Goal: Task Accomplishment & Management: Manage account settings

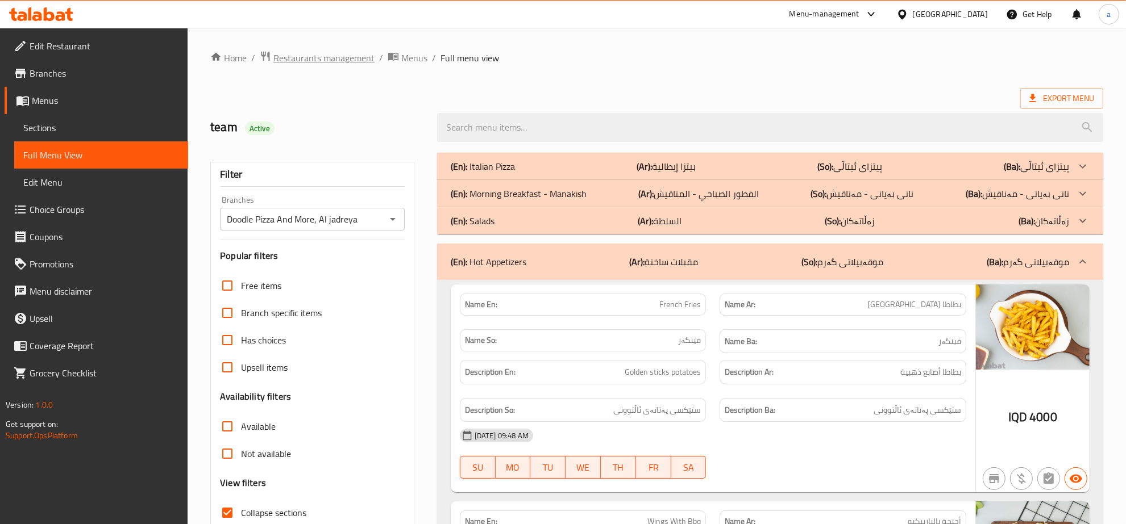
click at [363, 54] on span "Restaurants management" at bounding box center [323, 58] width 101 height 14
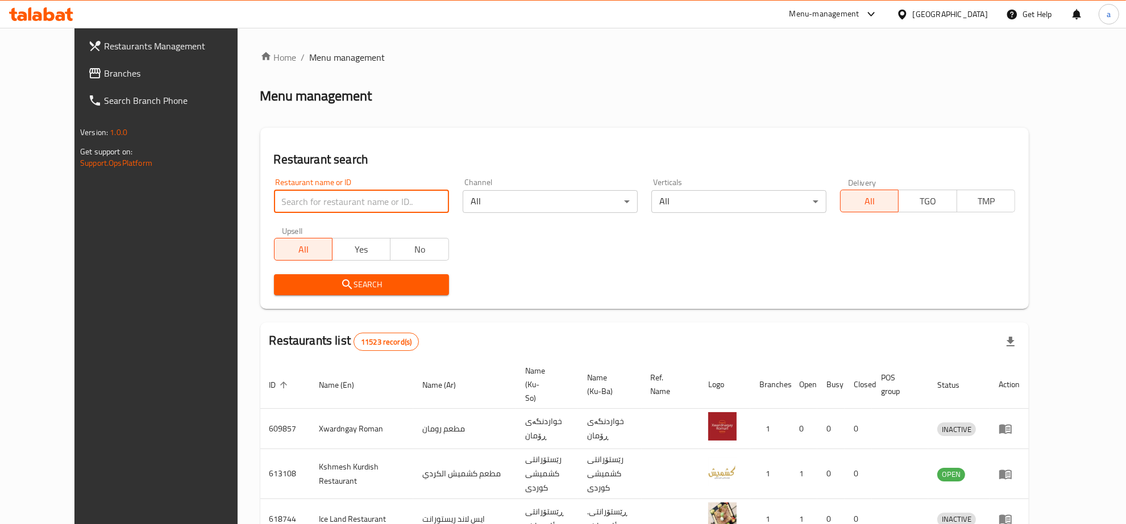
click at [305, 195] on input "search" at bounding box center [361, 201] width 175 height 23
paste input "341917313"
type input "341917313"
click at [104, 71] on span "Branches" at bounding box center [178, 73] width 149 height 14
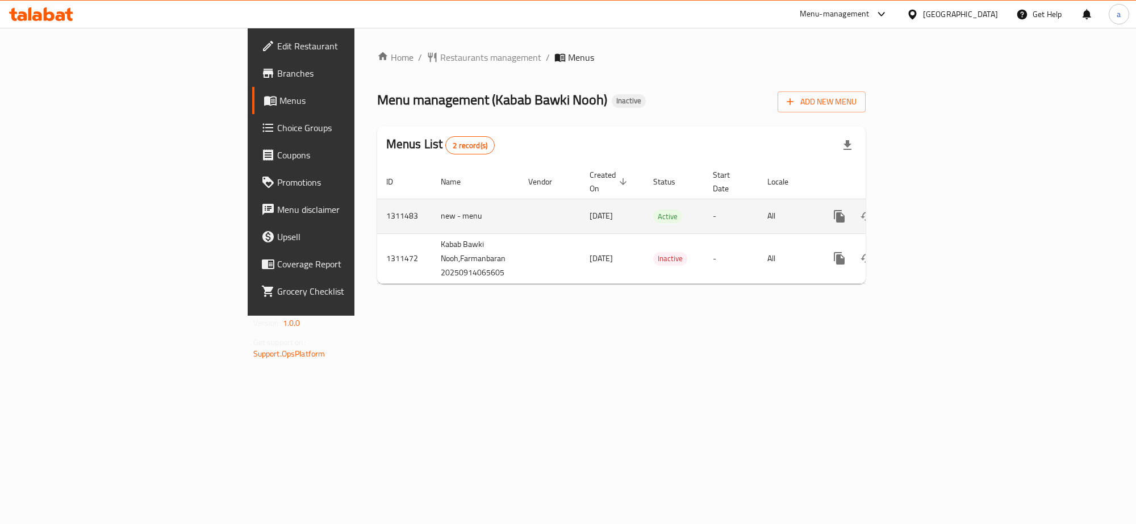
click at [927, 211] on icon "enhanced table" at bounding box center [922, 216] width 10 height 10
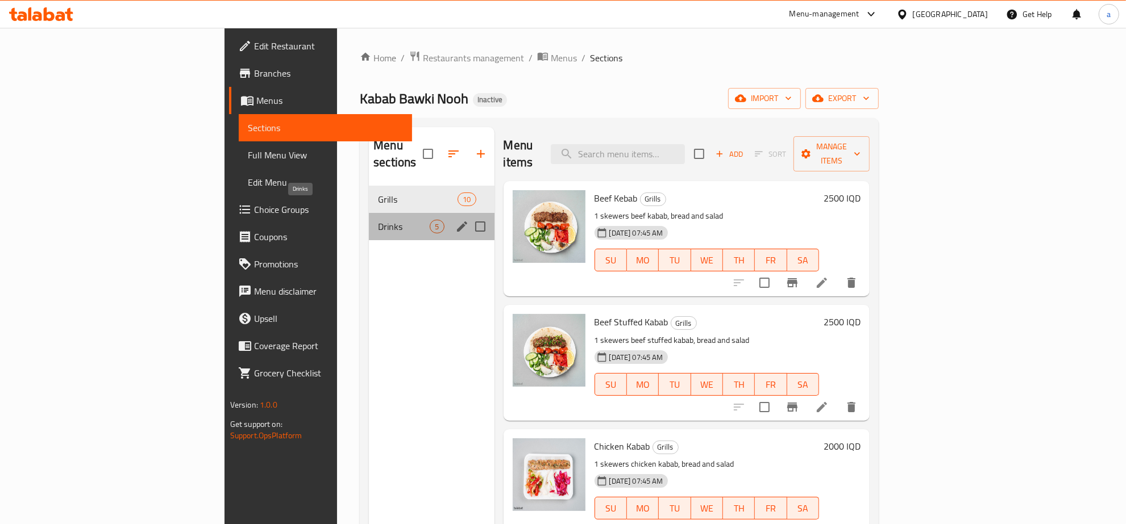
click at [378, 220] on span "Drinks" at bounding box center [404, 227] width 52 height 14
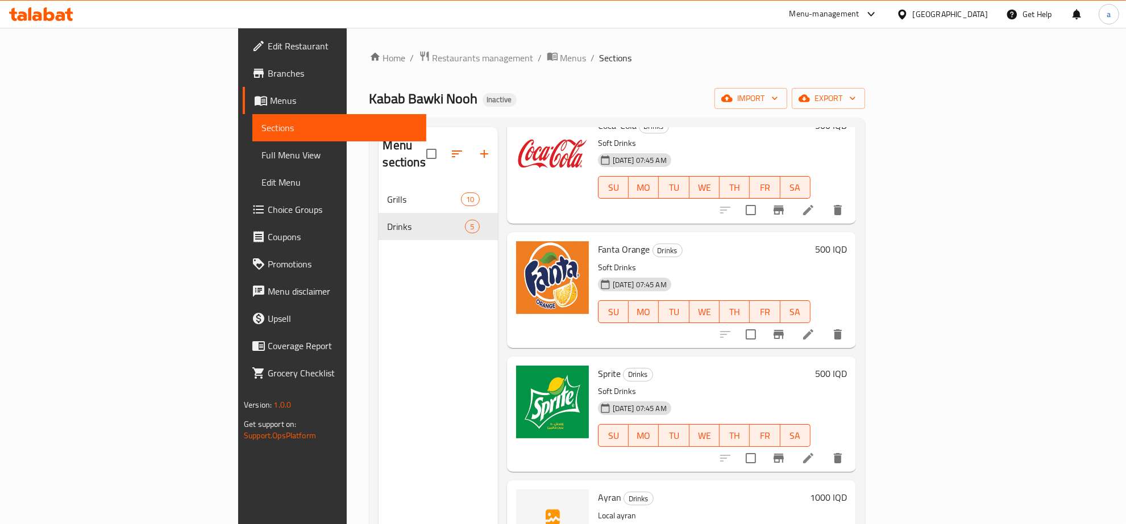
scroll to position [106, 0]
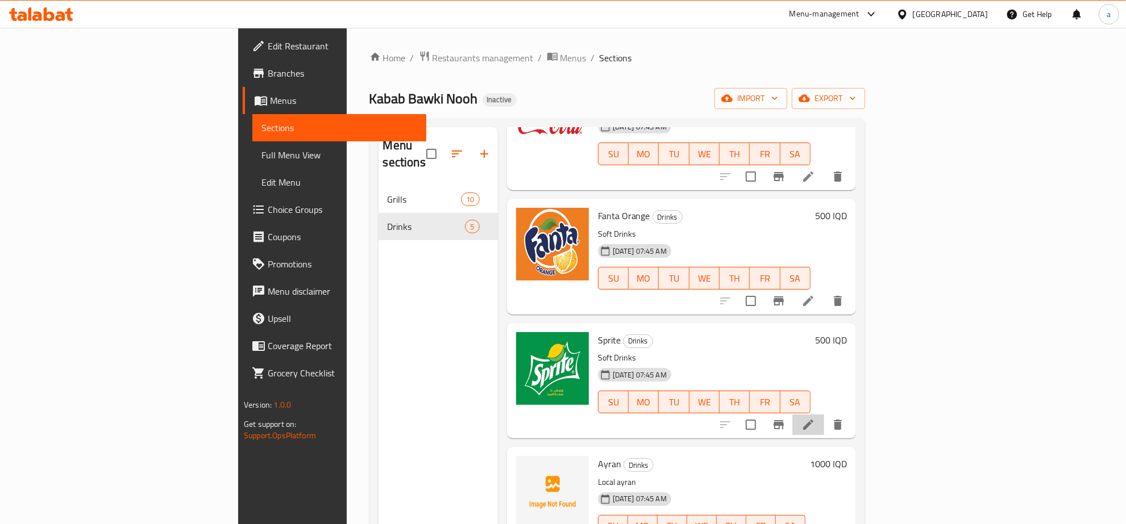
click at [824, 415] on li at bounding box center [808, 425] width 32 height 20
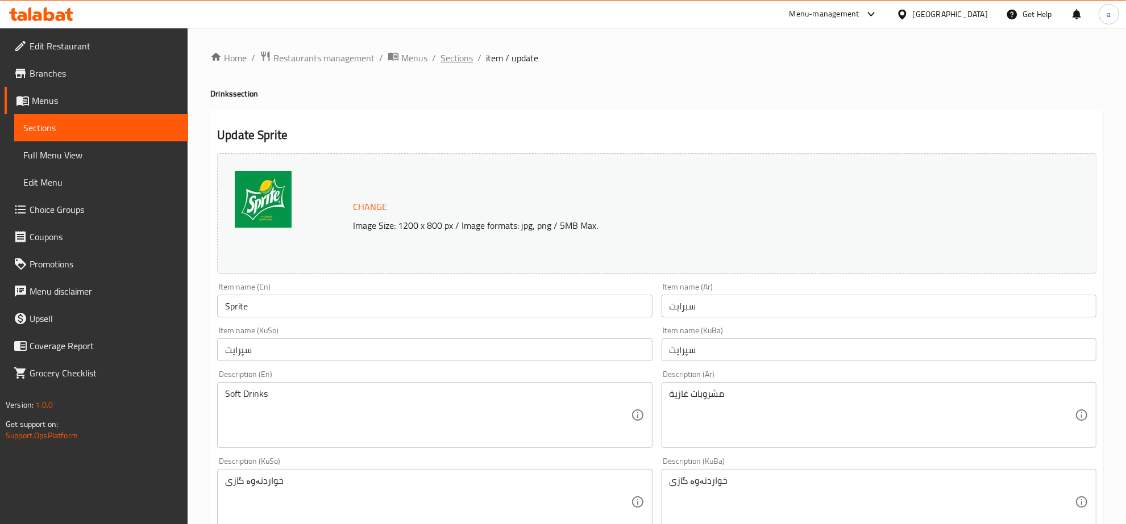
click at [450, 55] on span "Sections" at bounding box center [456, 58] width 32 height 14
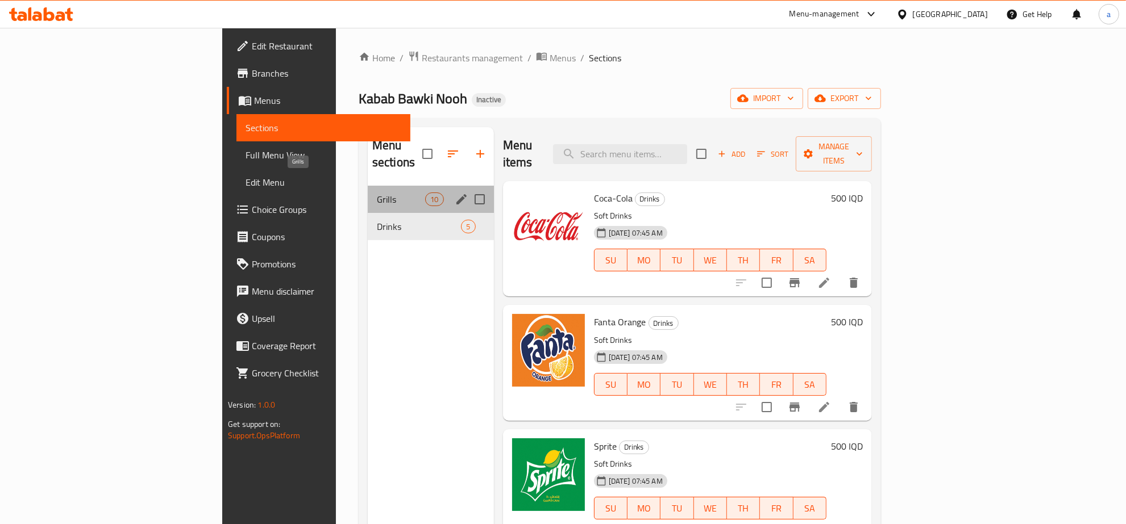
click at [377, 193] on span "Grills" at bounding box center [401, 200] width 48 height 14
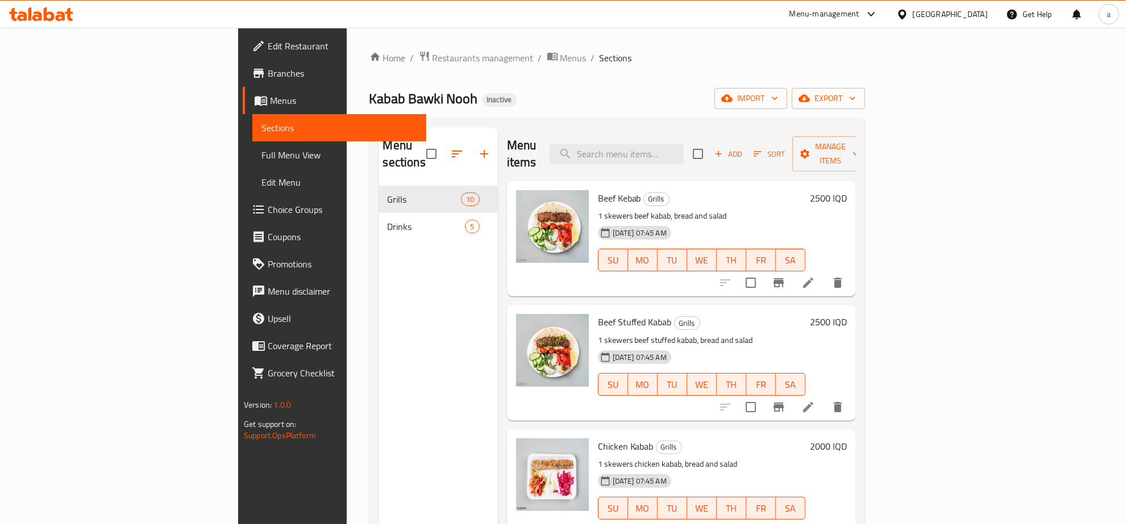
click at [815, 276] on icon at bounding box center [808, 283] width 14 height 14
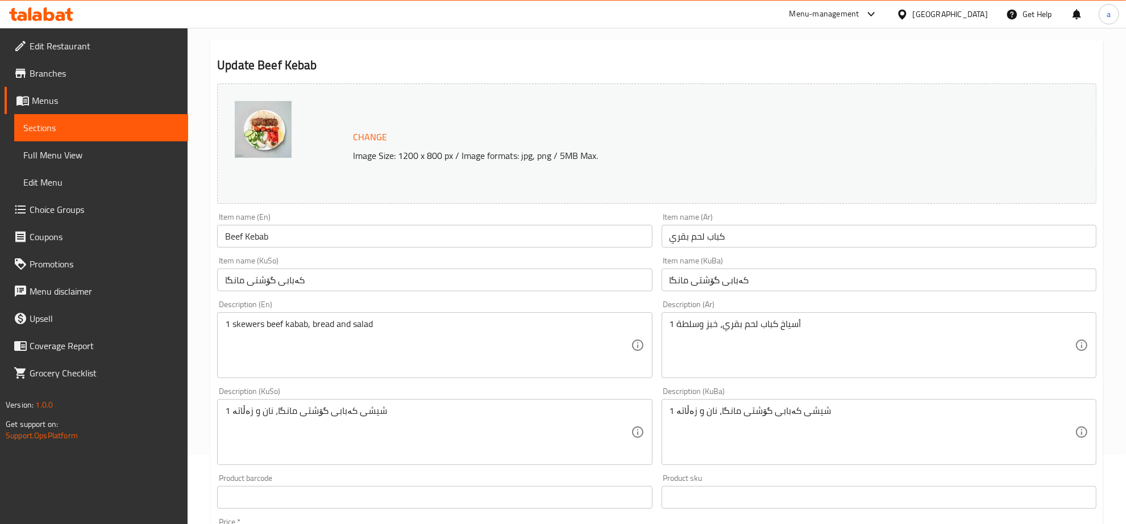
scroll to position [118, 0]
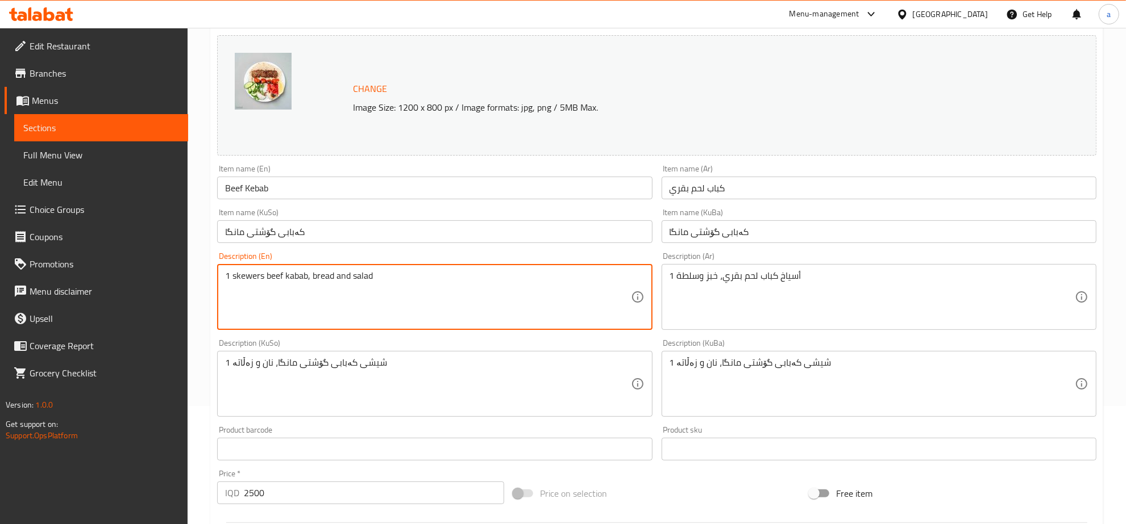
click at [244, 279] on textarea "1 skewers beef kabab, bread and salad" at bounding box center [427, 297] width 405 height 54
paste textarea "Skewer"
type textarea "1 Skewer beef kabab, bread and salad"
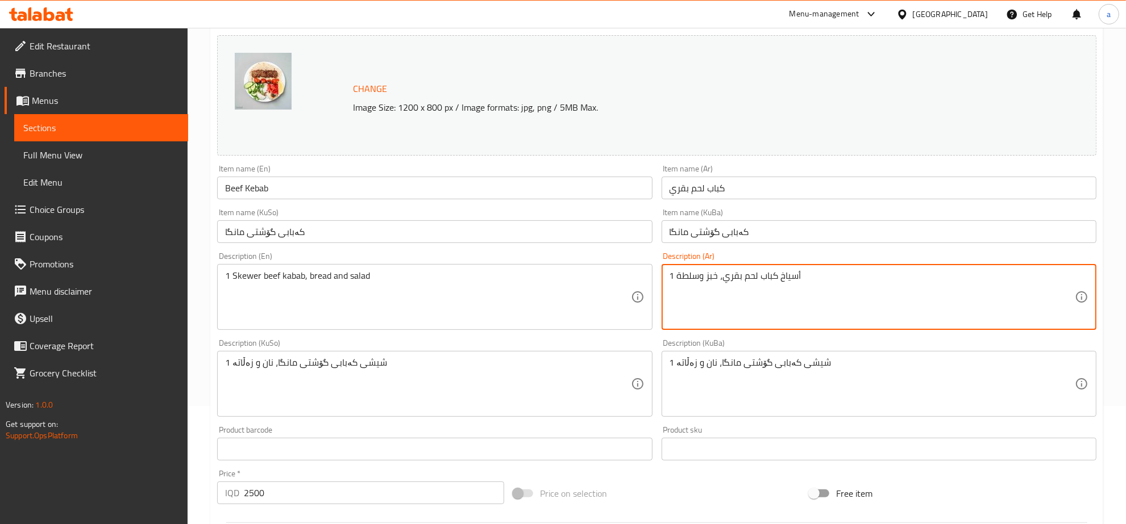
click at [788, 281] on textarea "1 أسياخ كباب لحم بقري، خبز وسلطة" at bounding box center [871, 297] width 405 height 54
paste textarea "يخ"
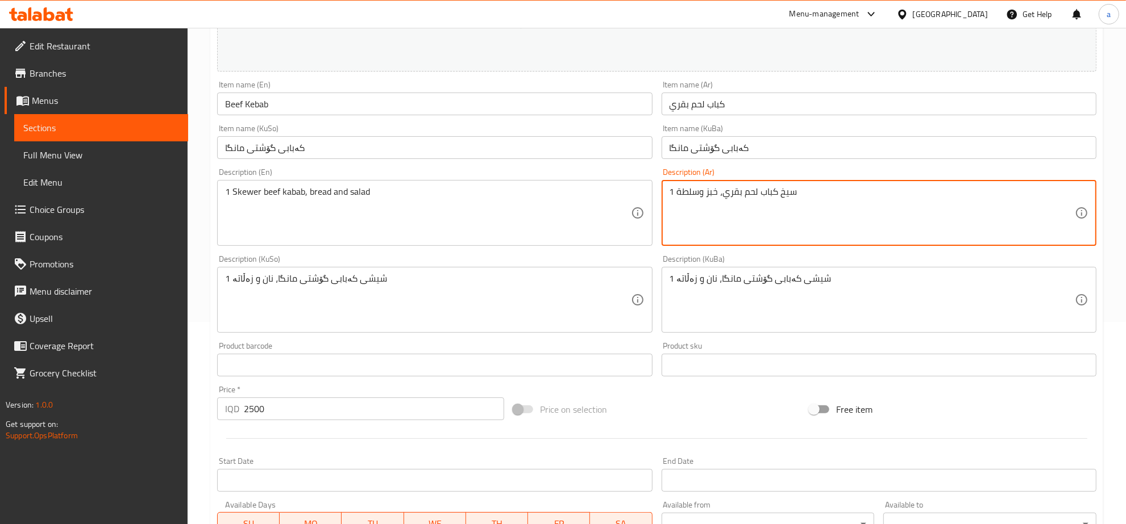
scroll to position [236, 0]
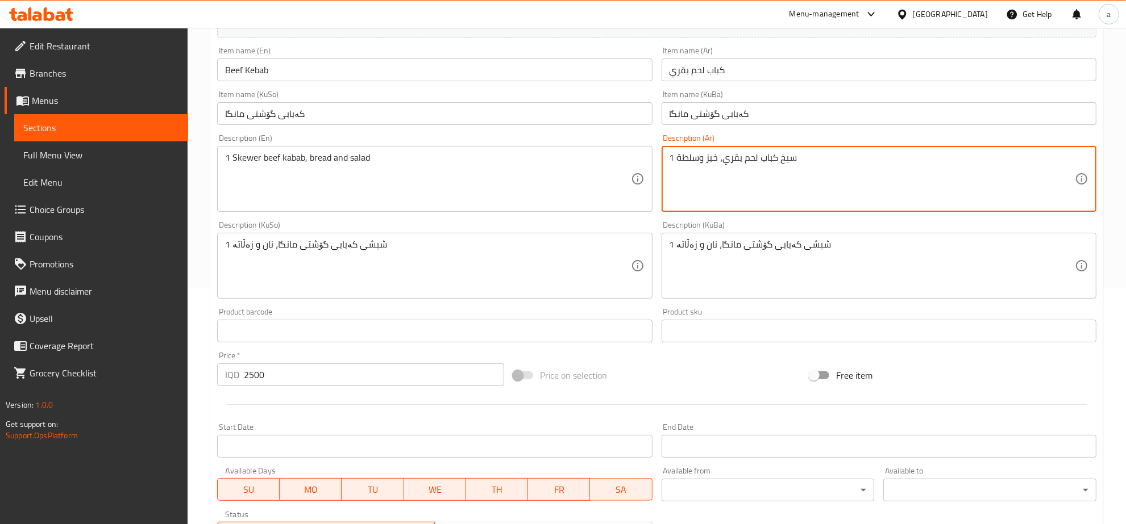
type textarea "1 سيخ كباب لحم بقري، خبز وسلطة"
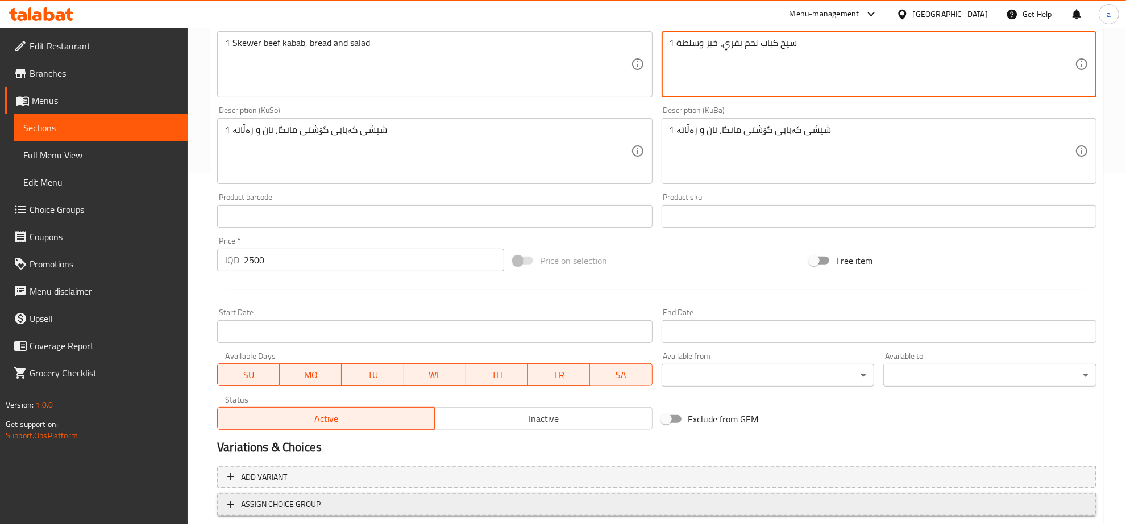
scroll to position [424, 0]
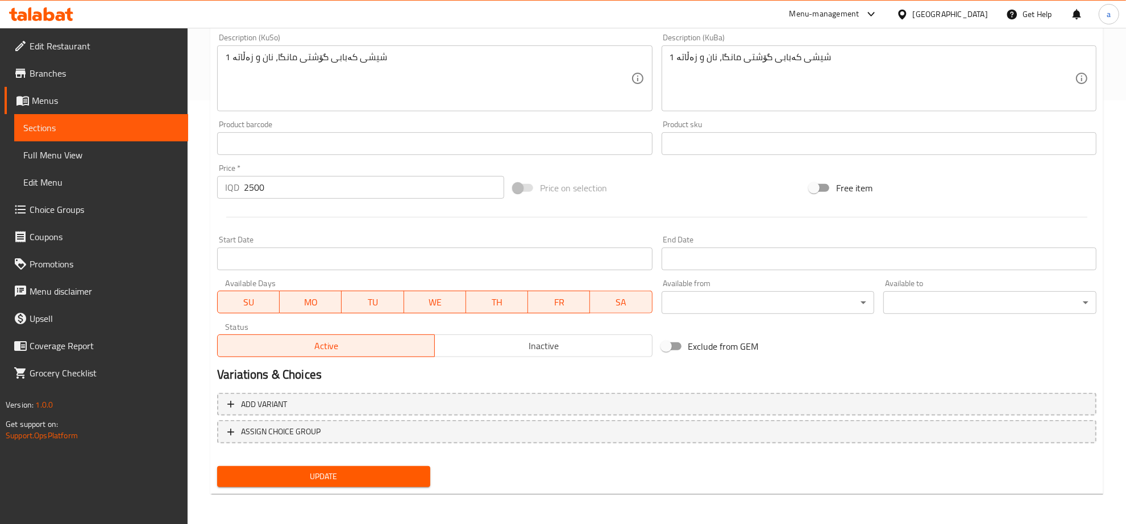
click at [386, 472] on span "Update" at bounding box center [323, 477] width 195 height 14
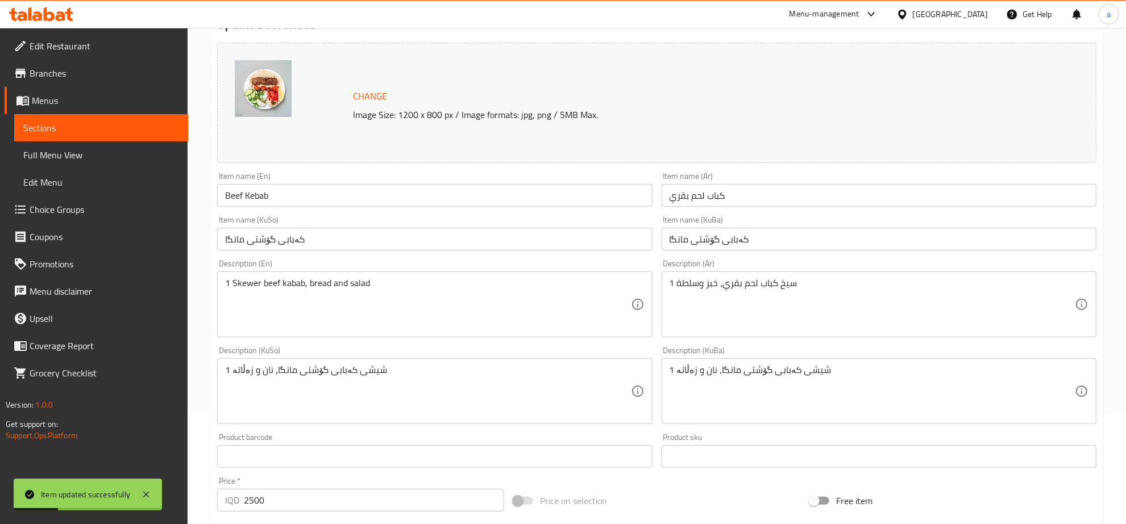
scroll to position [0, 0]
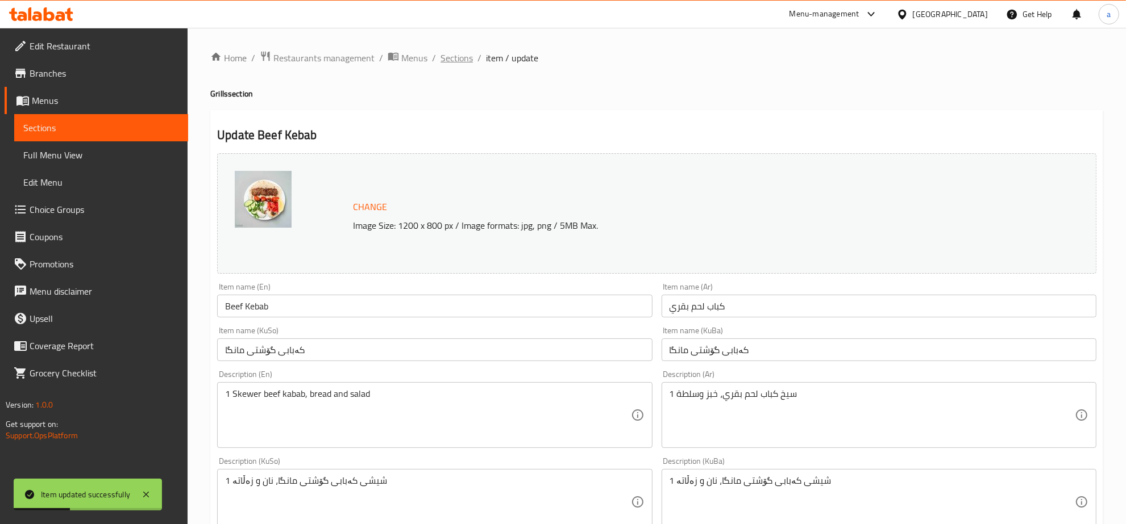
click at [445, 59] on span "Sections" at bounding box center [456, 58] width 32 height 14
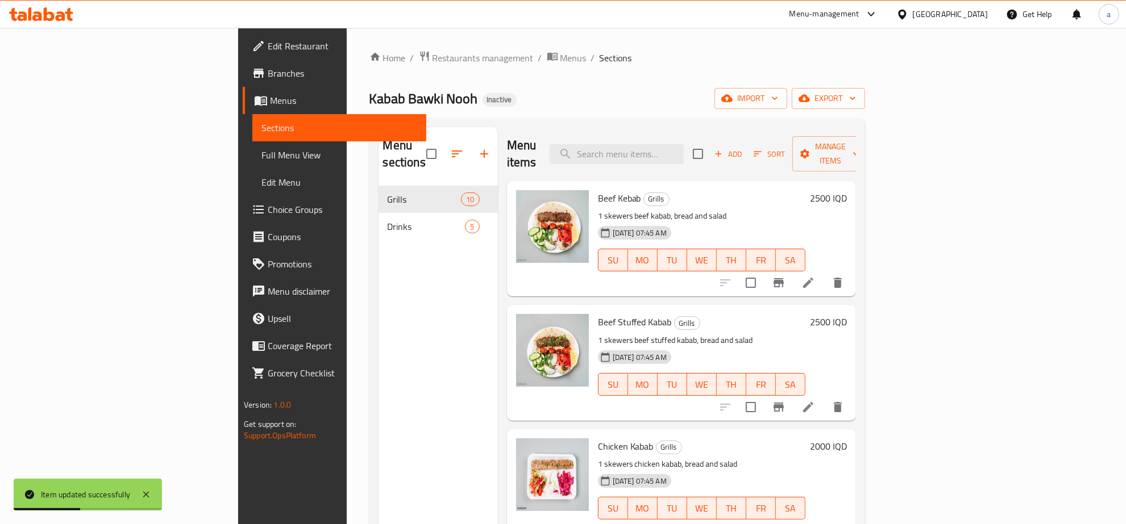
scroll to position [118, 0]
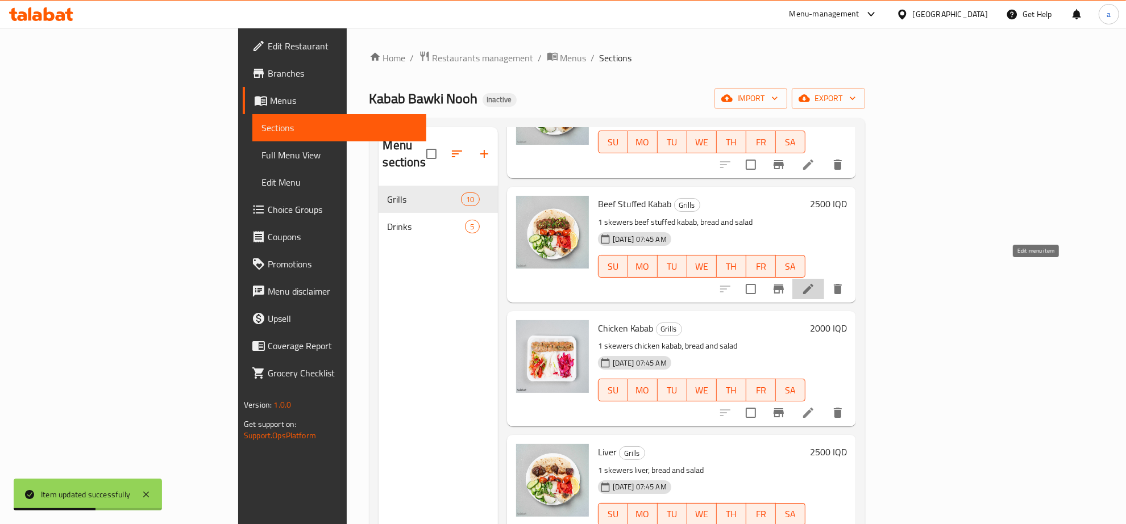
click at [813, 284] on icon at bounding box center [808, 289] width 10 height 10
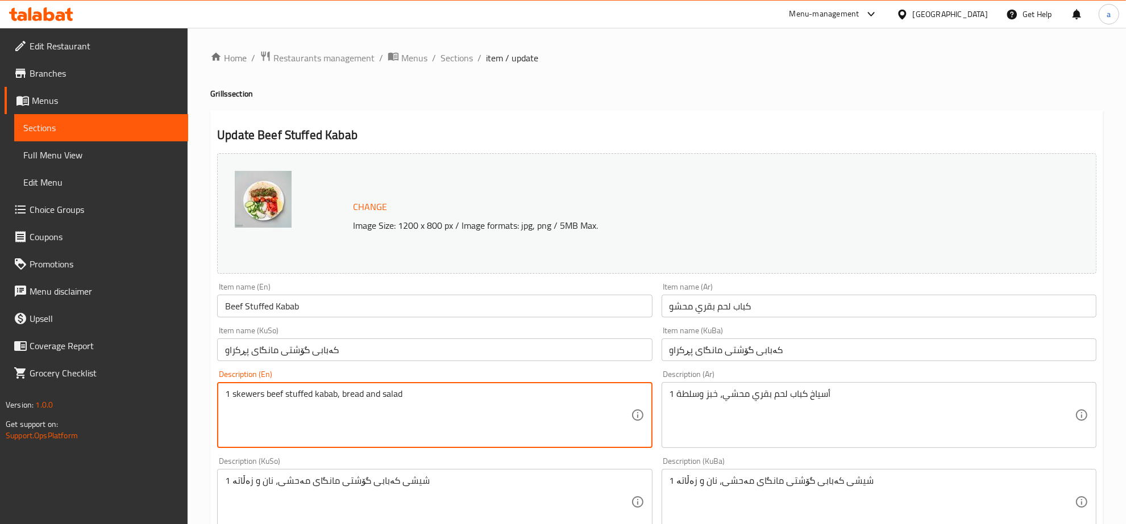
click at [250, 395] on textarea "1 skewers beef stuffed kabab, bread and salad" at bounding box center [427, 416] width 405 height 54
paste textarea "Skewer"
type textarea "1 Skewer beef stuffed kabab, bread and salad"
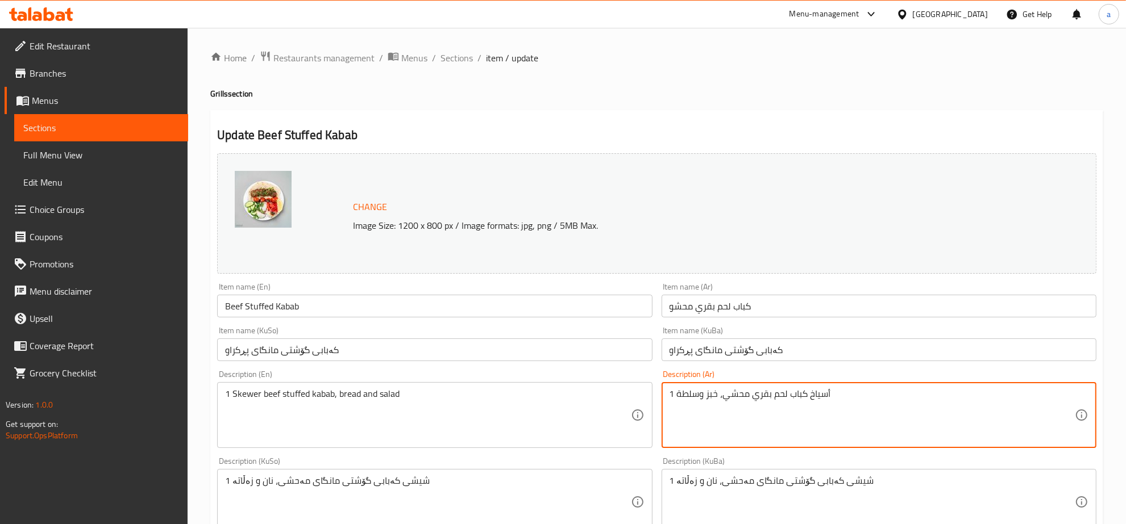
click at [811, 393] on textarea "1 أسياخ كباب لحم بقري محشي، خبز وسلطة" at bounding box center [871, 416] width 405 height 54
paste textarea "يخ"
paste textarea "سيخ"
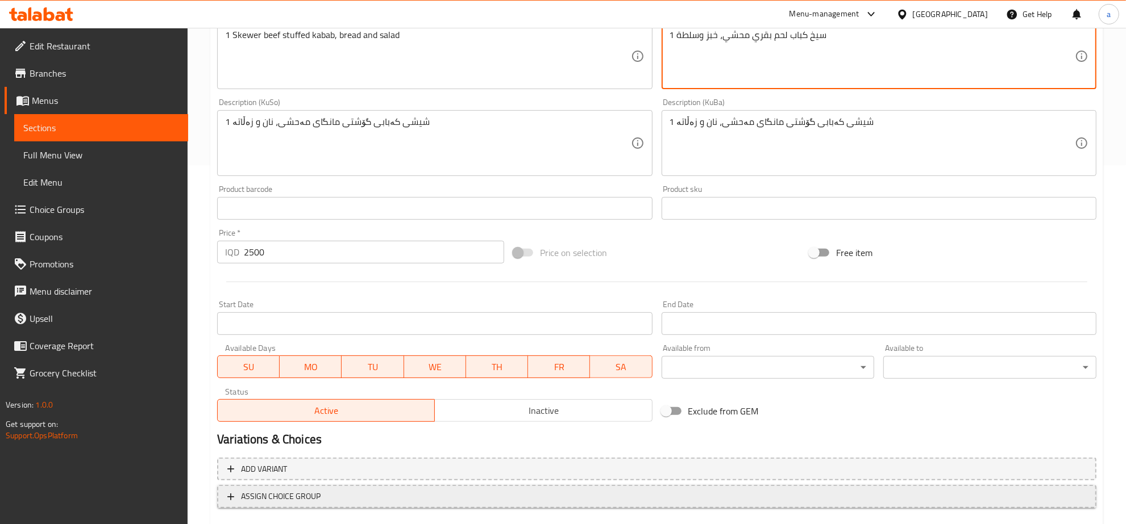
scroll to position [424, 0]
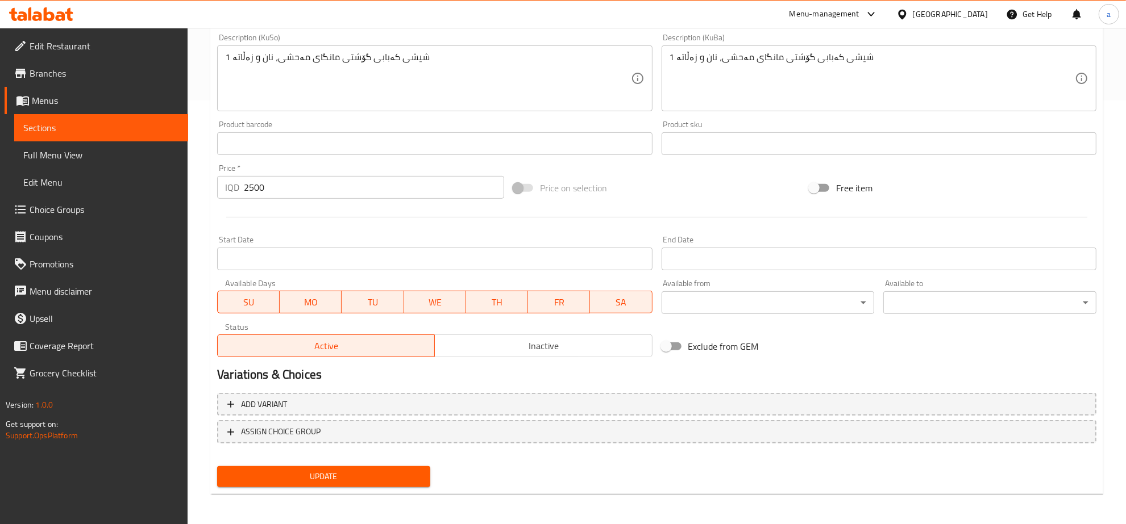
type textarea "1 سيخ كباب لحم بقري محشي، خبز وسلطة"
click at [394, 480] on span "Update" at bounding box center [323, 477] width 195 height 14
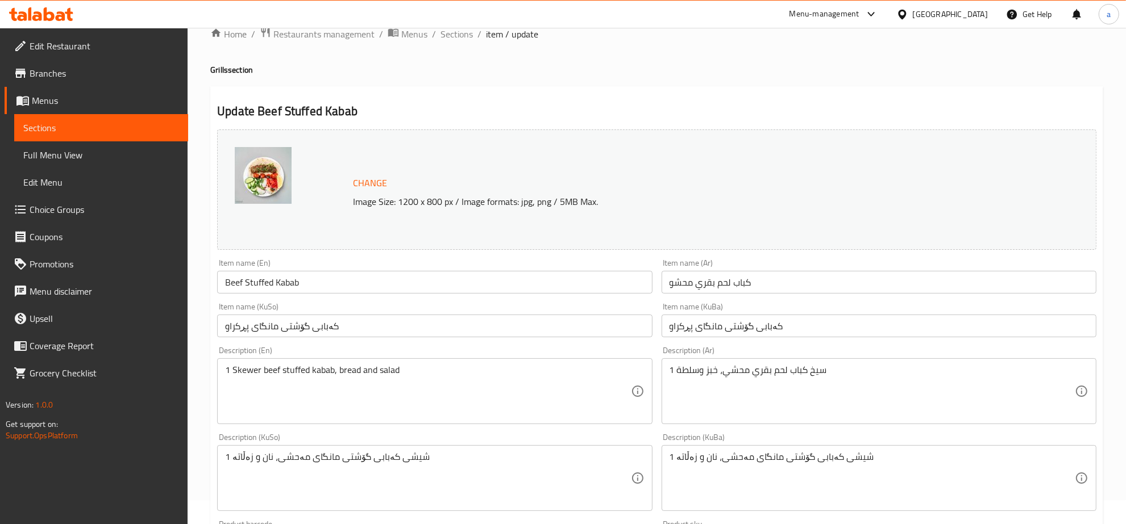
scroll to position [0, 0]
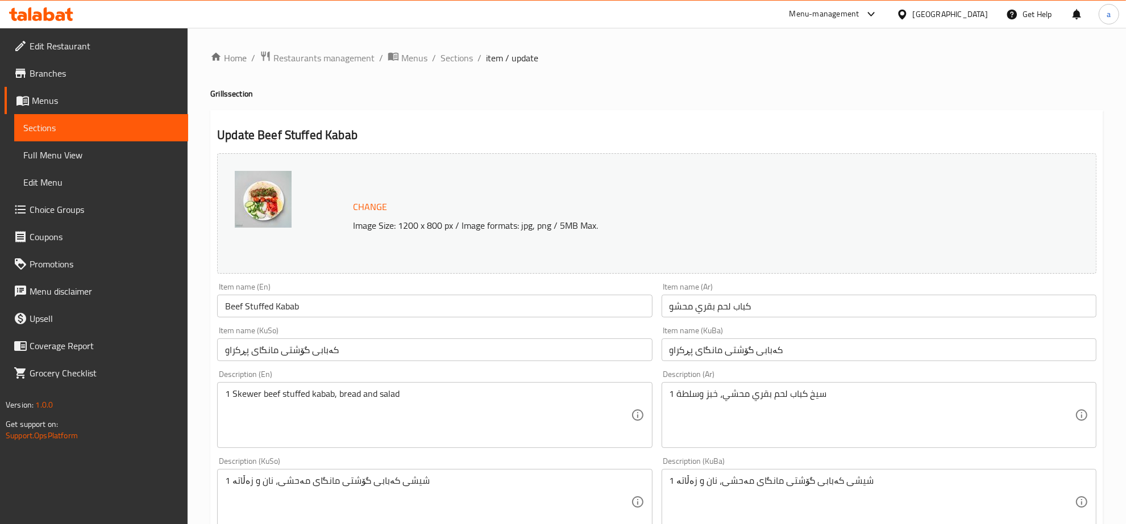
click at [473, 51] on ol "Home / Restaurants management / Menus / Sections / item / update" at bounding box center [656, 58] width 893 height 15
click at [452, 63] on span "Sections" at bounding box center [456, 58] width 32 height 14
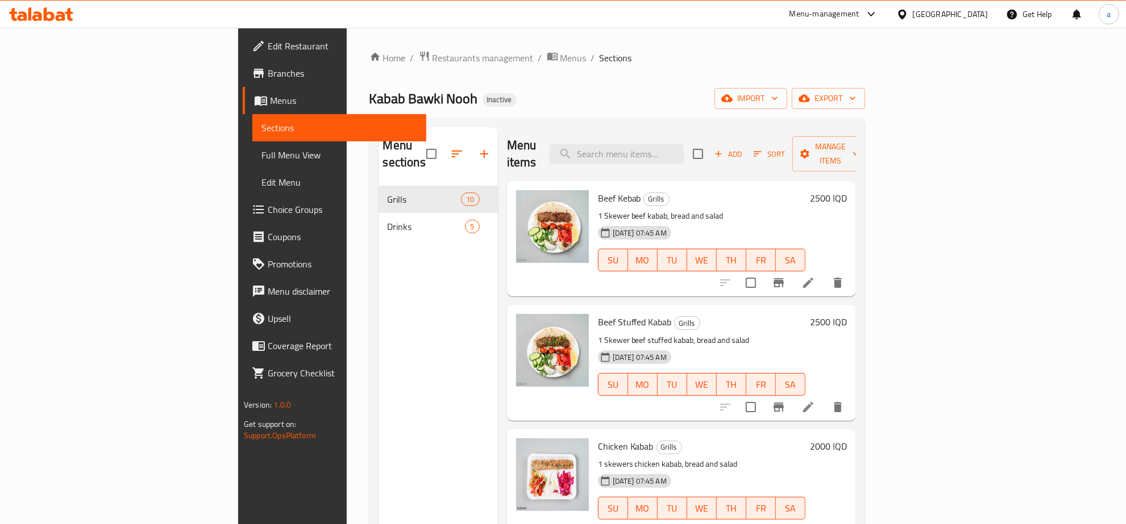
scroll to position [236, 0]
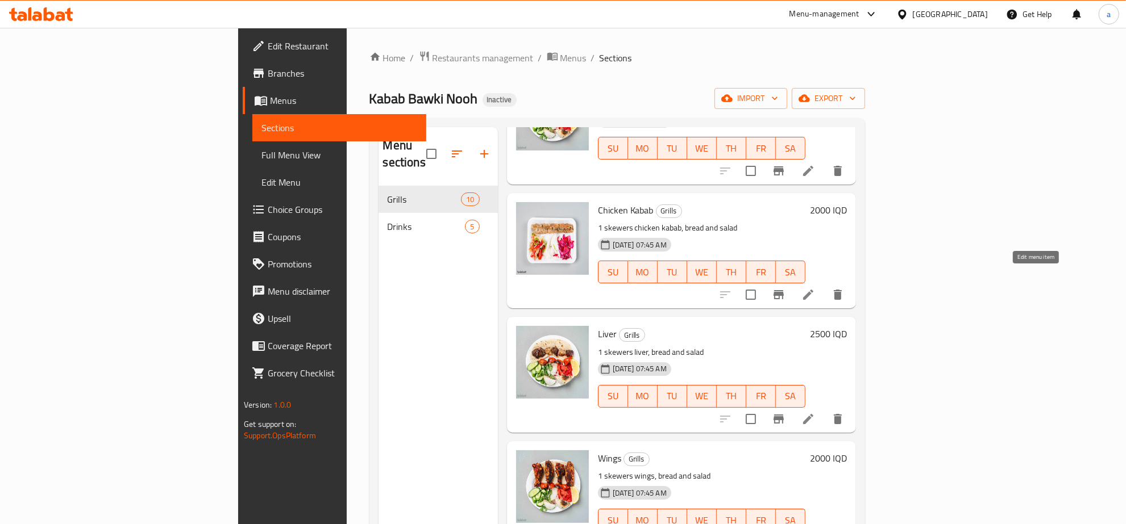
click at [815, 288] on icon at bounding box center [808, 295] width 14 height 14
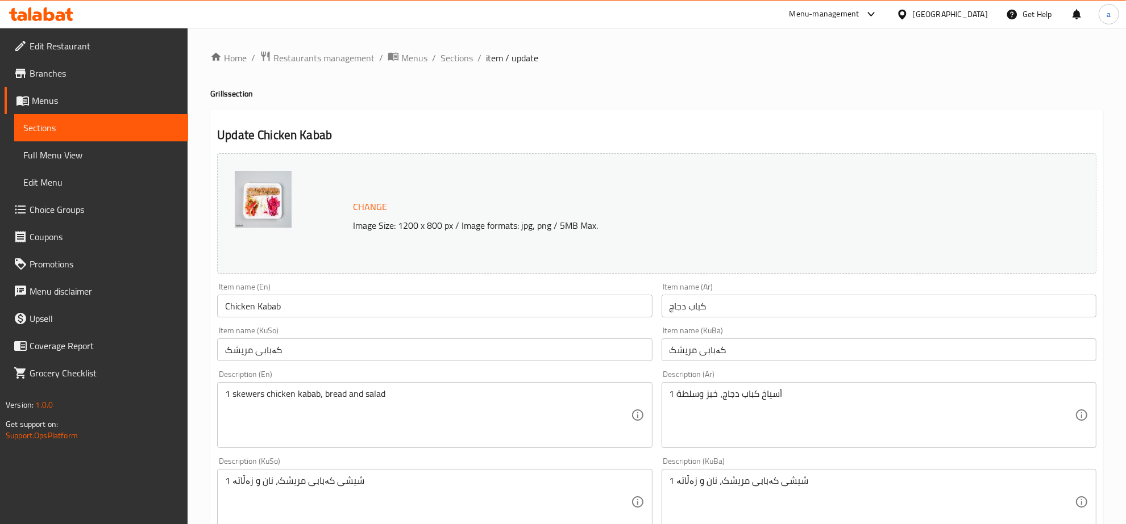
click at [253, 393] on textarea "1 skewers chicken kabab, bread and salad" at bounding box center [427, 416] width 405 height 54
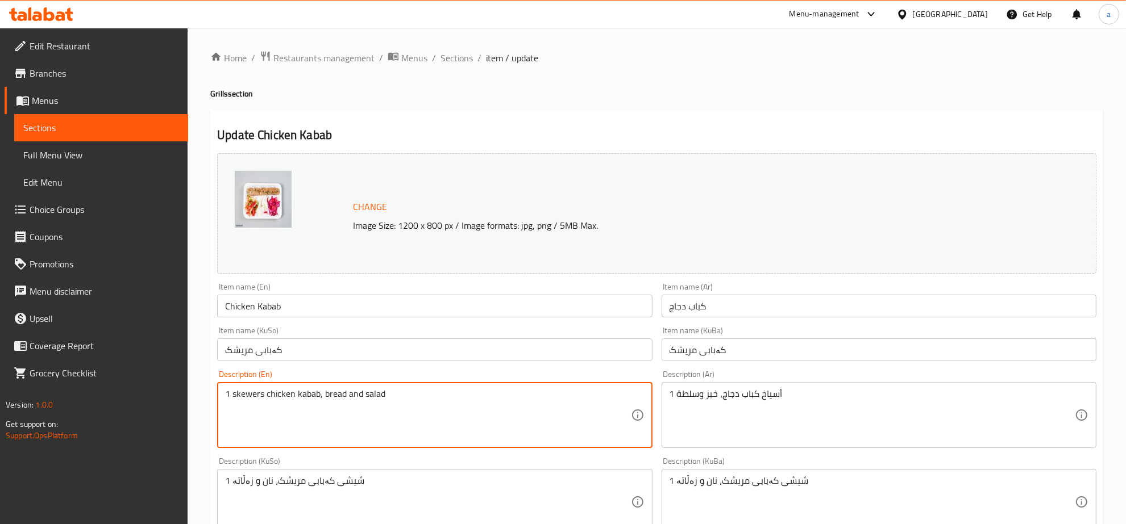
paste textarea "Skewer"
type textarea "1 Skewer chicken kabab, bread and salad"
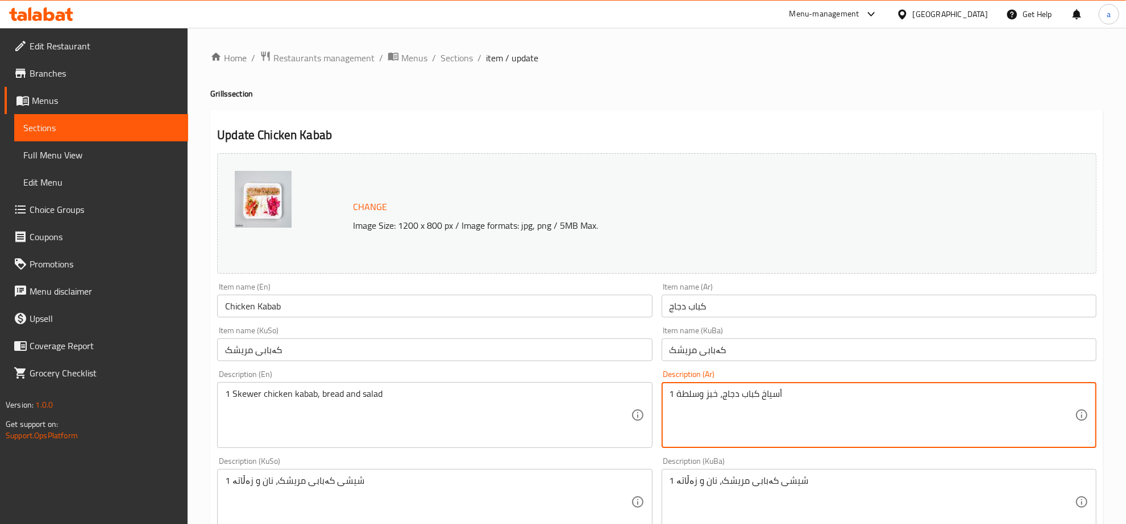
click at [772, 396] on textarea "1 أسياخ كباب دجاج، خبز وسلطة" at bounding box center [871, 416] width 405 height 54
paste textarea "يخ"
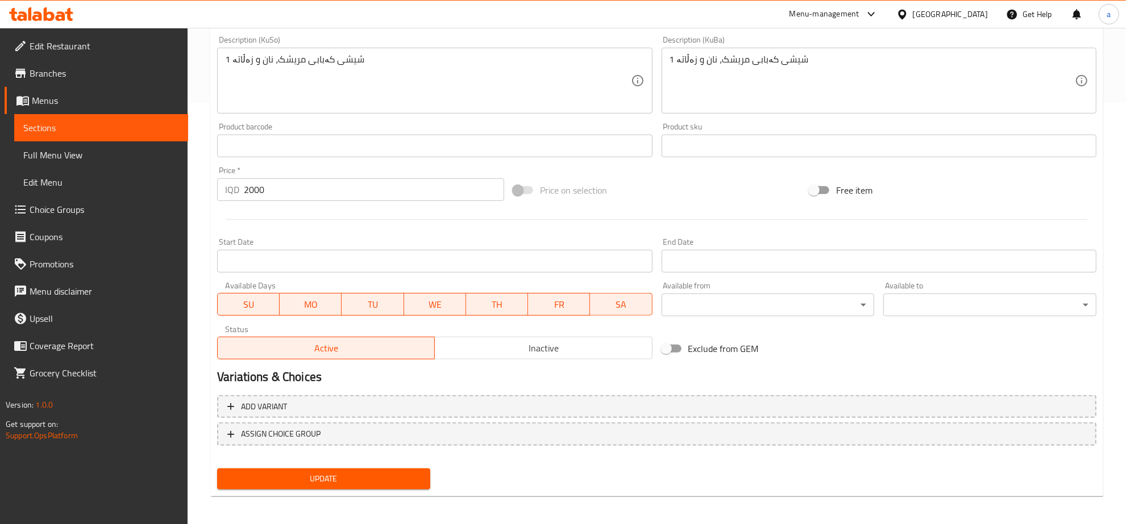
scroll to position [424, 0]
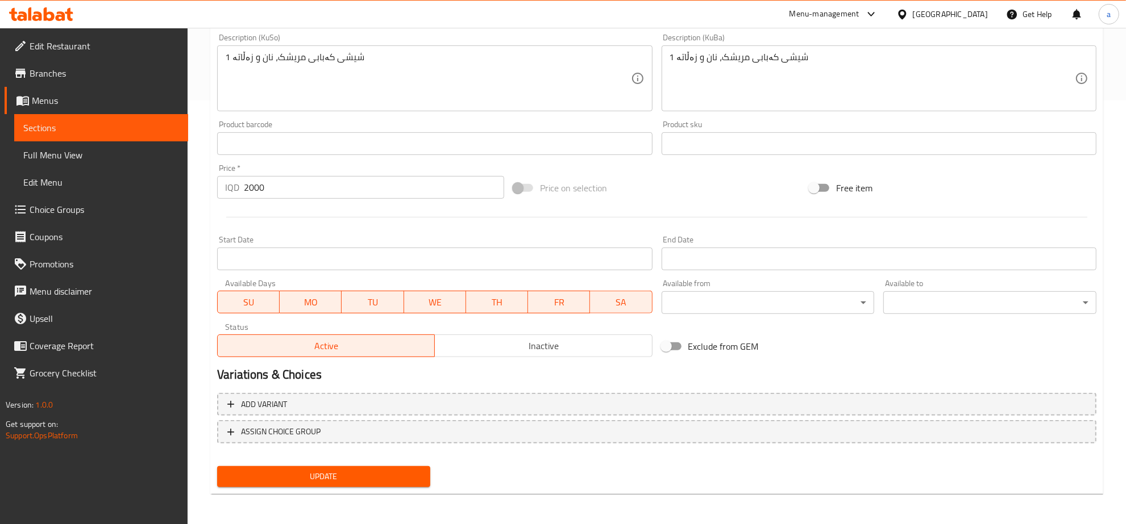
type textarea "1 سيخ كباب دجاج، خبز وسلطة"
click at [365, 477] on span "Update" at bounding box center [323, 477] width 195 height 14
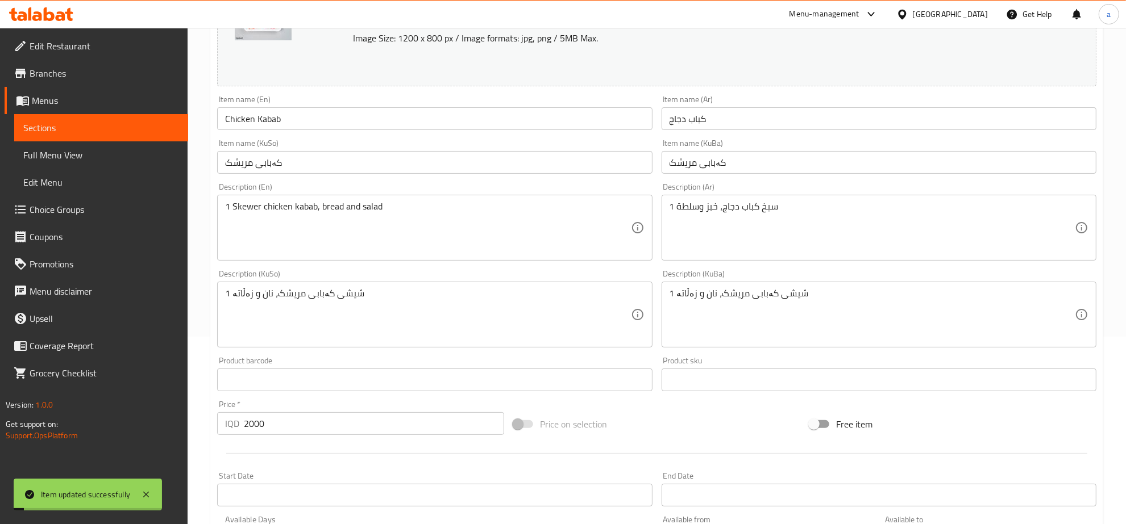
scroll to position [0, 0]
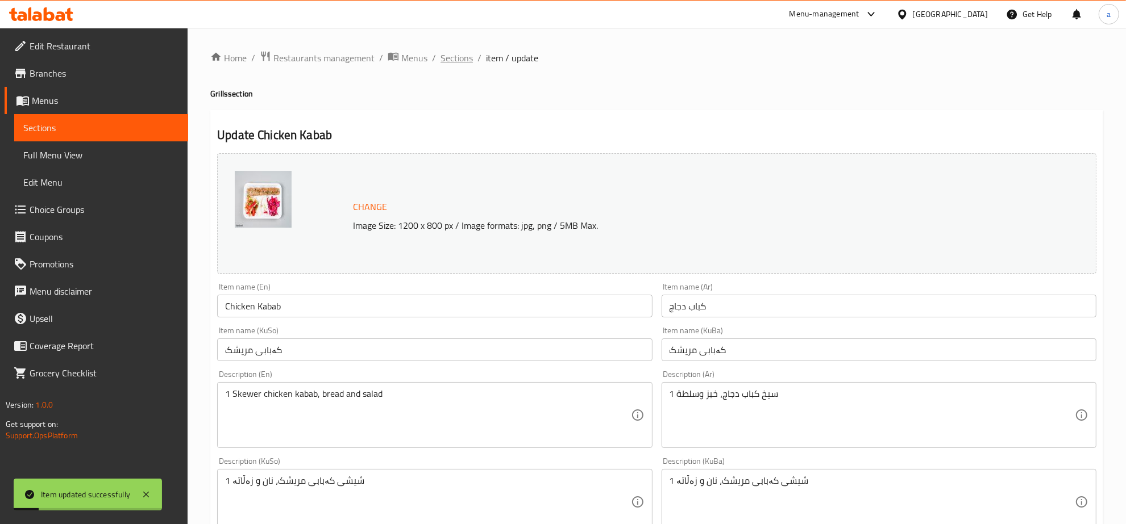
click at [455, 58] on span "Sections" at bounding box center [456, 58] width 32 height 14
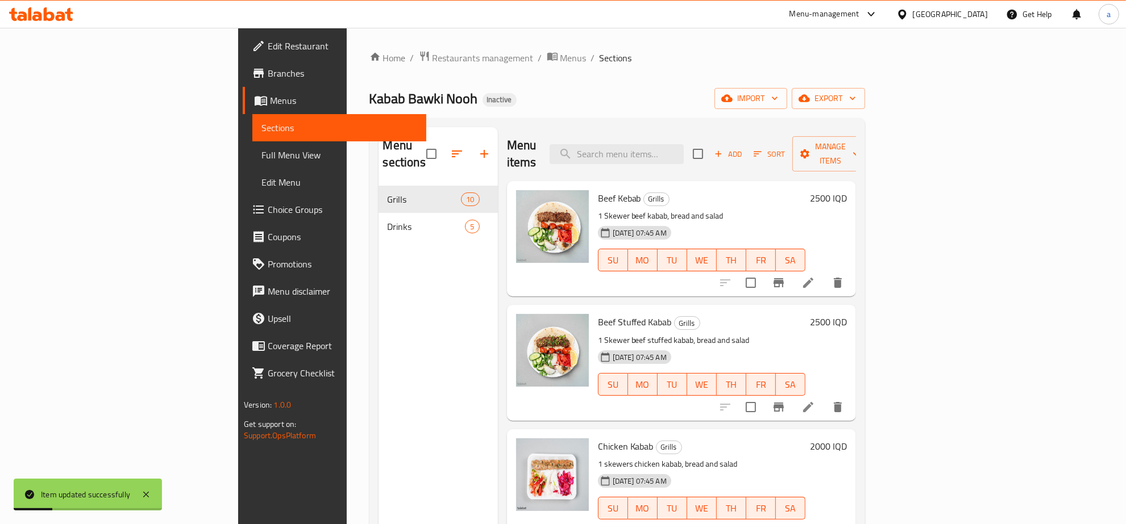
scroll to position [236, 0]
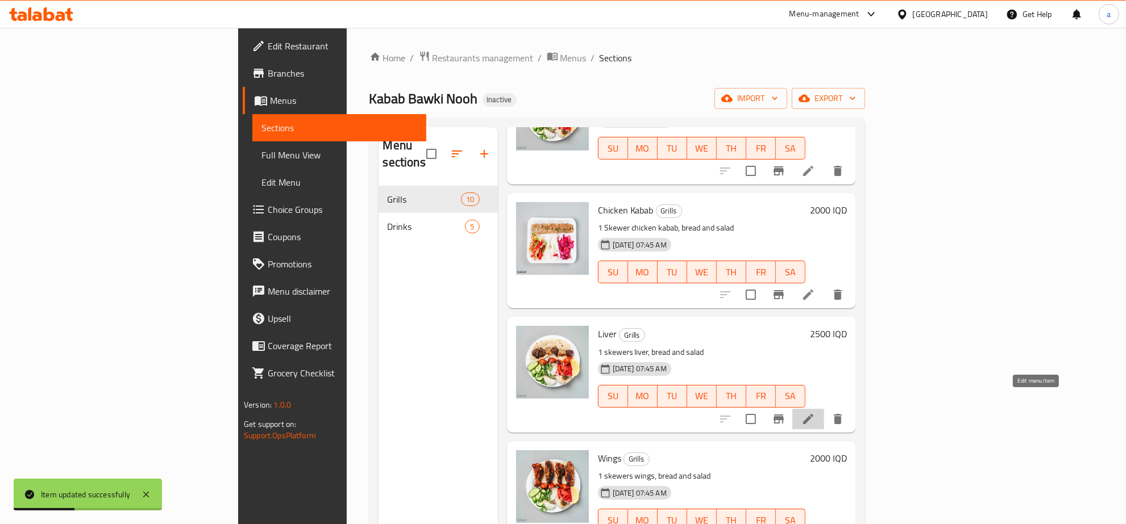
click at [815, 413] on icon at bounding box center [808, 420] width 14 height 14
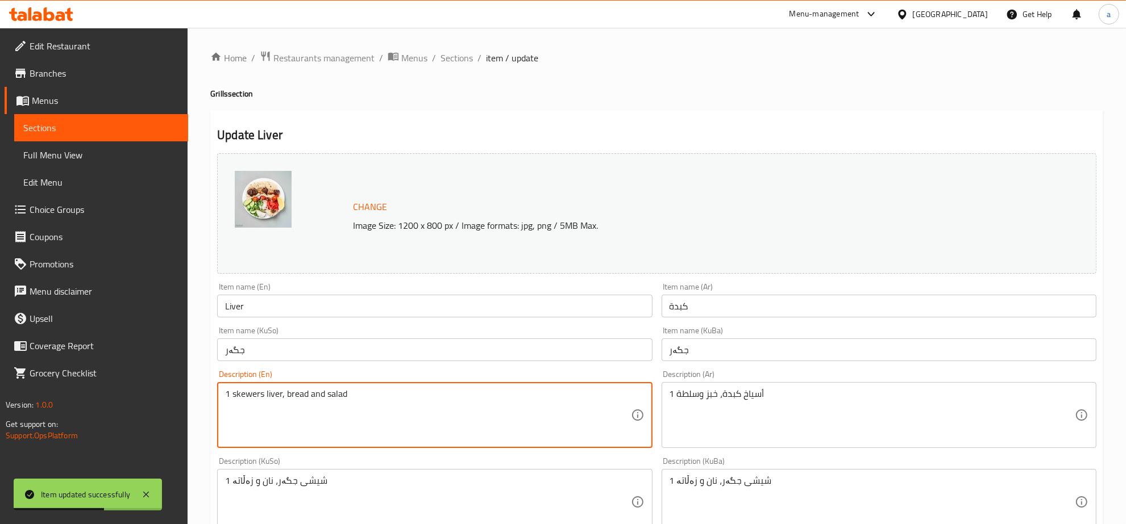
click at [243, 389] on textarea "1 skewers liver, bread and salad" at bounding box center [427, 416] width 405 height 54
paste textarea "Skewer"
type textarea "1 Skewer liver, bread and salad"
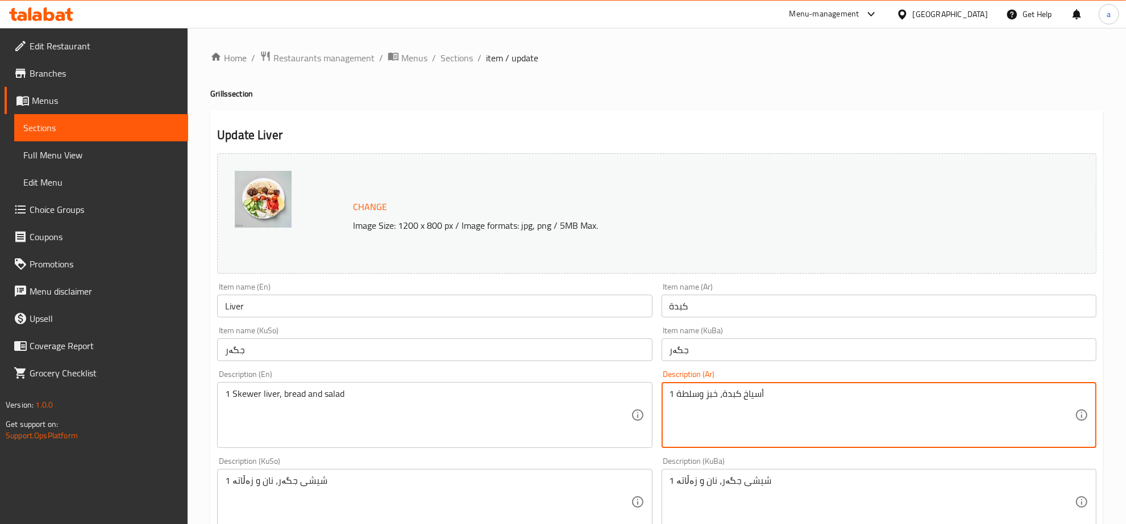
click at [754, 398] on textarea "1 أسياخ كبدة، خبز وسلطة" at bounding box center [871, 416] width 405 height 54
paste textarea "يخ"
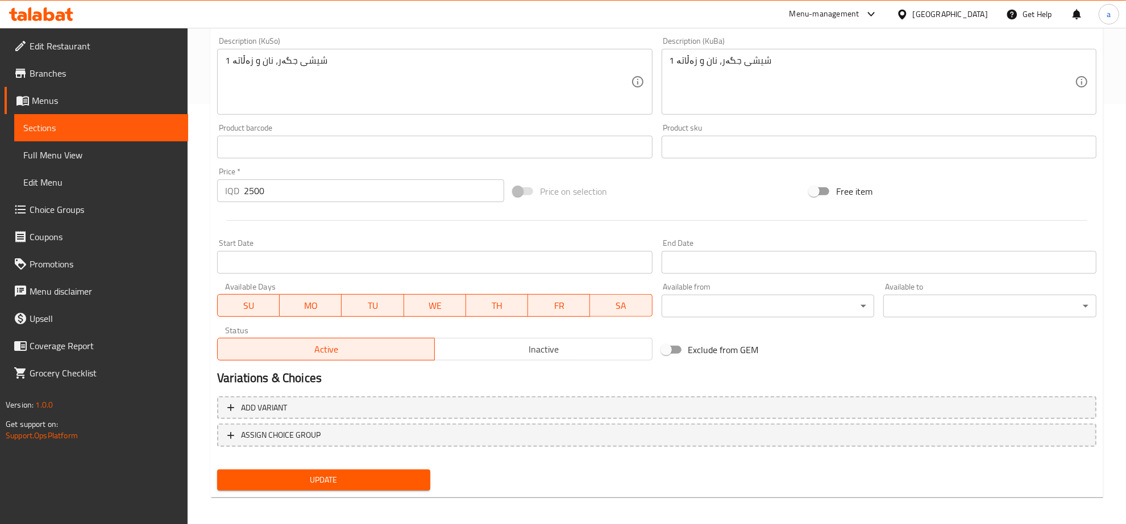
scroll to position [424, 0]
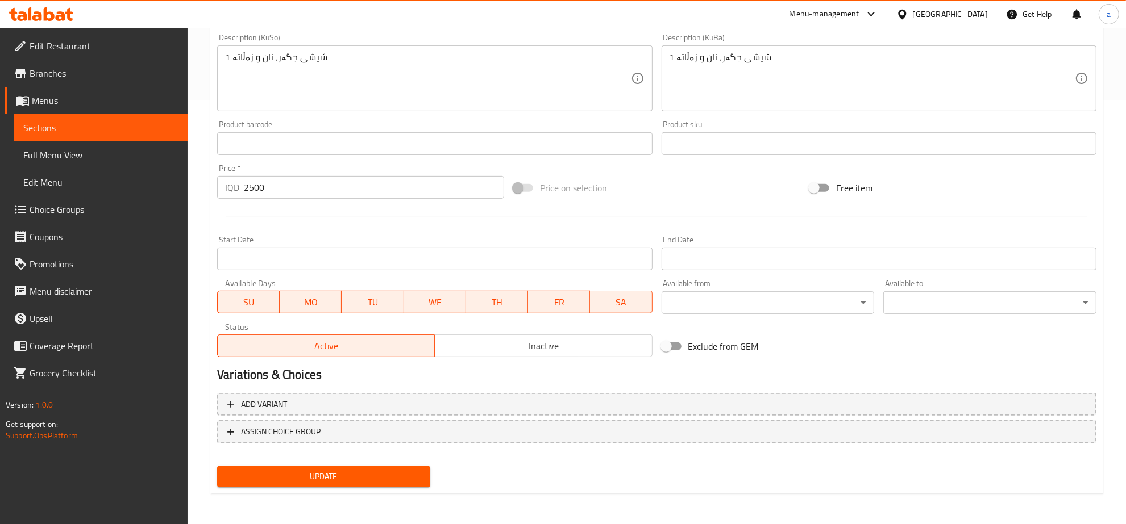
type textarea "1 سيخ كبدة، خبز وسلطة"
click at [409, 470] on span "Update" at bounding box center [323, 477] width 195 height 14
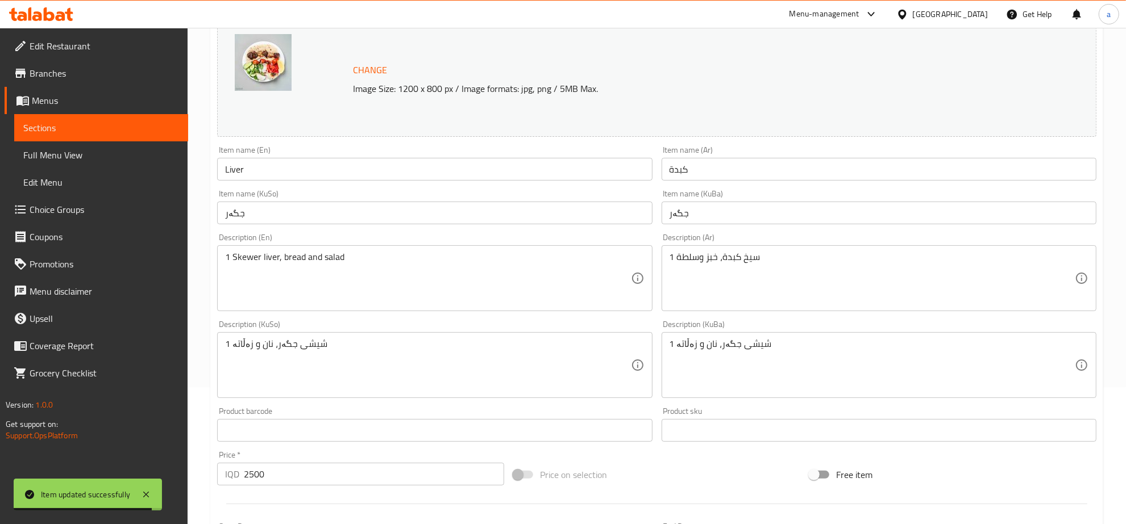
scroll to position [0, 0]
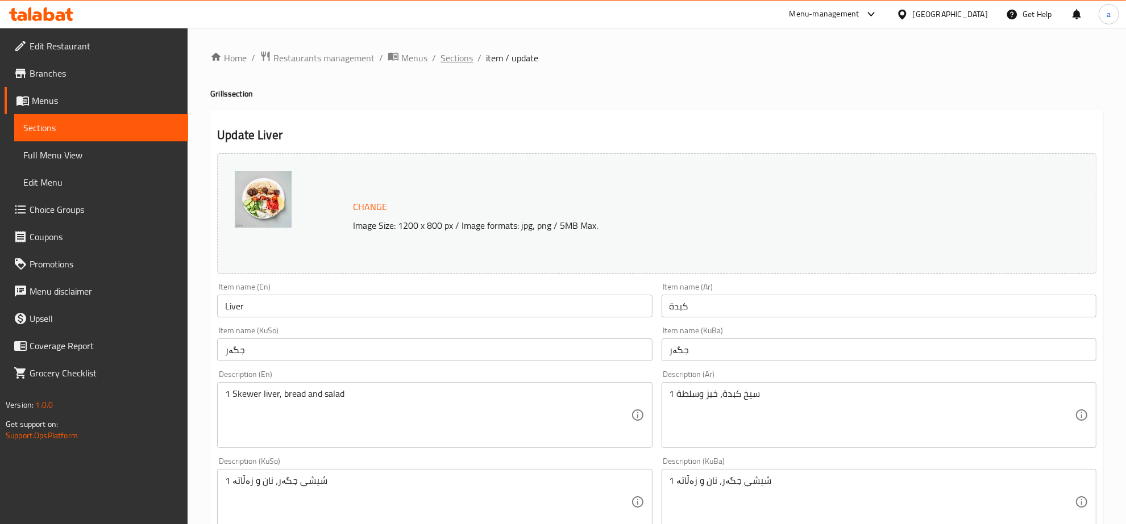
click at [459, 58] on span "Sections" at bounding box center [456, 58] width 32 height 14
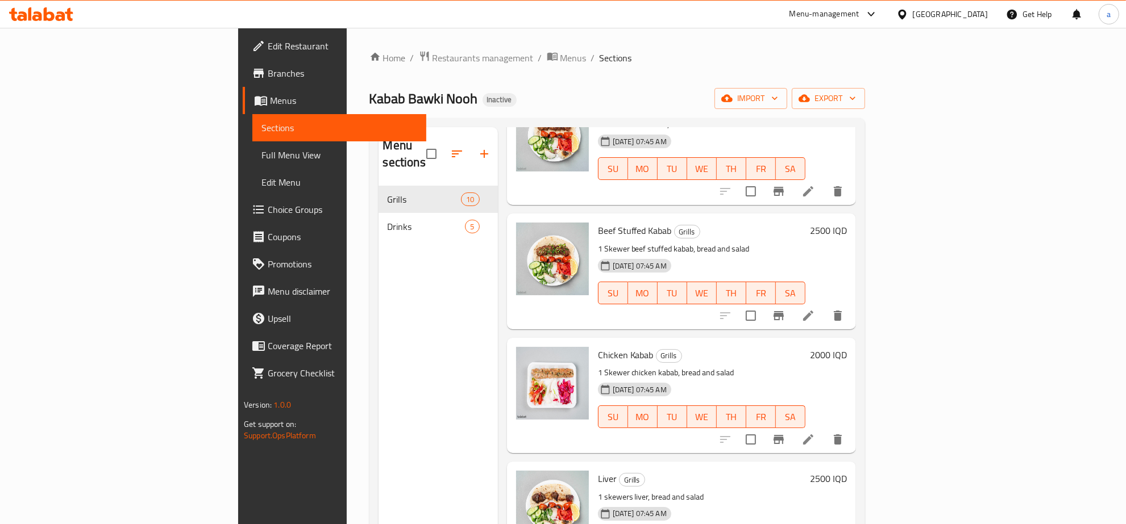
scroll to position [236, 0]
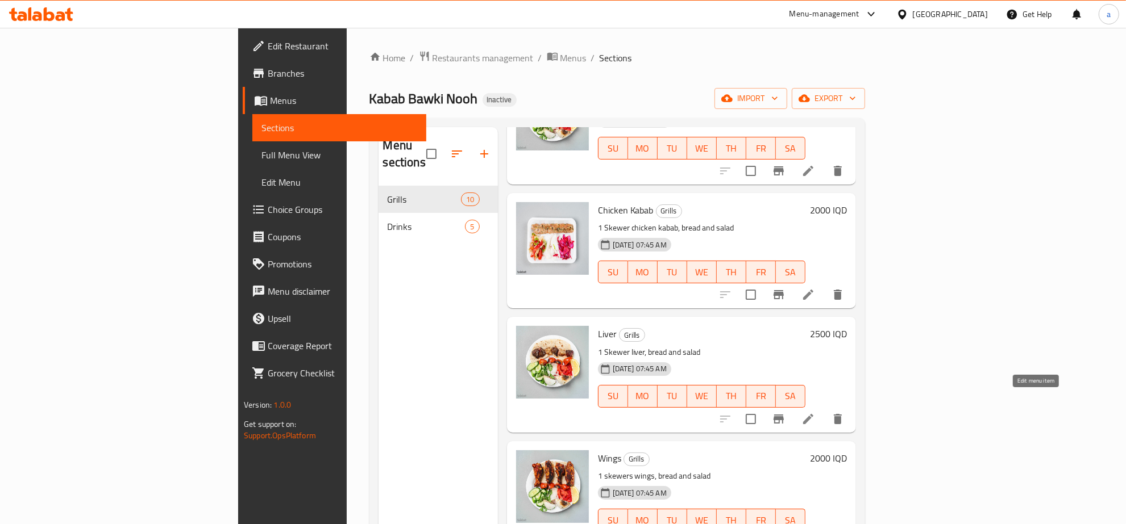
click at [815, 413] on icon at bounding box center [808, 420] width 14 height 14
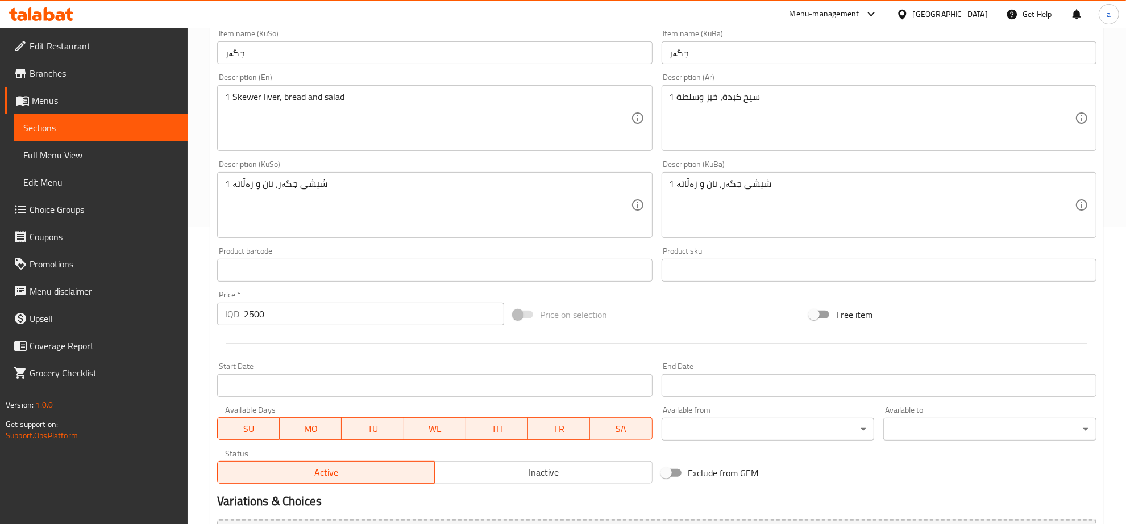
scroll to position [424, 0]
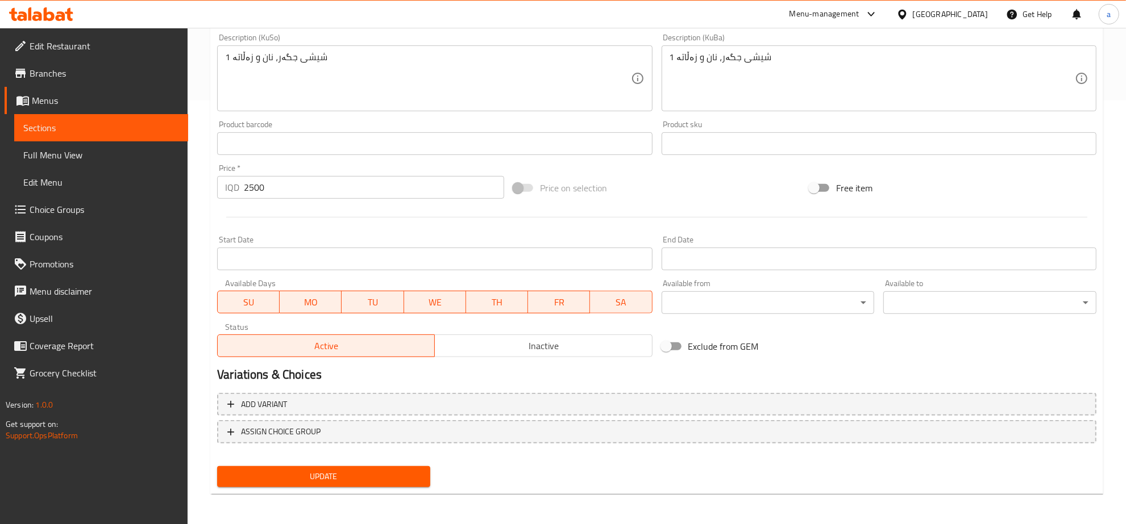
click at [406, 472] on span "Update" at bounding box center [323, 477] width 195 height 14
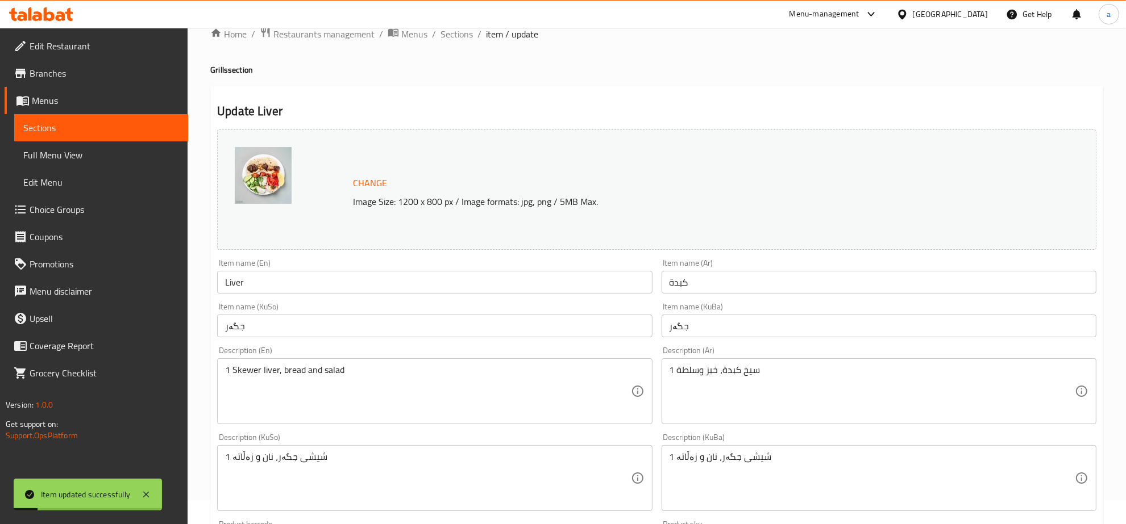
scroll to position [0, 0]
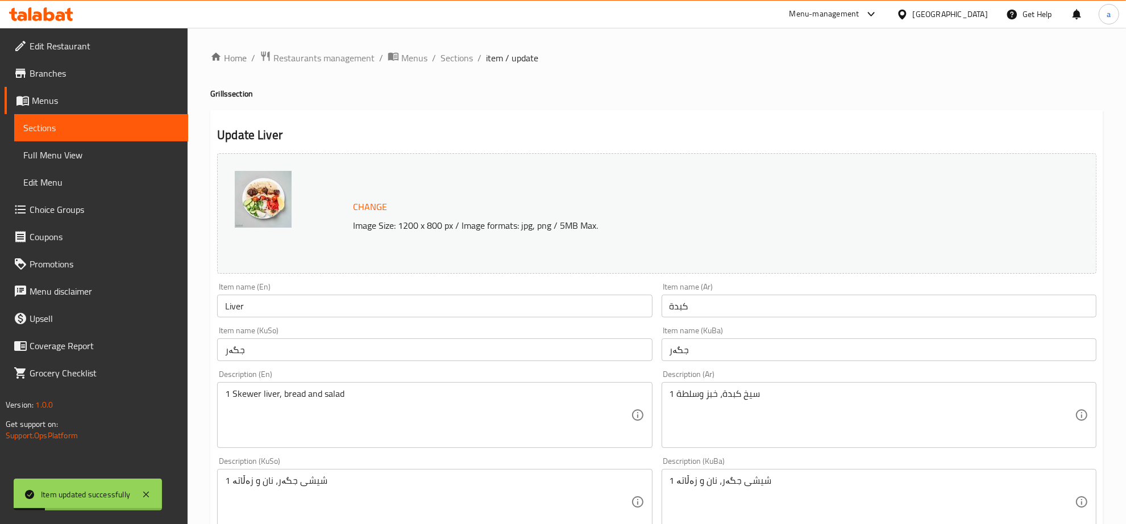
click at [457, 63] on span "Sections" at bounding box center [456, 58] width 32 height 14
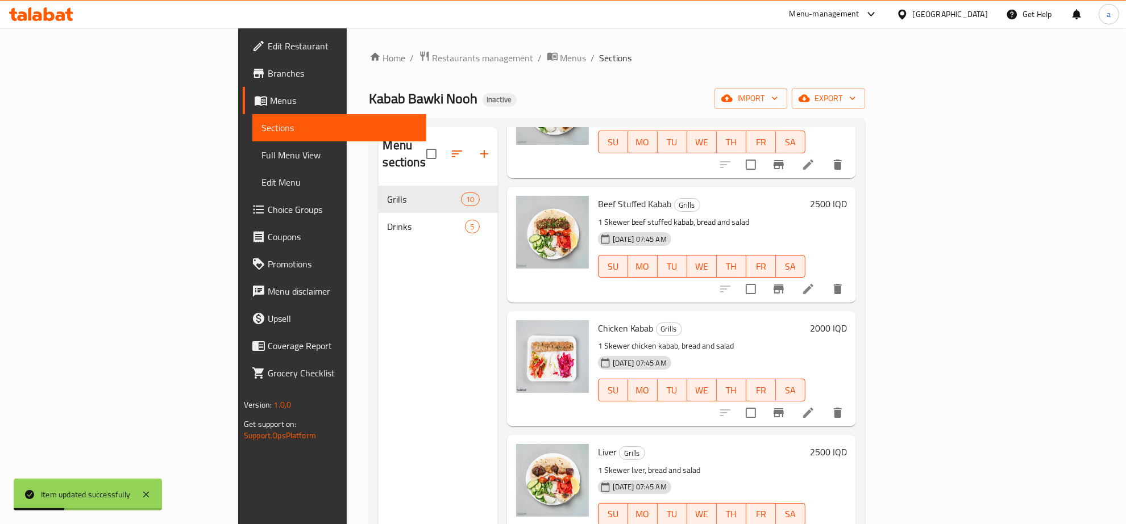
scroll to position [473, 0]
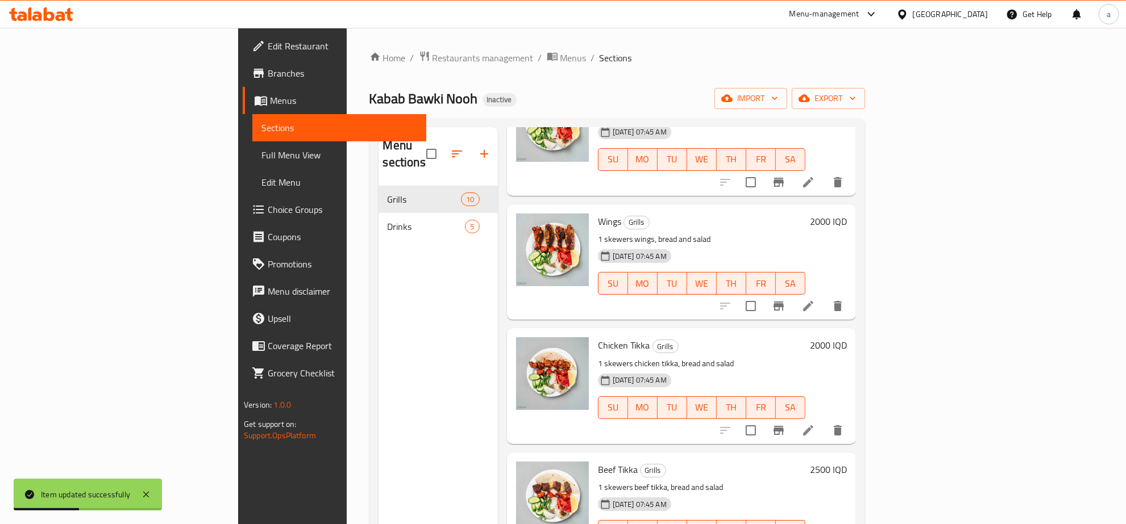
click at [824, 296] on li at bounding box center [808, 306] width 32 height 20
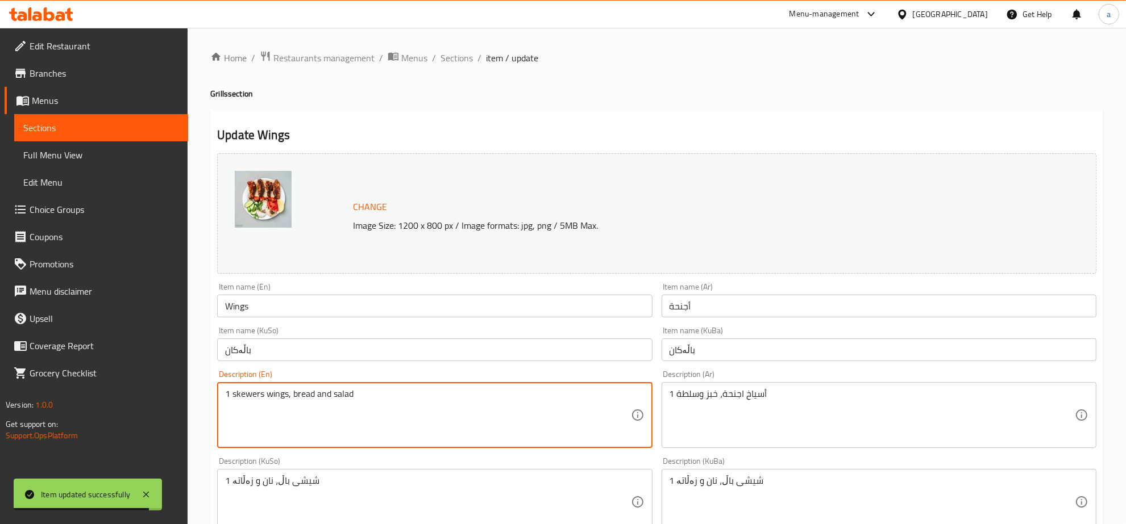
click at [245, 402] on textarea "1 skewers wings, bread and salad" at bounding box center [427, 416] width 405 height 54
paste textarea "Skewer"
type textarea "1 Skewer wings, bread and salad"
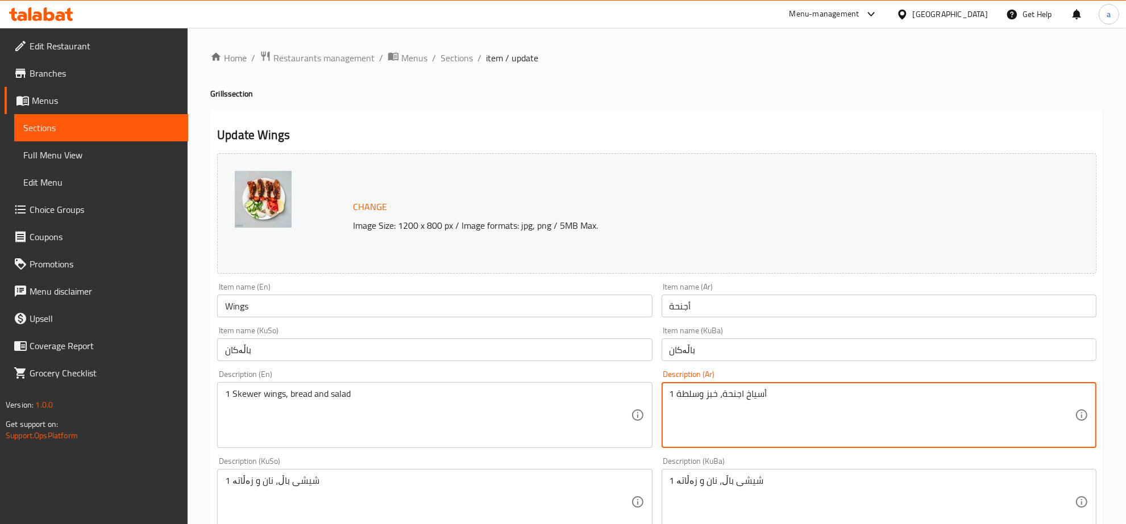
click at [754, 392] on textarea "1 أسياخ اجنحة، خبز وسلطة" at bounding box center [871, 416] width 405 height 54
paste textarea "يخ"
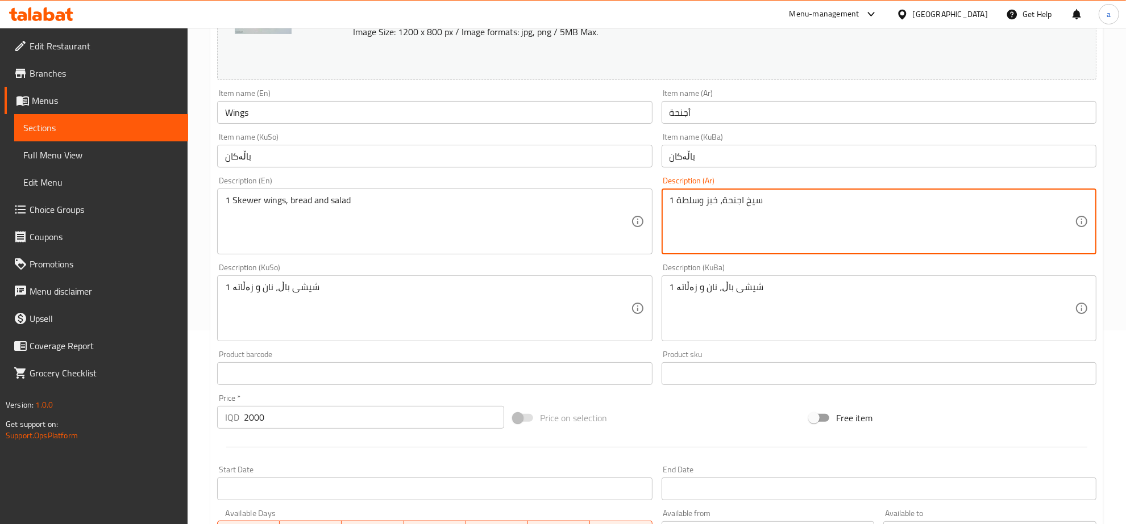
scroll to position [424, 0]
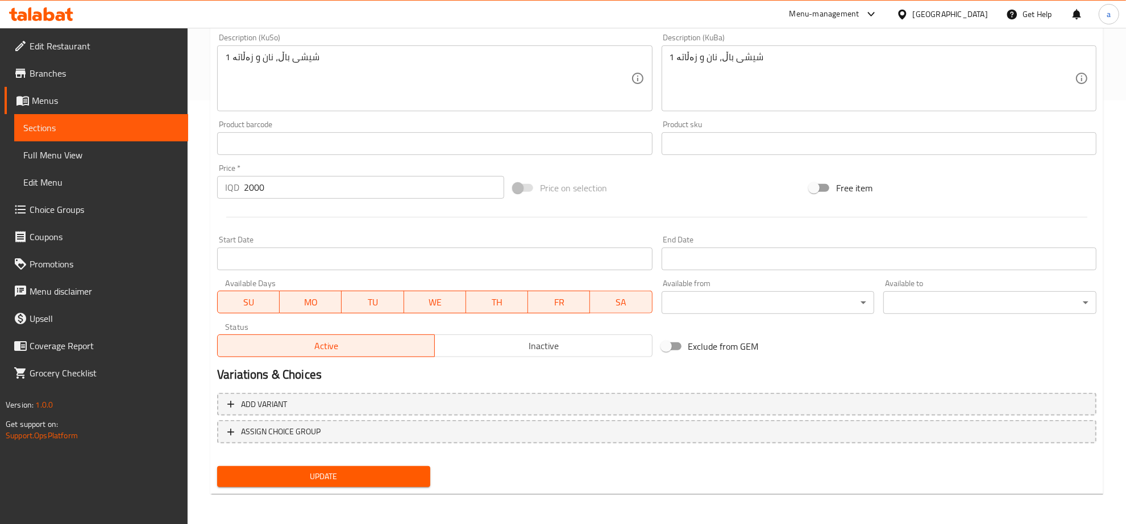
type textarea "1 سيخ اجنحة، خبز وسلطة"
click at [393, 472] on span "Update" at bounding box center [323, 477] width 195 height 14
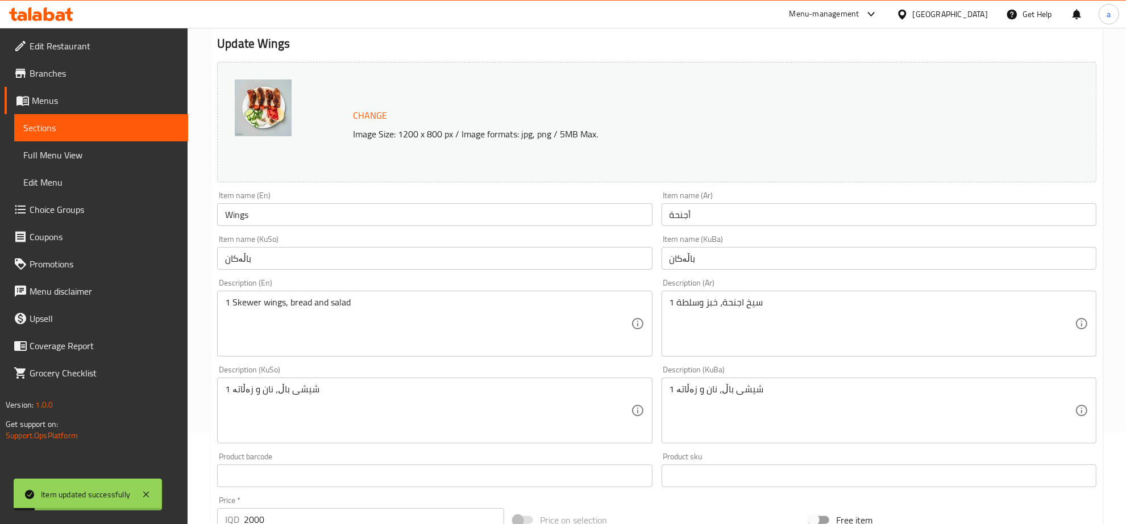
scroll to position [0, 0]
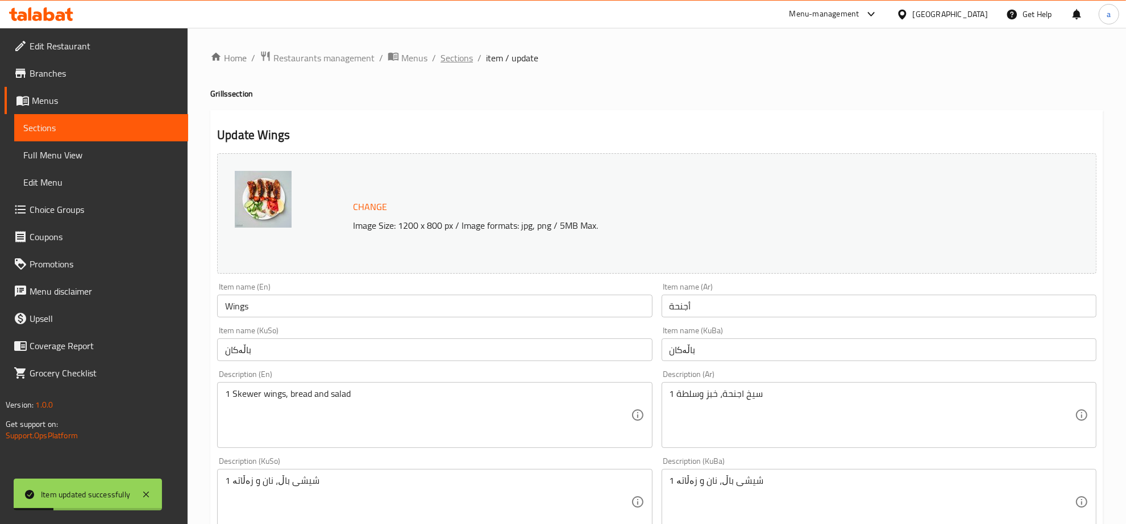
click at [448, 60] on span "Sections" at bounding box center [456, 58] width 32 height 14
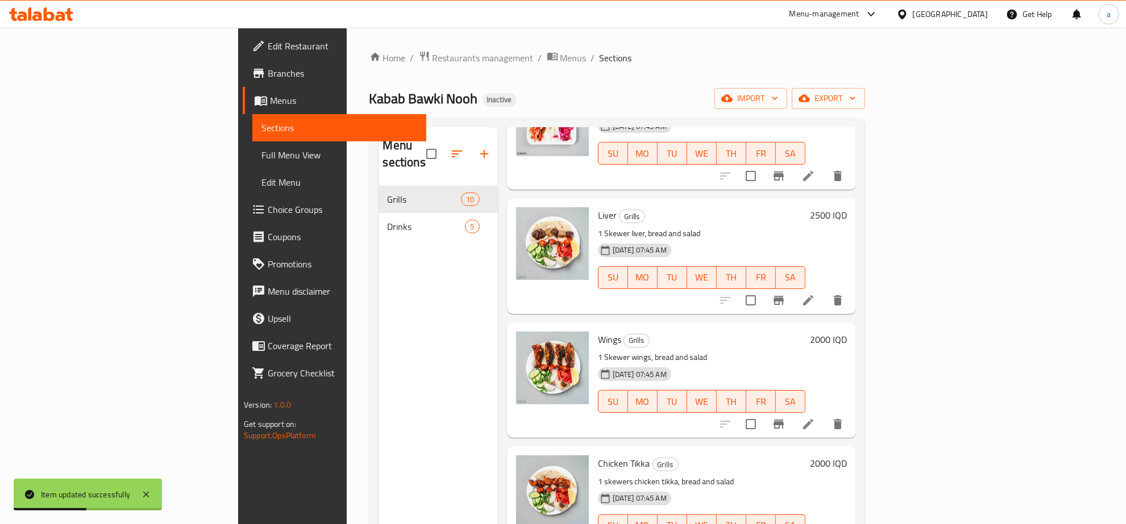
scroll to position [473, 0]
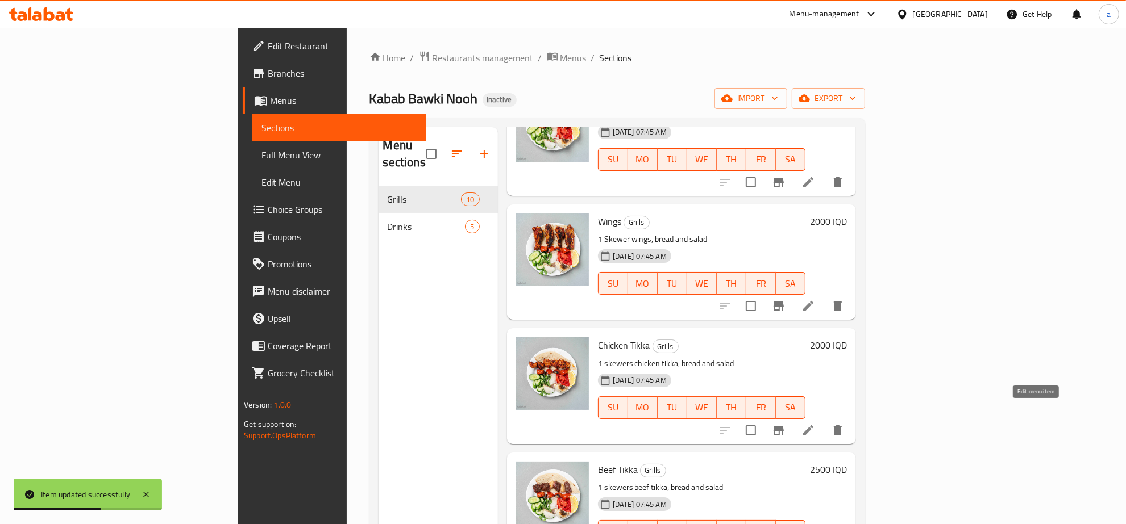
click at [813, 426] on icon at bounding box center [808, 431] width 10 height 10
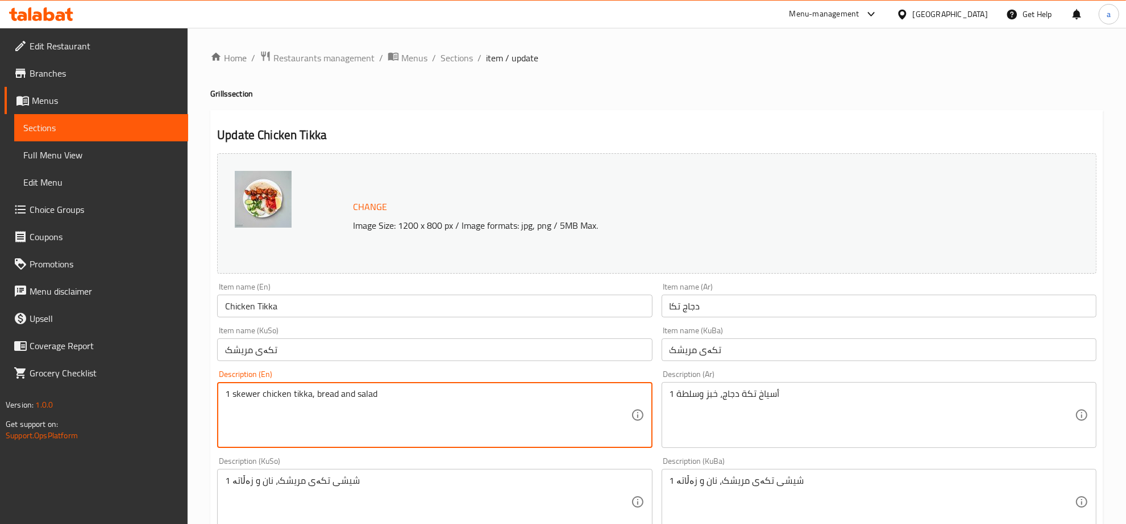
type textarea "1 skewer chicken tikka, bread and salad"
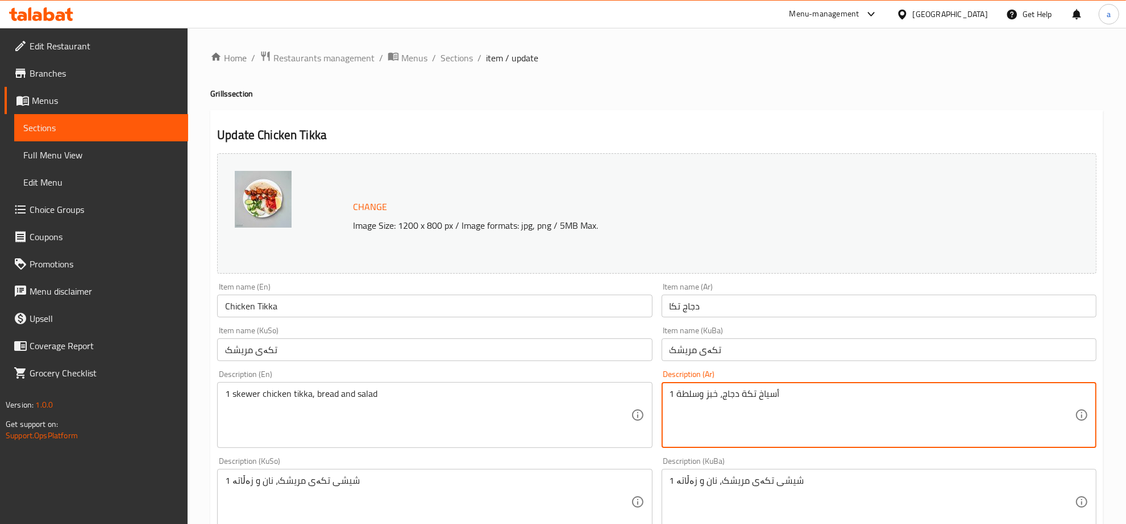
click at [763, 396] on textarea "1 أسياخ تكة دجاج، خبز وسلطة" at bounding box center [871, 416] width 405 height 54
paste textarea "يخ"
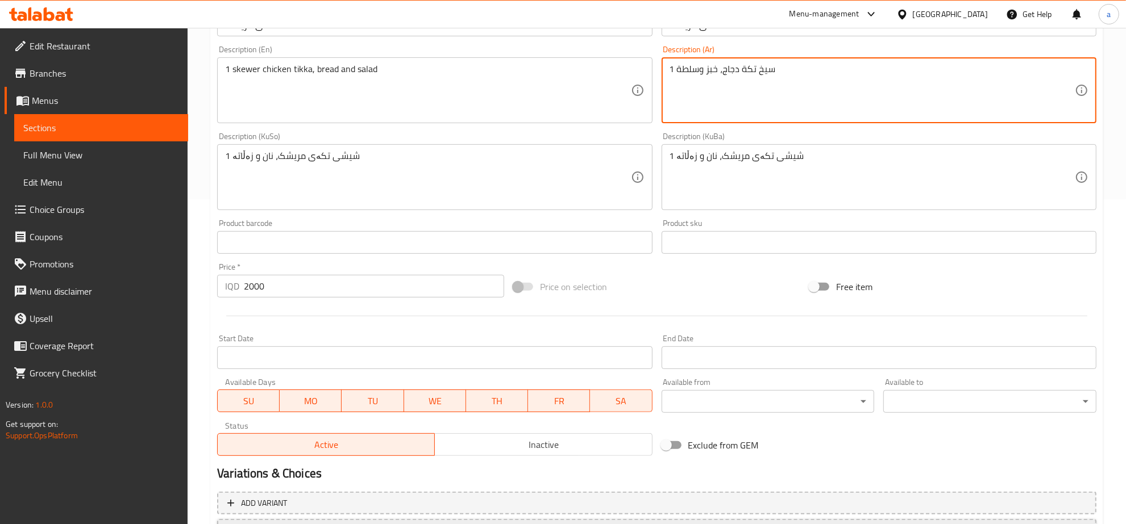
scroll to position [424, 0]
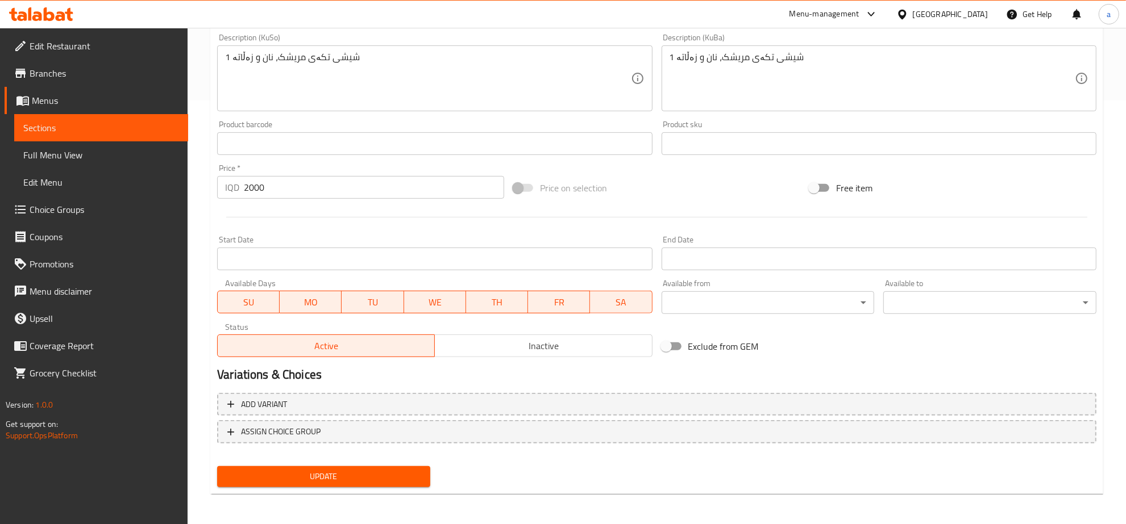
type textarea "1 سيخ تكة دجاج، خبز وسلطة"
click at [415, 467] on button "Update" at bounding box center [323, 477] width 213 height 21
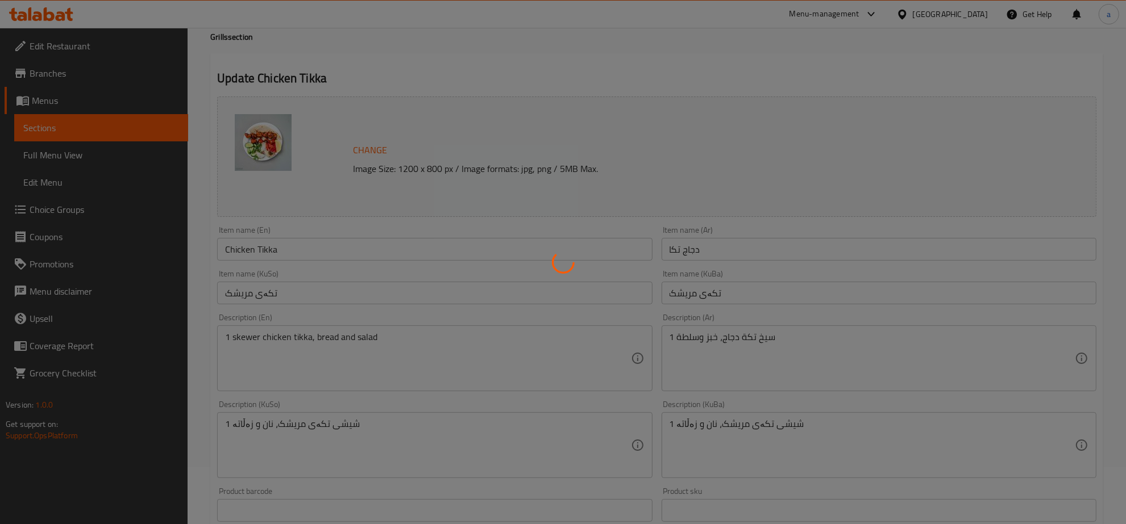
scroll to position [0, 0]
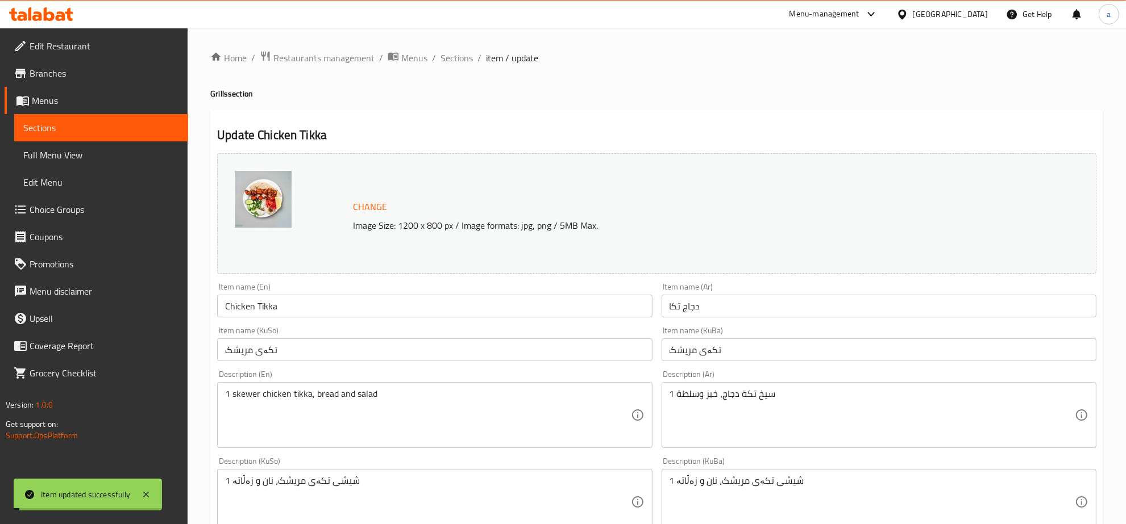
click at [464, 57] on span "Sections" at bounding box center [456, 58] width 32 height 14
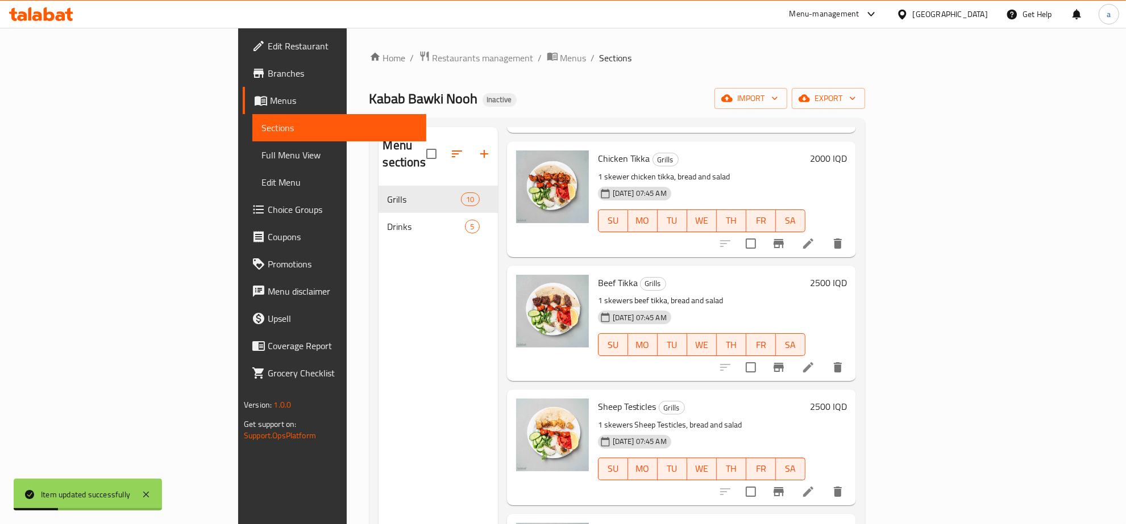
scroll to position [626, 0]
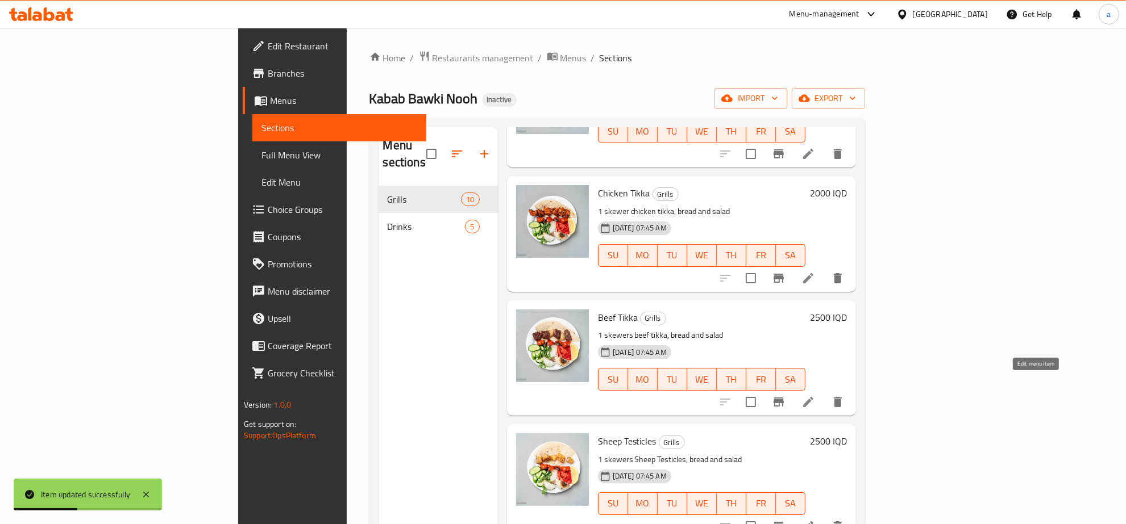
click at [815, 395] on icon at bounding box center [808, 402] width 14 height 14
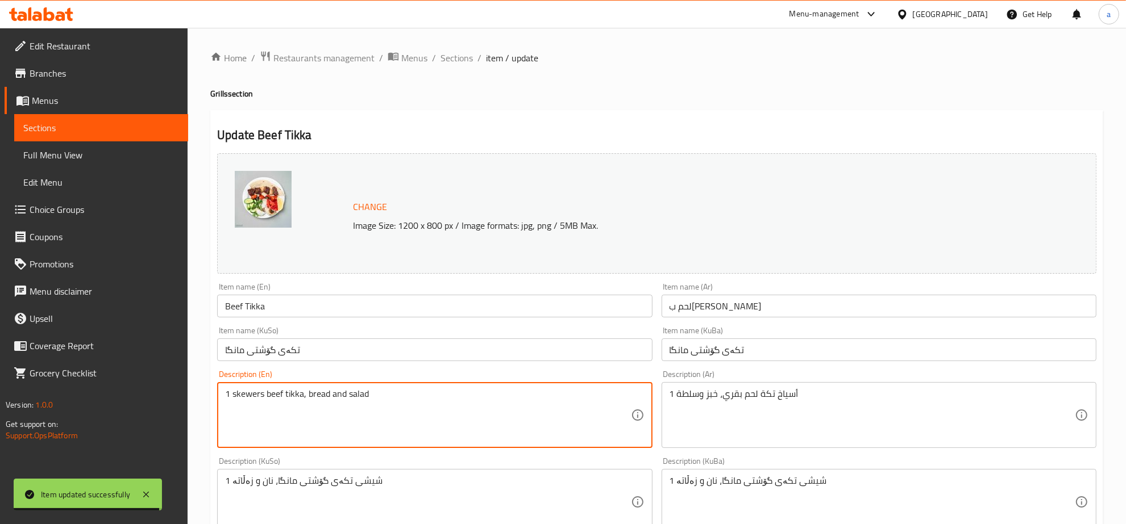
click at [245, 393] on textarea "1 skewers beef tikka, bread and salad" at bounding box center [427, 416] width 405 height 54
paste textarea "Skewer"
type textarea "1 Skewer beef tikka, bread and salad"
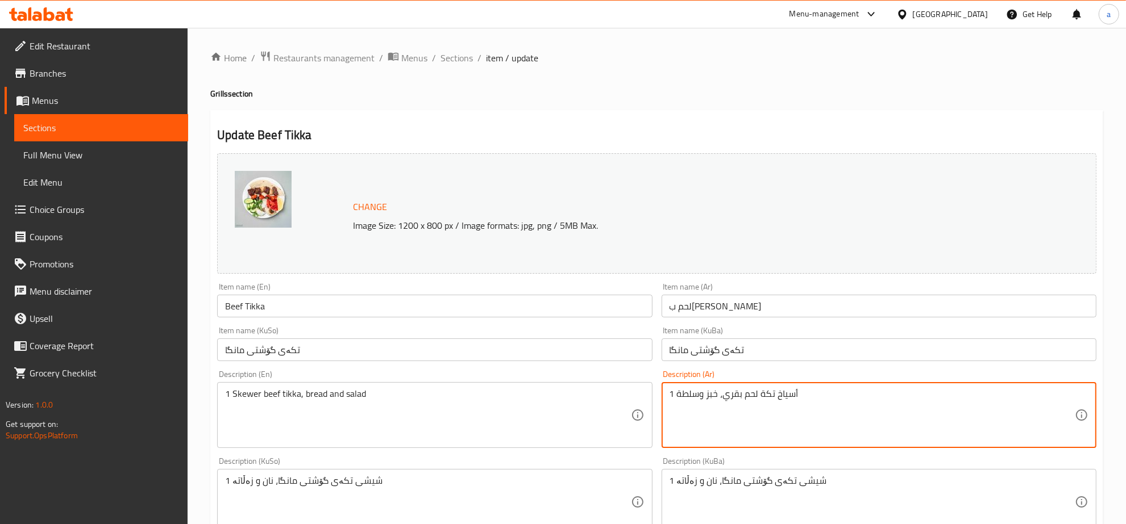
click at [787, 395] on textarea "1 أسياخ تكة لحم بقري، خبز وسلطة" at bounding box center [871, 416] width 405 height 54
paste textarea "يخ"
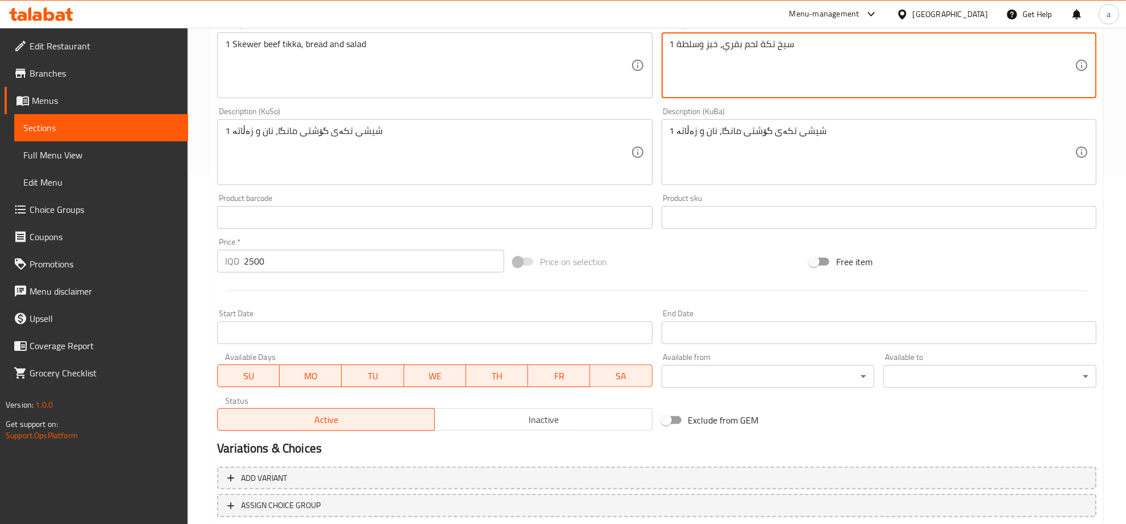
scroll to position [424, 0]
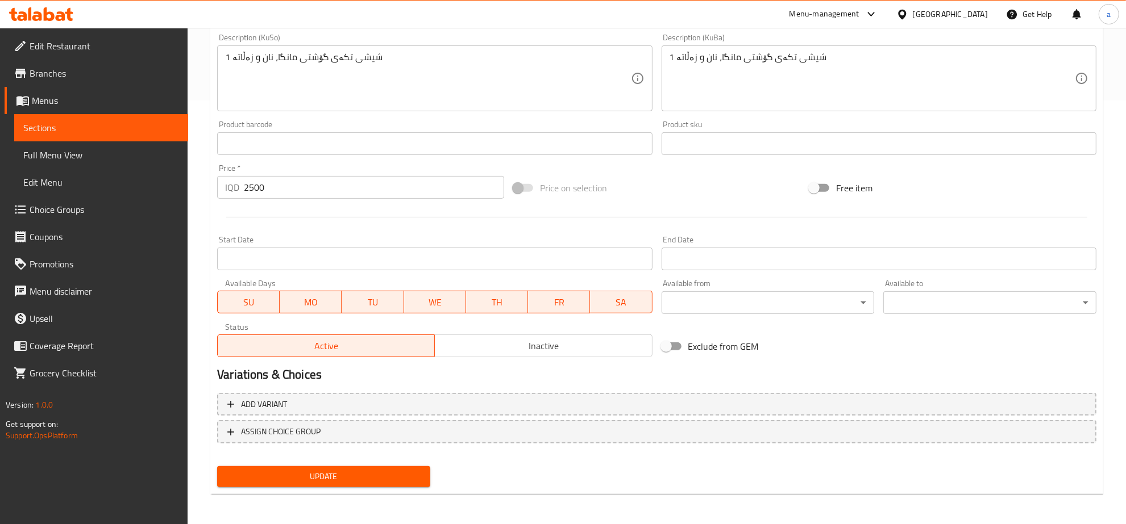
type textarea "1 سيخ تكة لحم بقري، خبز وسلطة"
click at [378, 476] on span "Update" at bounding box center [323, 477] width 195 height 14
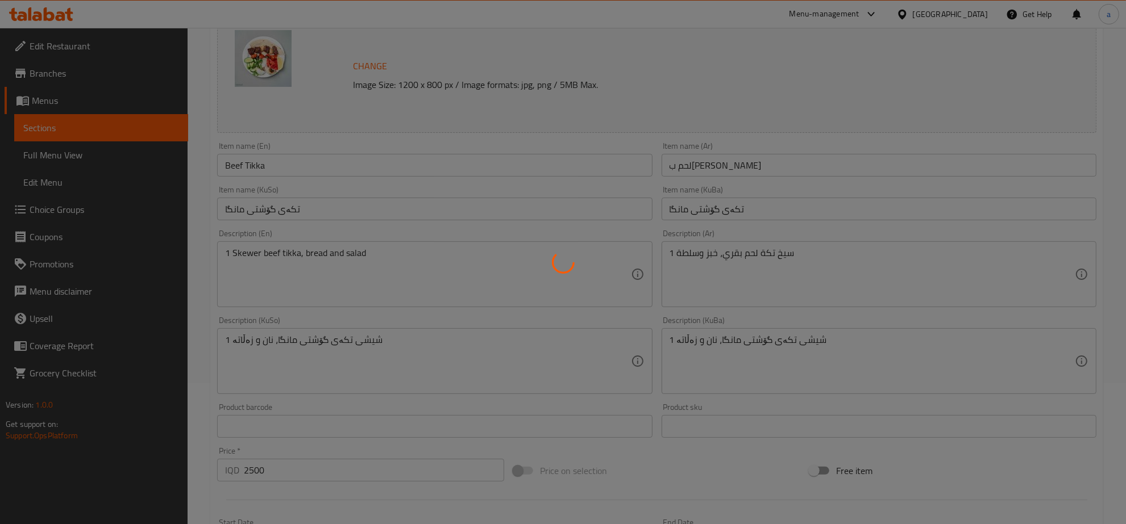
scroll to position [0, 0]
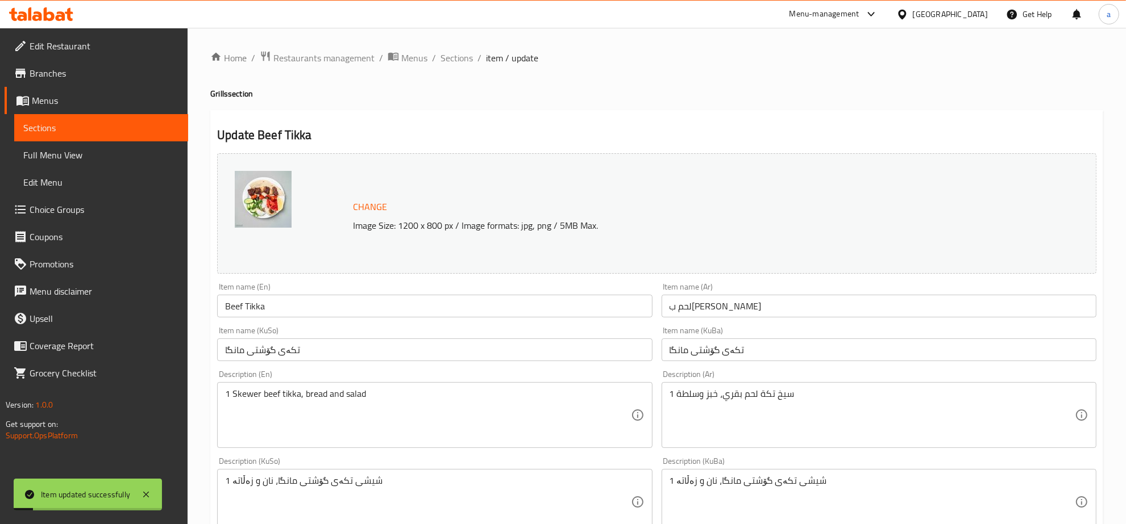
click at [449, 60] on span "Sections" at bounding box center [456, 58] width 32 height 14
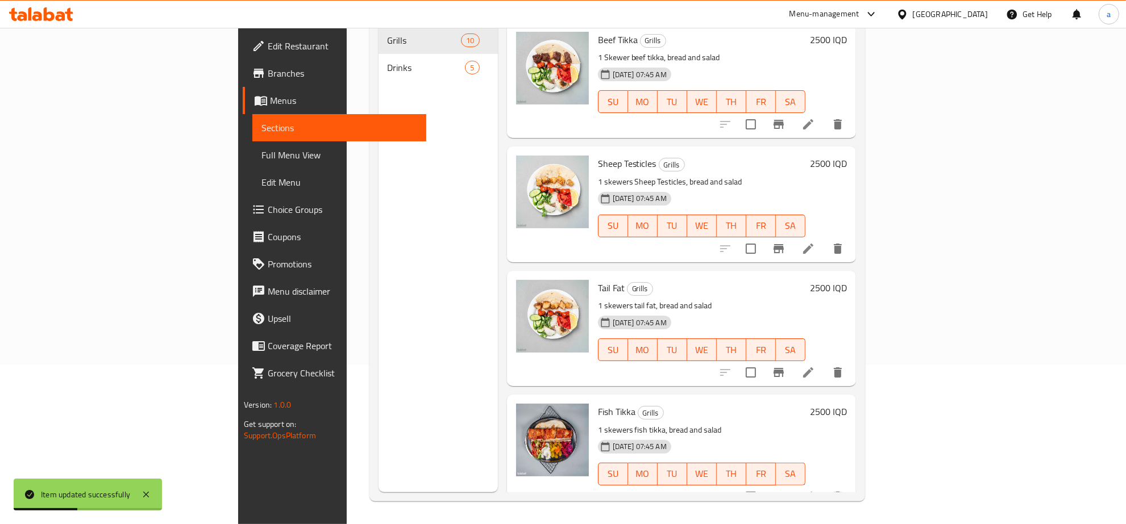
scroll to position [626, 0]
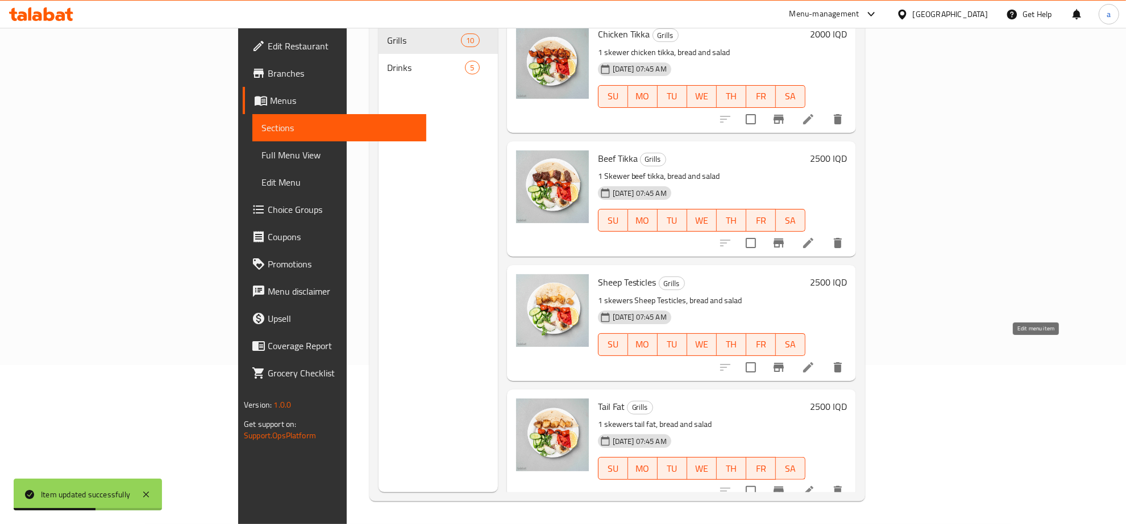
click at [815, 361] on icon at bounding box center [808, 368] width 14 height 14
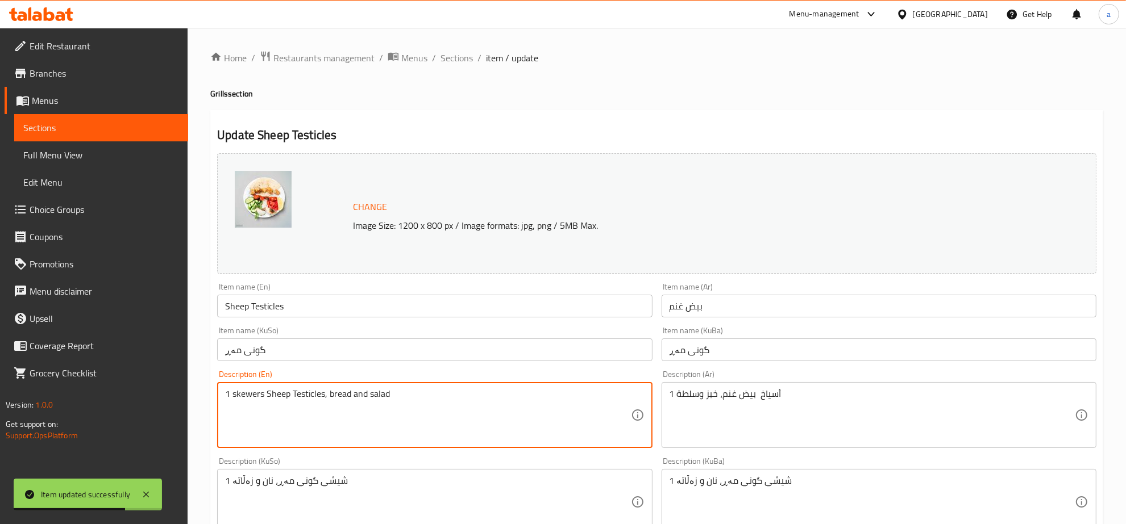
click at [249, 393] on textarea "1 skewers Sheep Testicles, bread and salad" at bounding box center [427, 416] width 405 height 54
paste textarea "Skewer"
type textarea "1 SkewerSheep Testicles, bread and salad"
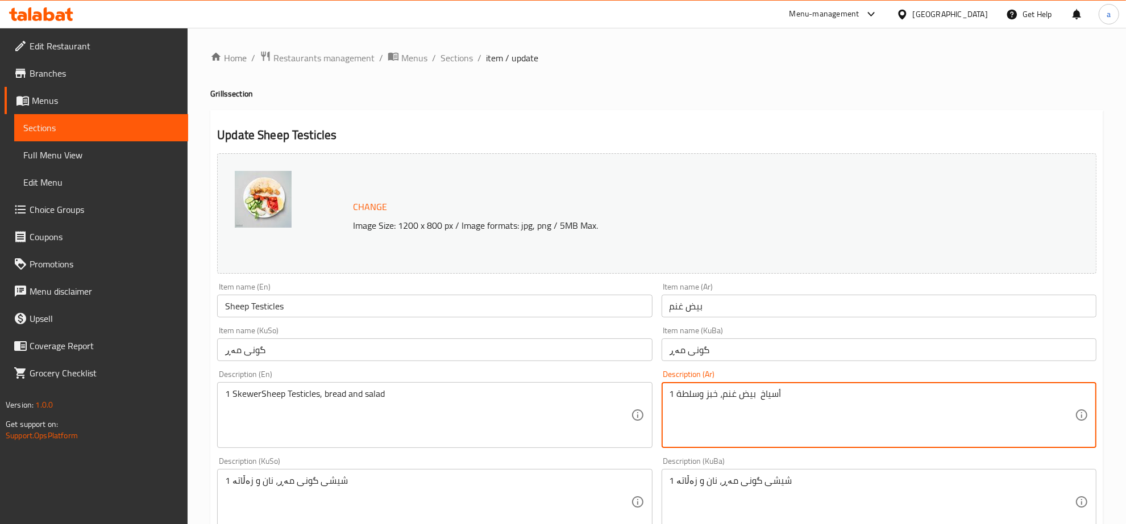
click at [768, 395] on textarea "1 أسياخ بيض غنم، خبز وسلطة" at bounding box center [871, 416] width 405 height 54
paste textarea "يخ"
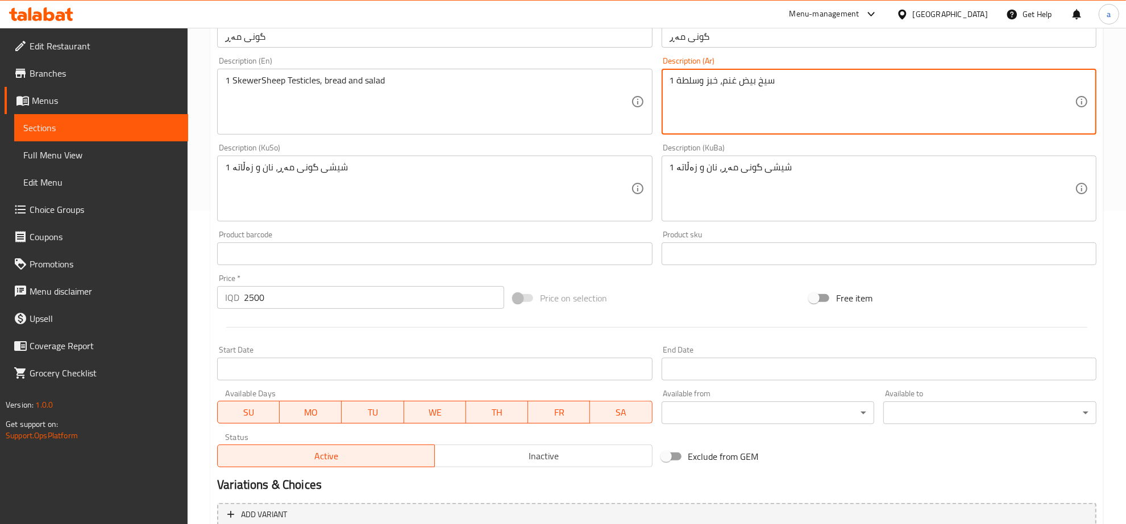
scroll to position [424, 0]
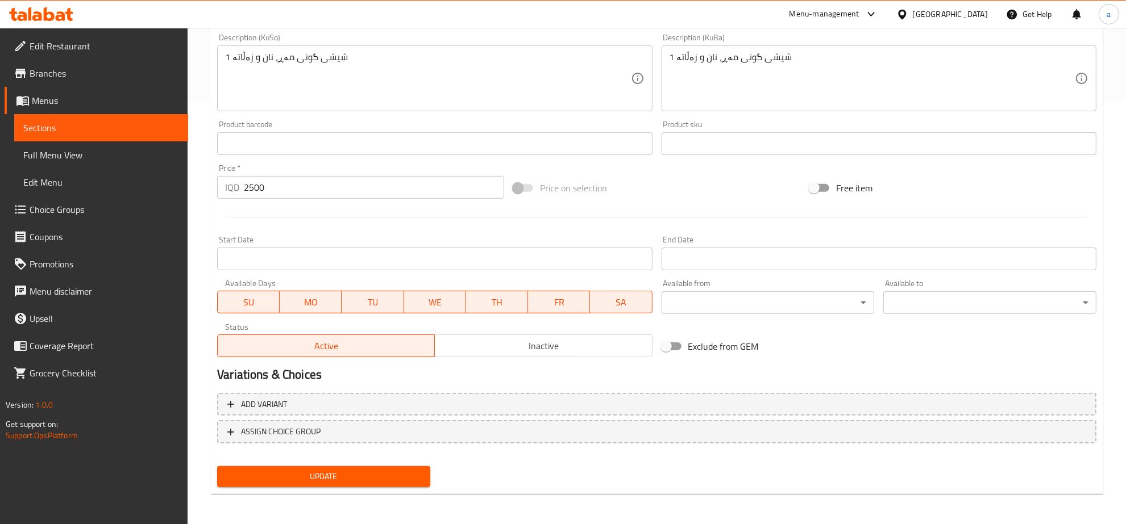
type textarea "1 سيخ بيض غنم، خبز وسلطة"
click at [339, 474] on span "Update" at bounding box center [323, 477] width 195 height 14
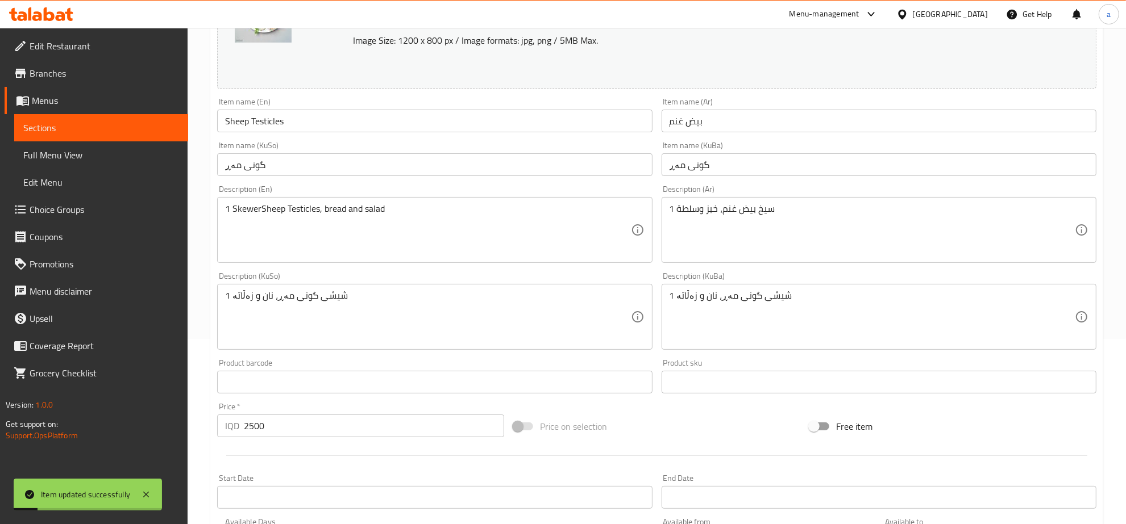
scroll to position [0, 0]
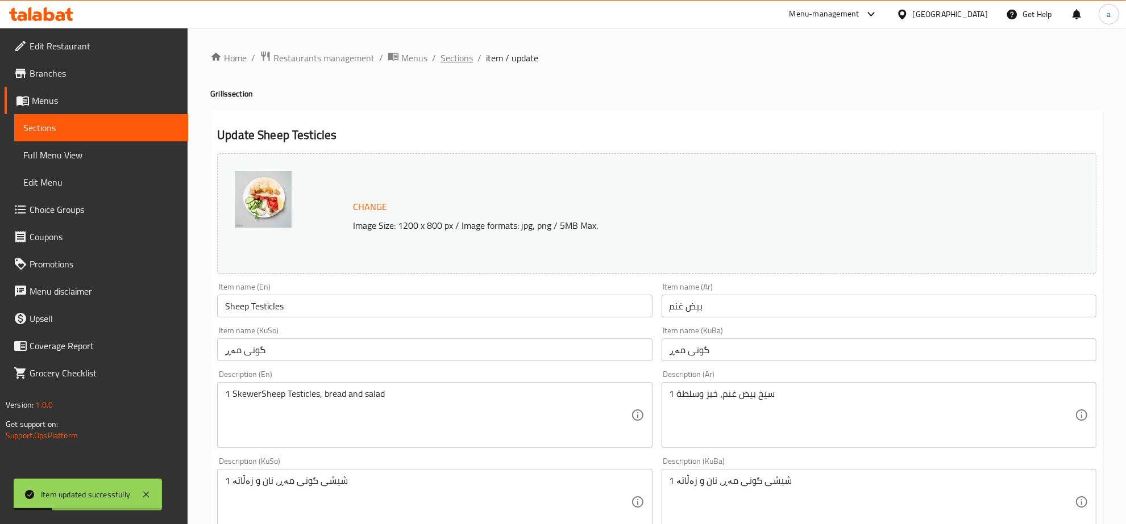
click at [453, 56] on span "Sections" at bounding box center [456, 58] width 32 height 14
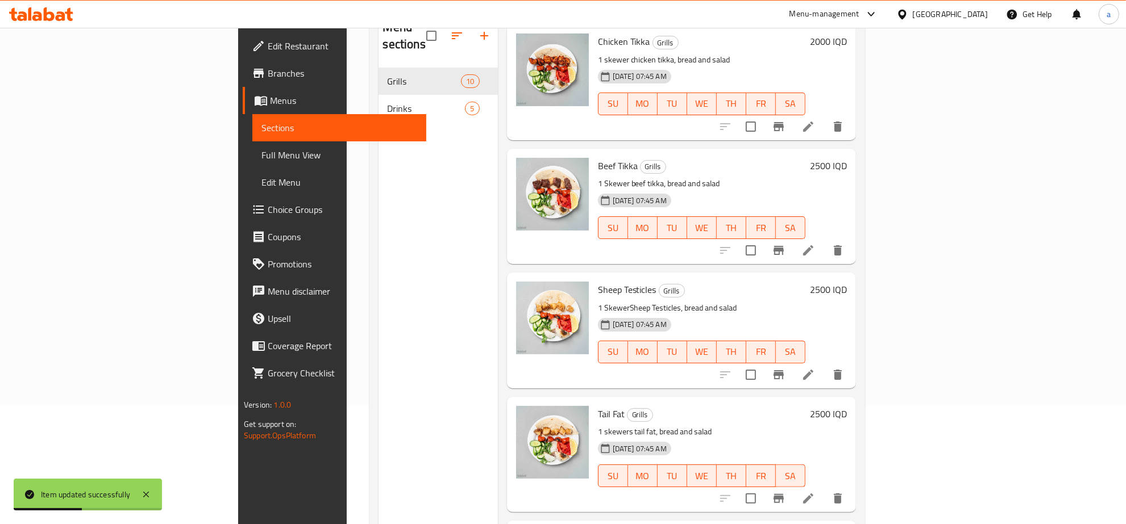
scroll to position [744, 0]
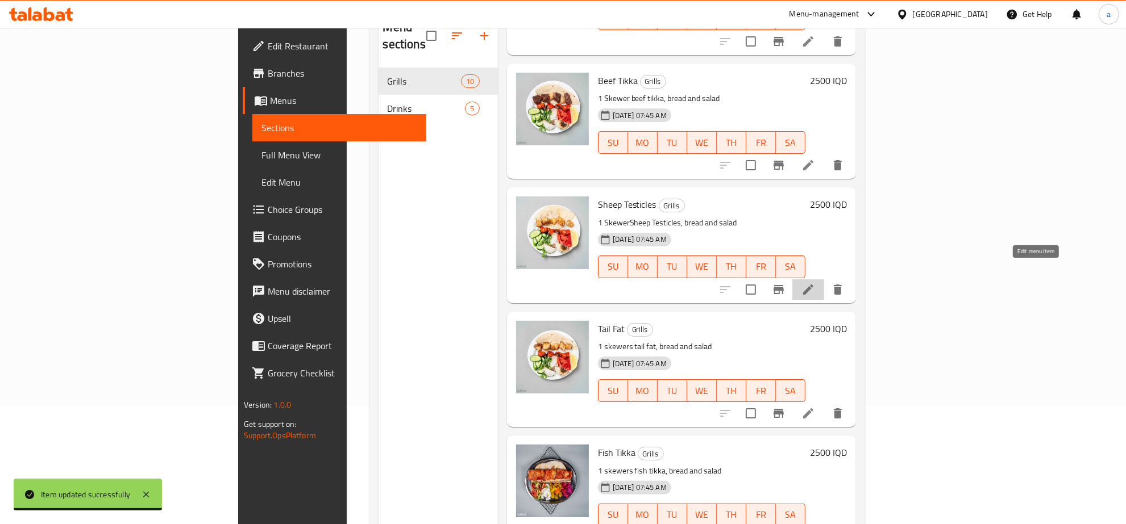
click at [815, 283] on icon at bounding box center [808, 290] width 14 height 14
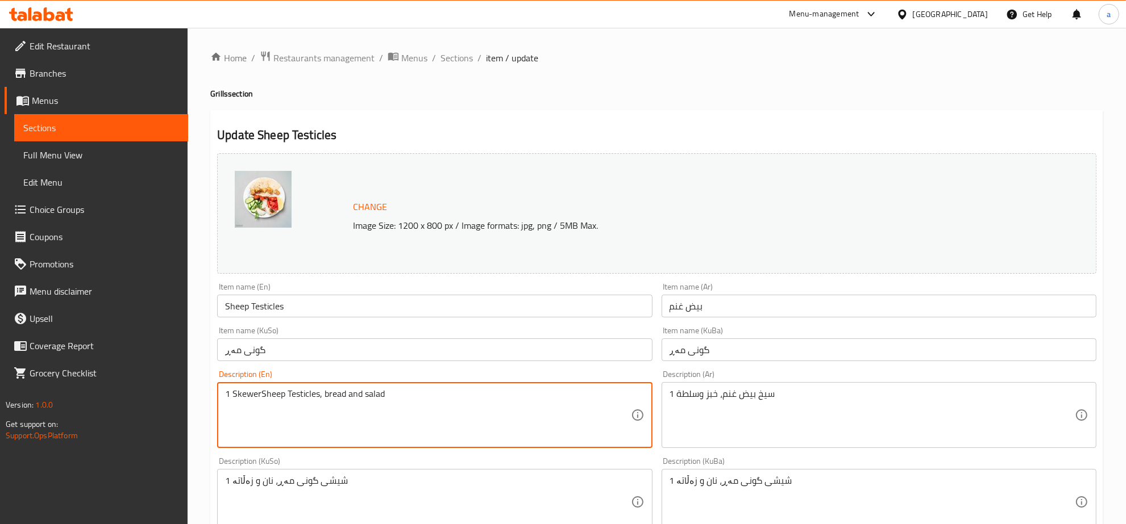
click at [259, 395] on textarea "1 SkewerSheep Testicles, bread and salad" at bounding box center [427, 416] width 405 height 54
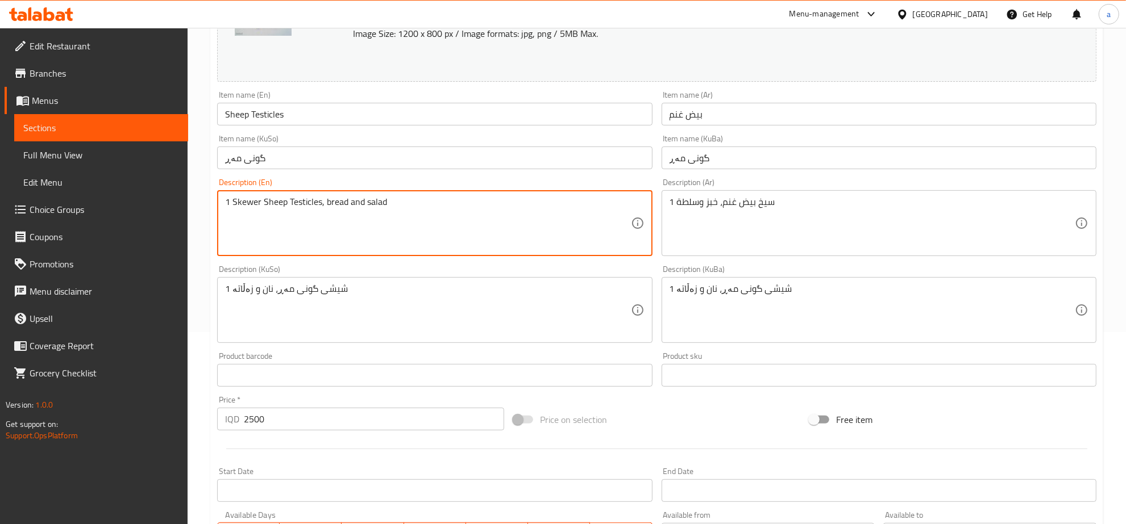
scroll to position [424, 0]
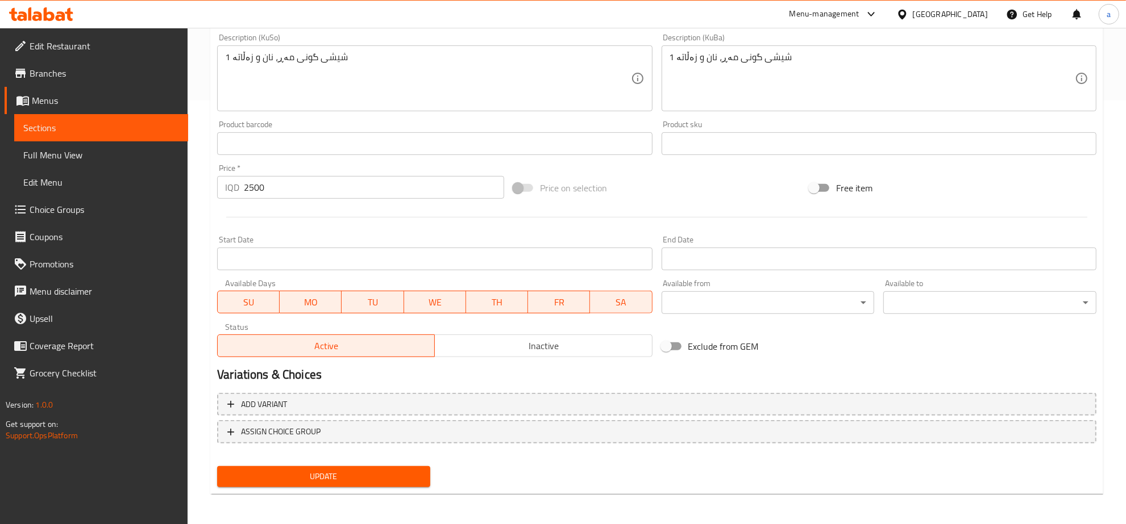
type textarea "1 Skewer Sheep Testicles, bread and salad"
click at [364, 473] on span "Update" at bounding box center [323, 477] width 195 height 14
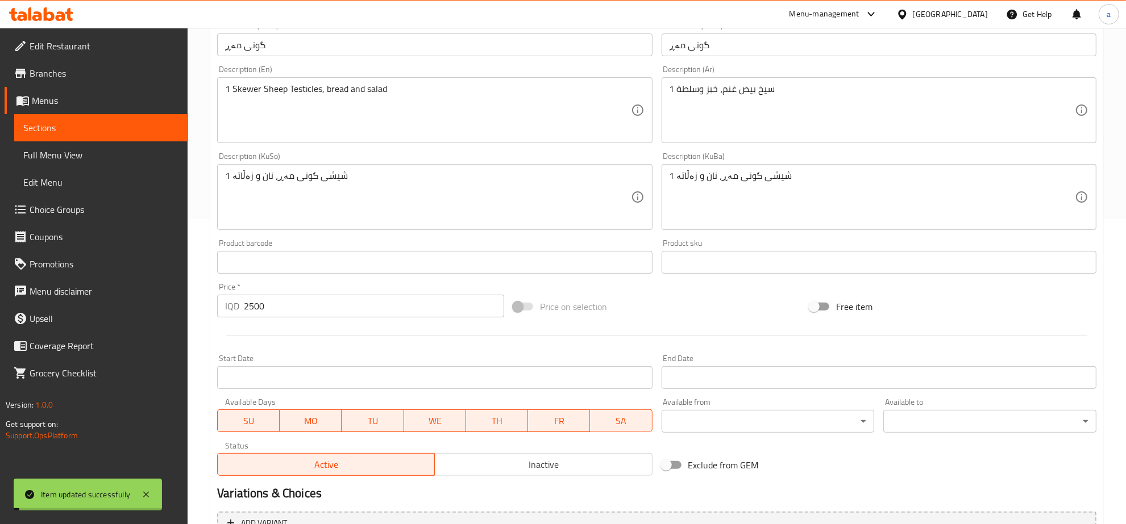
scroll to position [0, 0]
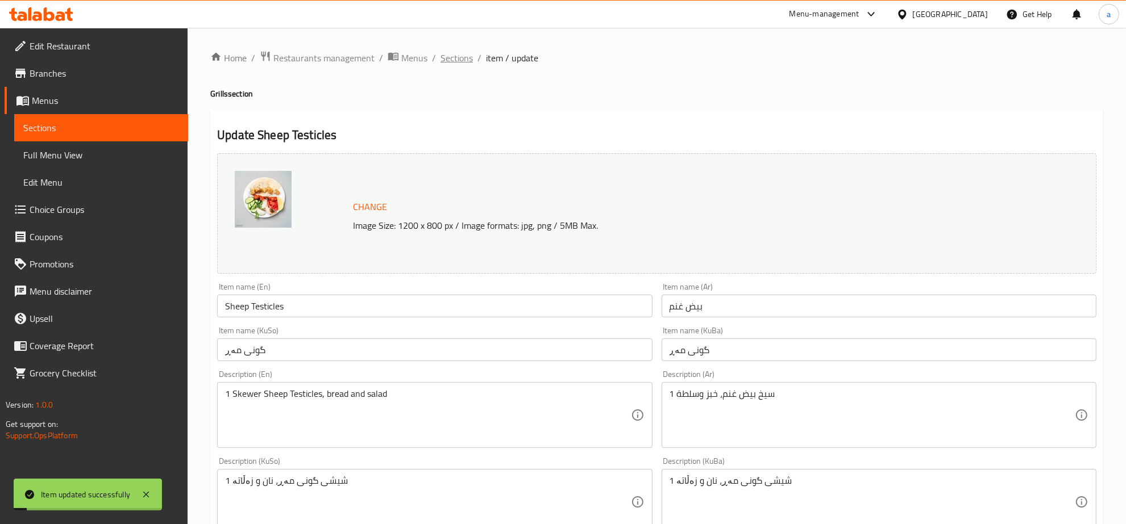
click at [445, 55] on span "Sections" at bounding box center [456, 58] width 32 height 14
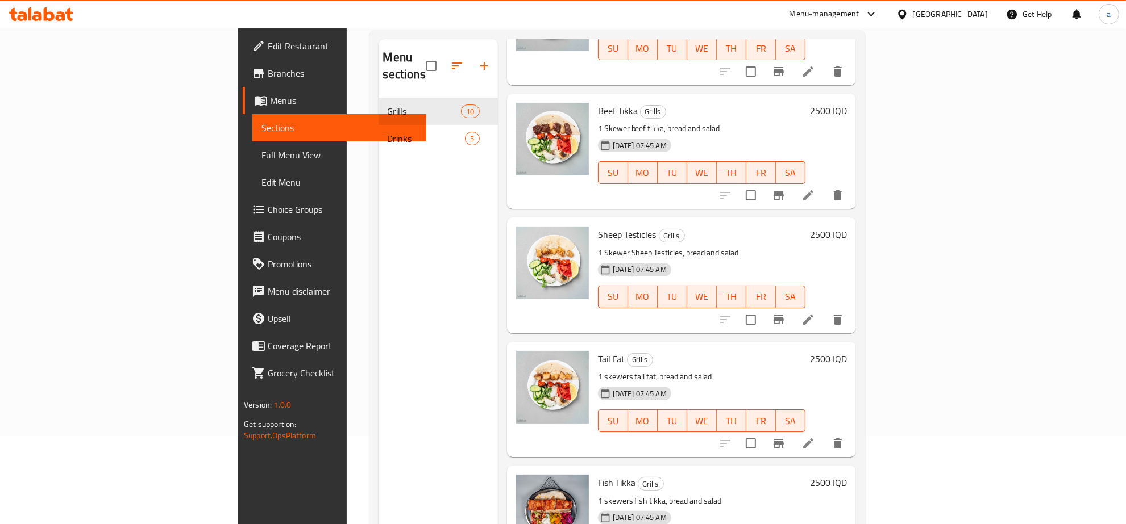
scroll to position [118, 0]
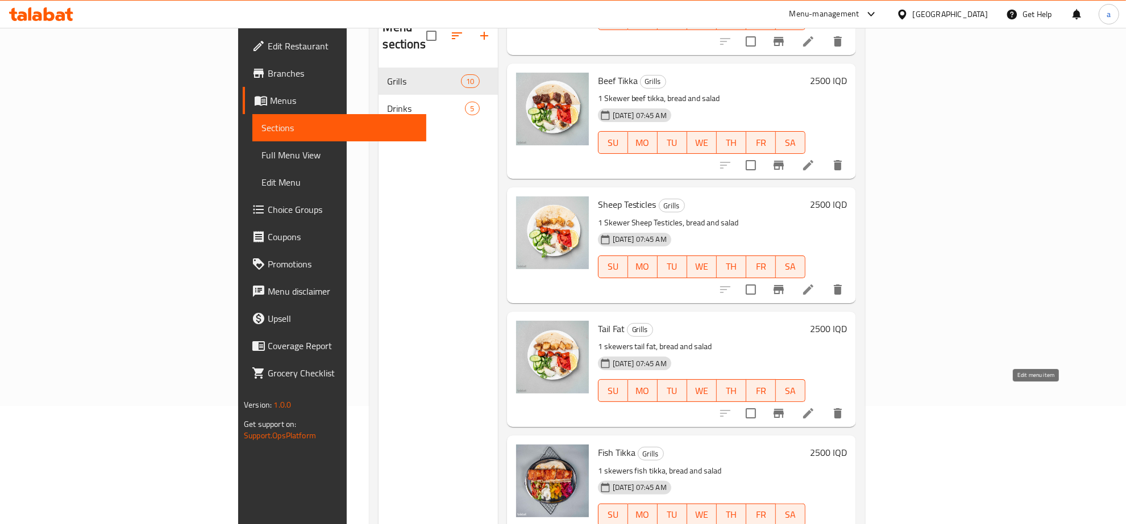
click at [813, 409] on icon at bounding box center [808, 414] width 10 height 10
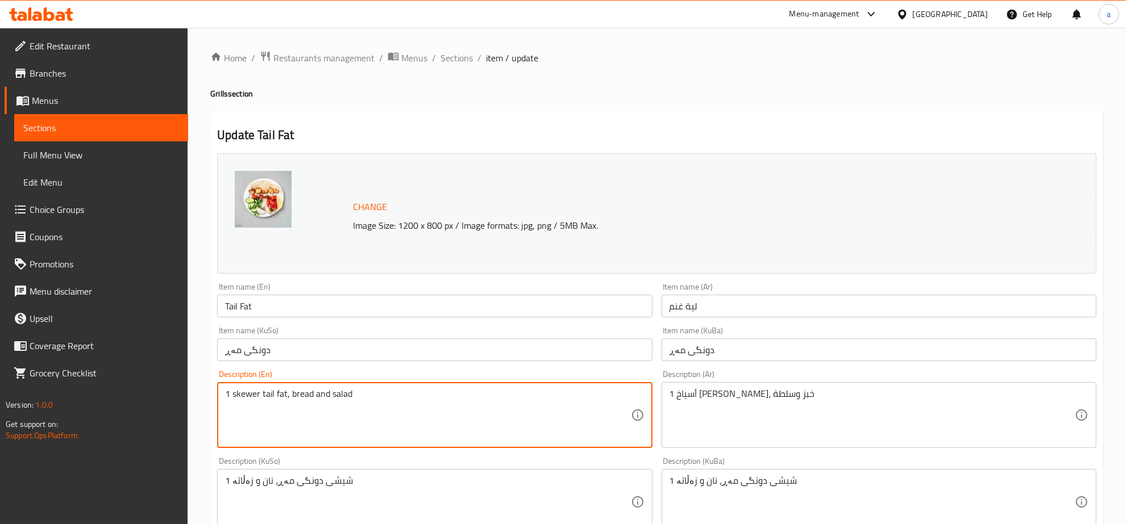
type textarea "1 skewer tail fat, bread and salad"
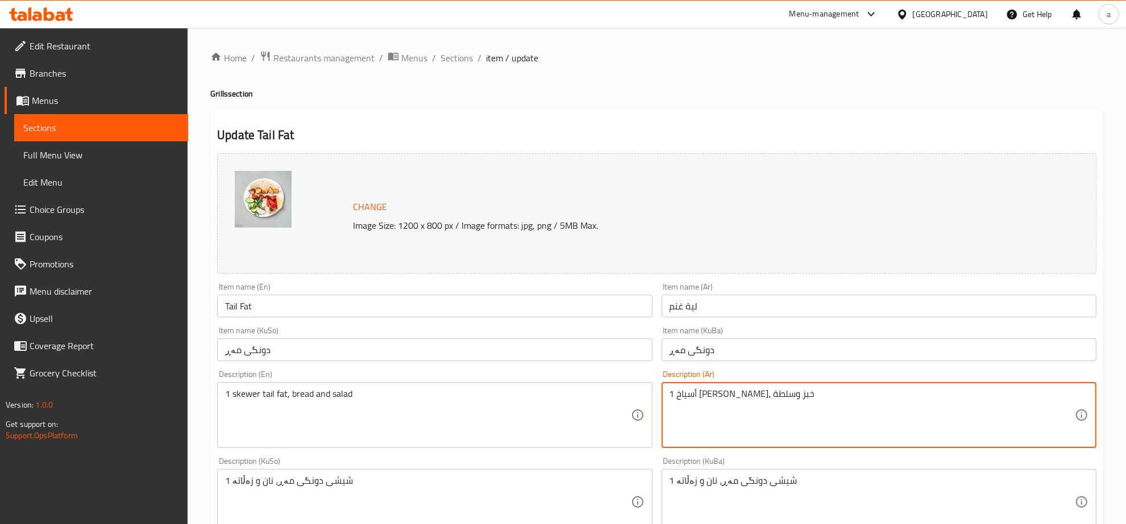
click at [760, 394] on textarea "1 أسياخ [PERSON_NAME]، خبز وسلطة" at bounding box center [871, 416] width 405 height 54
paste textarea "يخ"
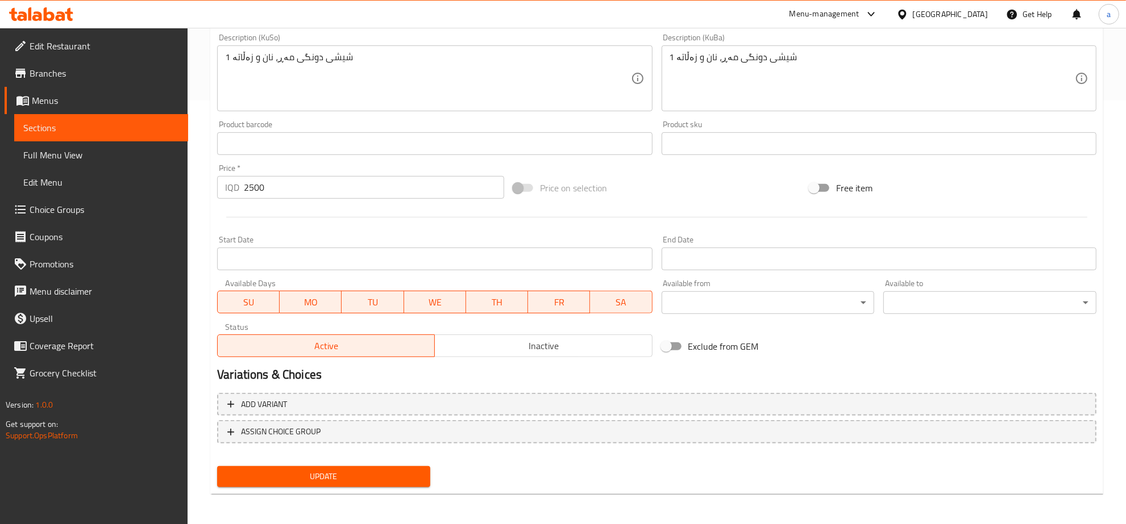
type textarea "1 سيخ [PERSON_NAME]، خبز وسلطة"
click at [386, 477] on span "Update" at bounding box center [323, 477] width 195 height 14
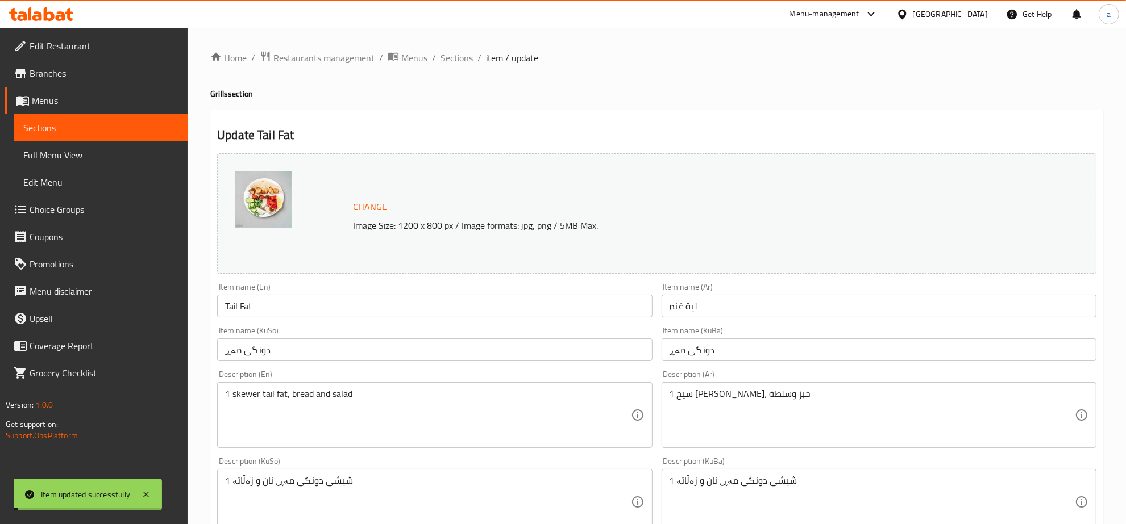
click at [457, 58] on span "Sections" at bounding box center [456, 58] width 32 height 14
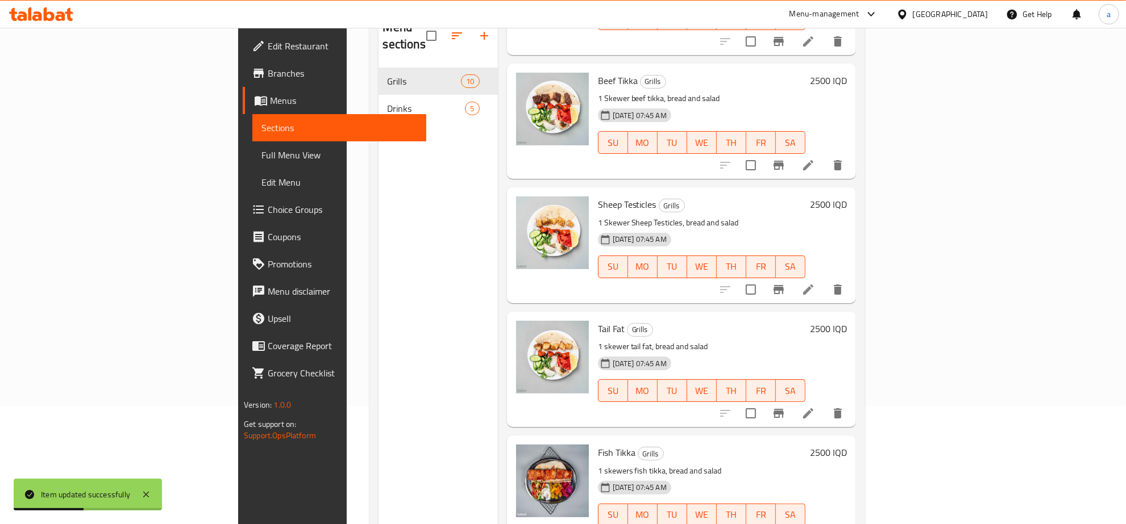
scroll to position [160, 0]
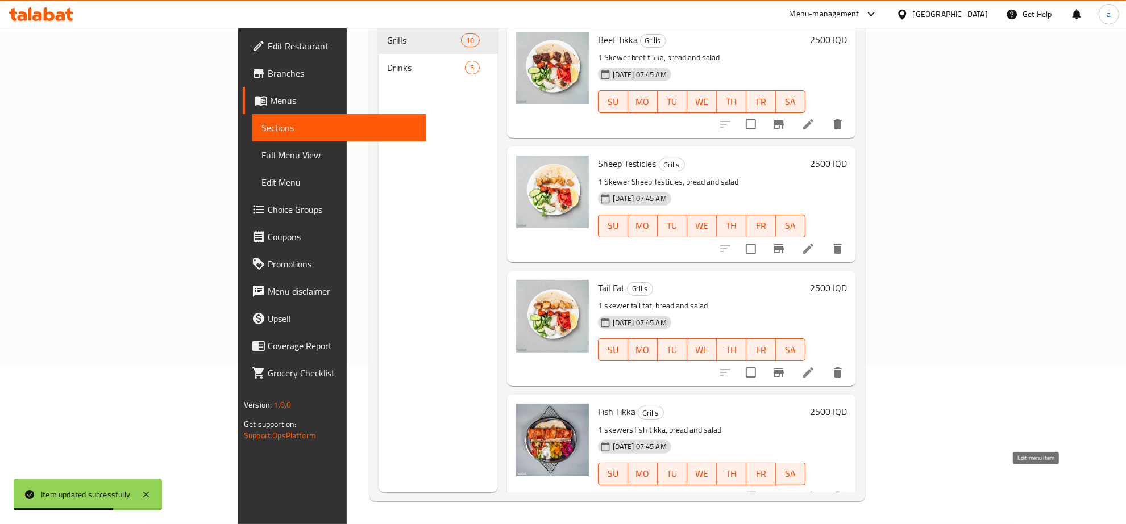
click at [815, 490] on icon at bounding box center [808, 497] width 14 height 14
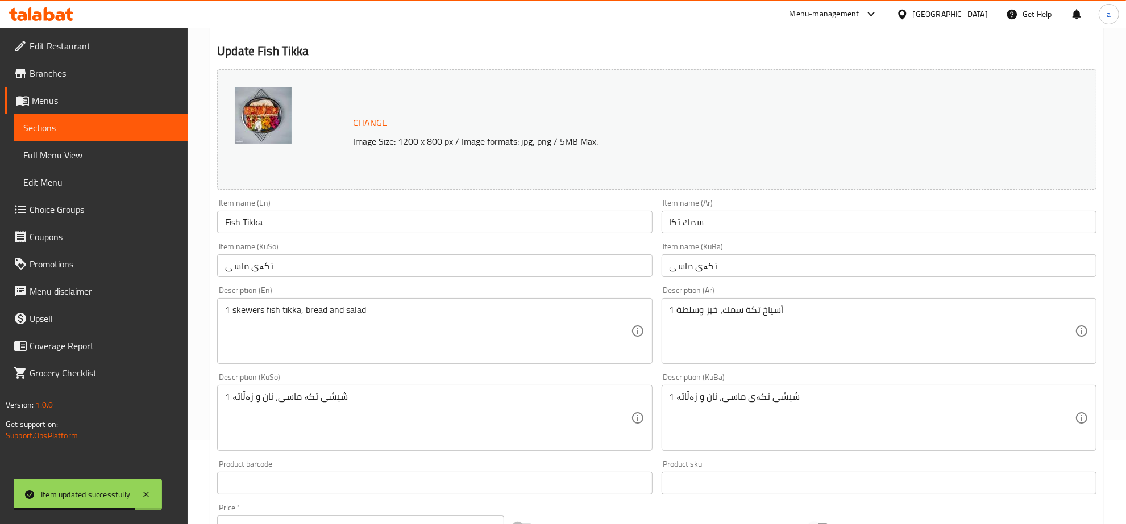
scroll to position [118, 0]
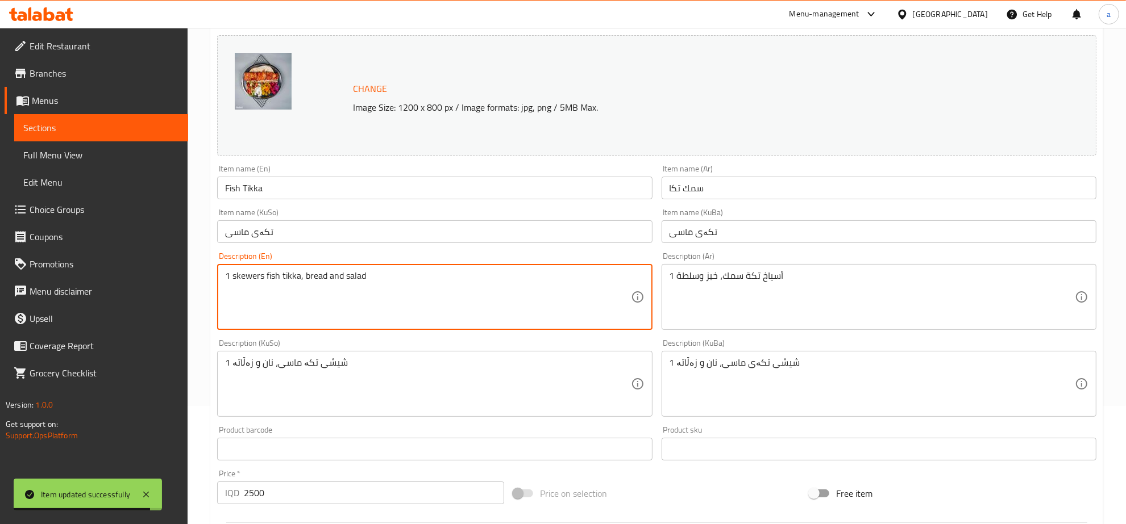
click at [245, 277] on textarea "1 skewers fish tikka, bread and salad" at bounding box center [427, 297] width 405 height 54
paste textarea "Skewer"
type textarea "1 Skewer fish tikka, bread and salad"
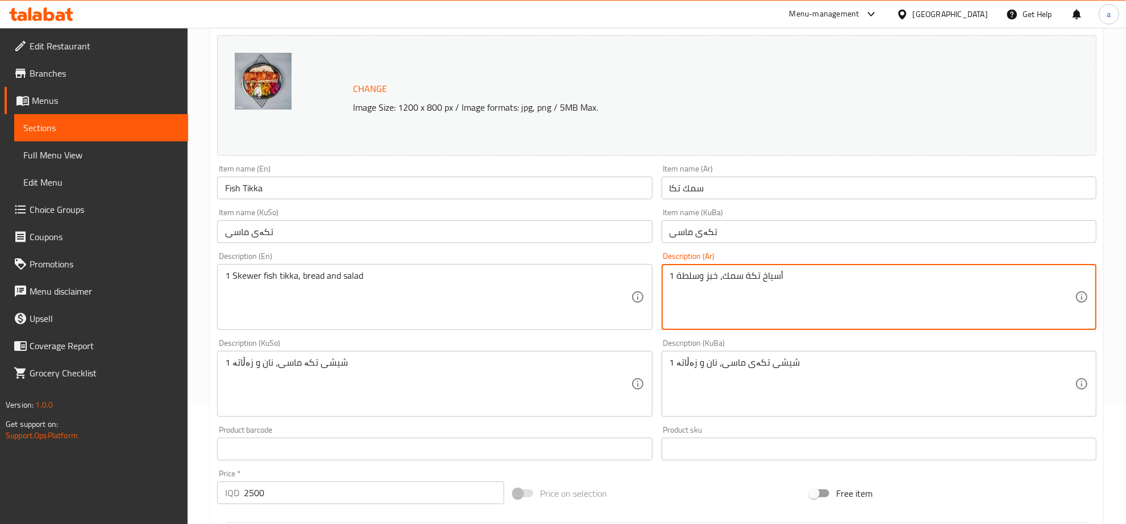
click at [767, 281] on textarea "1 أسياخ تكة سمك، خبز وسلطة" at bounding box center [871, 297] width 405 height 54
paste textarea "يخ"
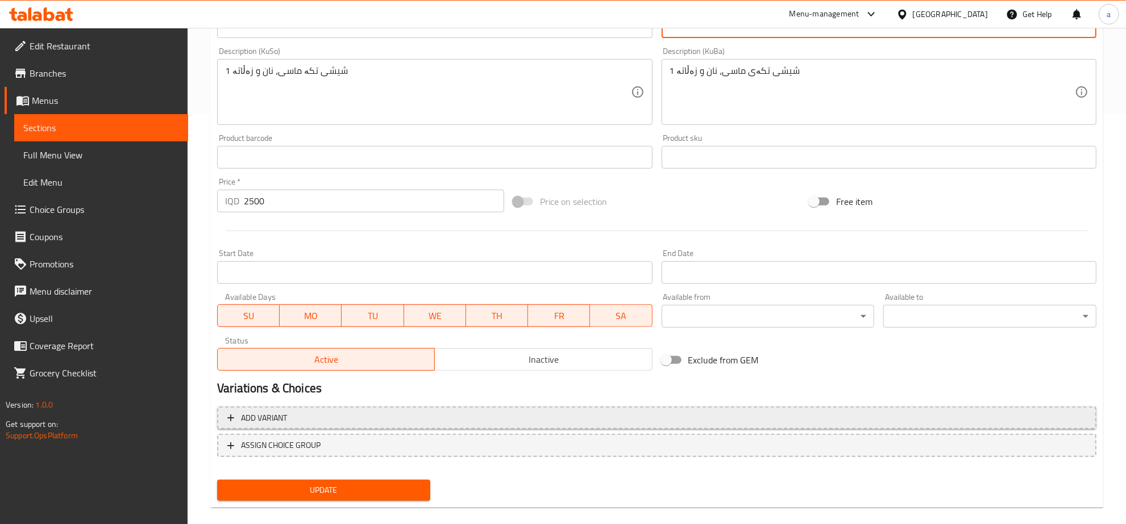
scroll to position [424, 0]
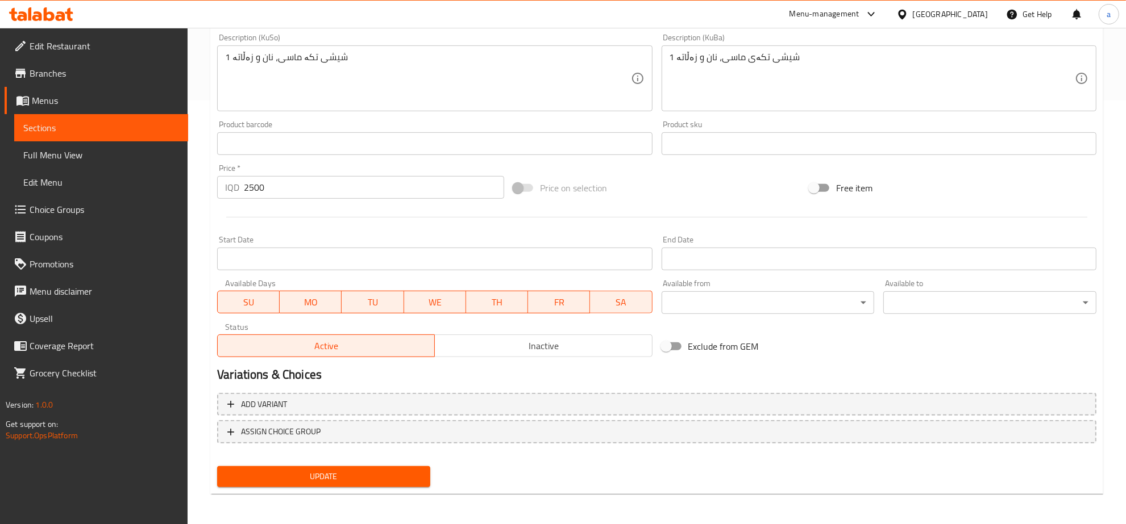
type textarea "1 سيخ تكة سمك، خبز وسلطة"
click at [389, 472] on span "Update" at bounding box center [323, 477] width 195 height 14
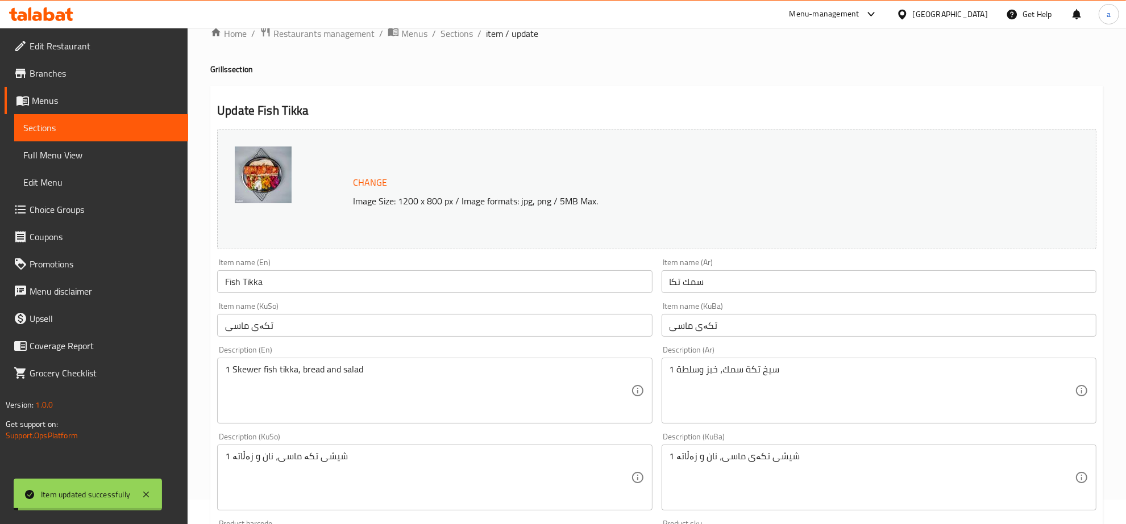
scroll to position [0, 0]
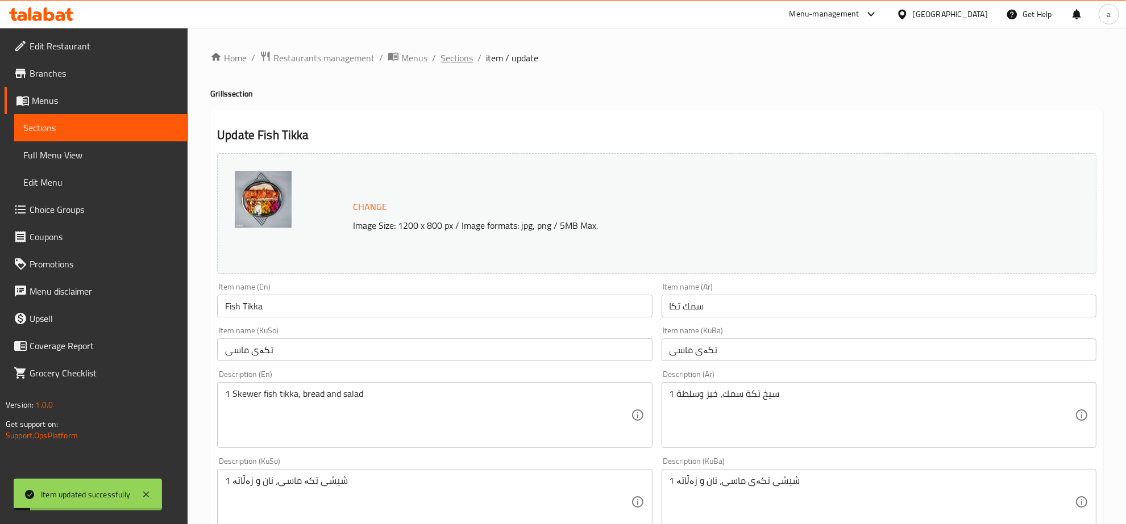
click at [459, 57] on span "Sections" at bounding box center [456, 58] width 32 height 14
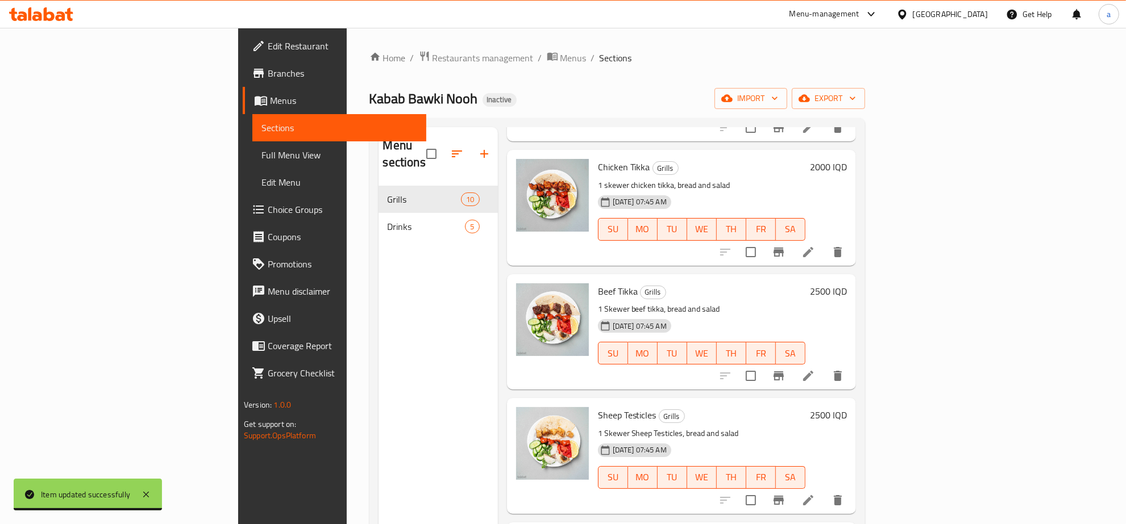
scroll to position [744, 0]
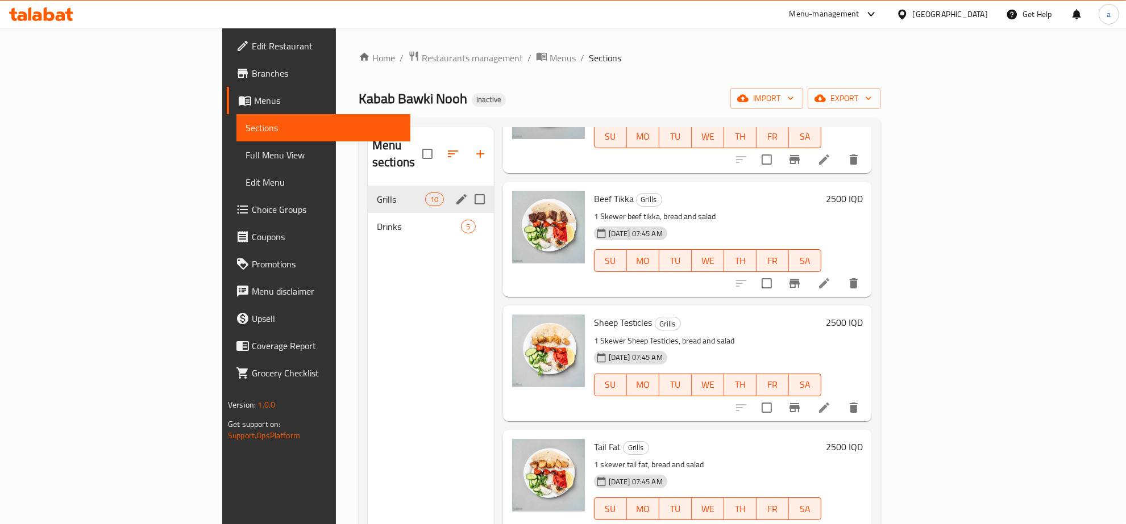
click at [377, 220] on span "Drinks" at bounding box center [419, 227] width 85 height 14
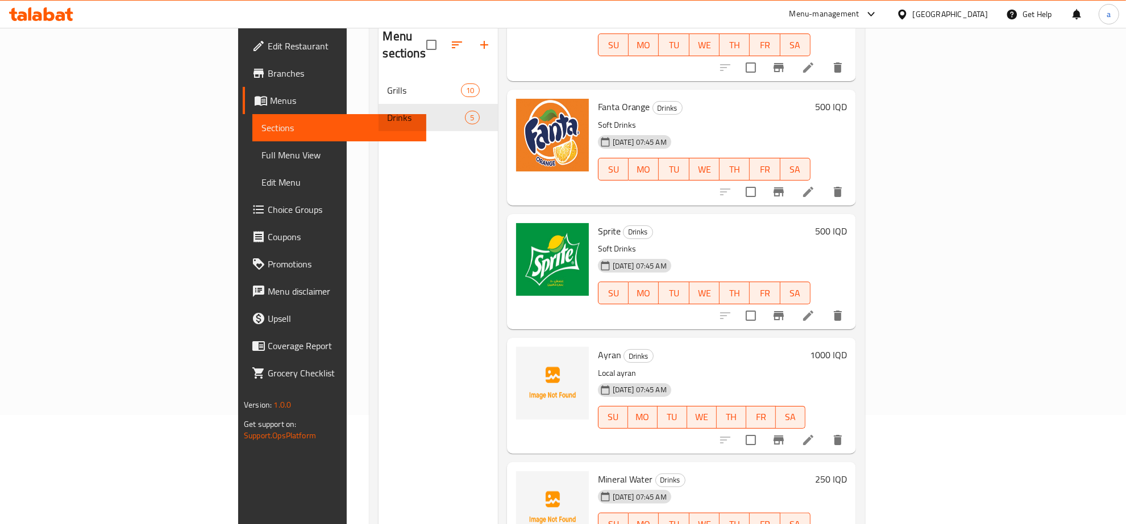
scroll to position [160, 0]
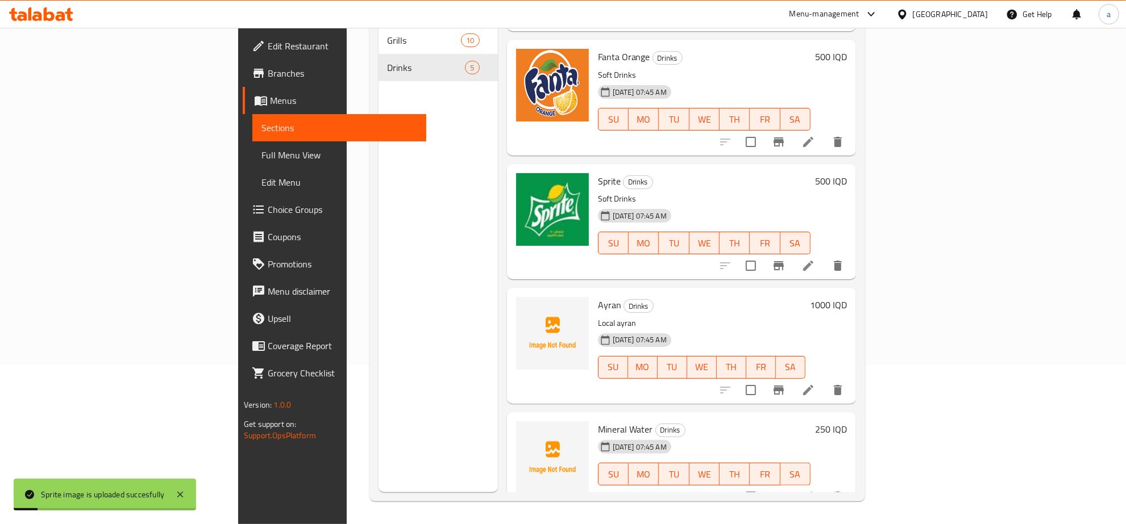
click at [261, 154] on span "Full Menu View" at bounding box center [339, 155] width 156 height 14
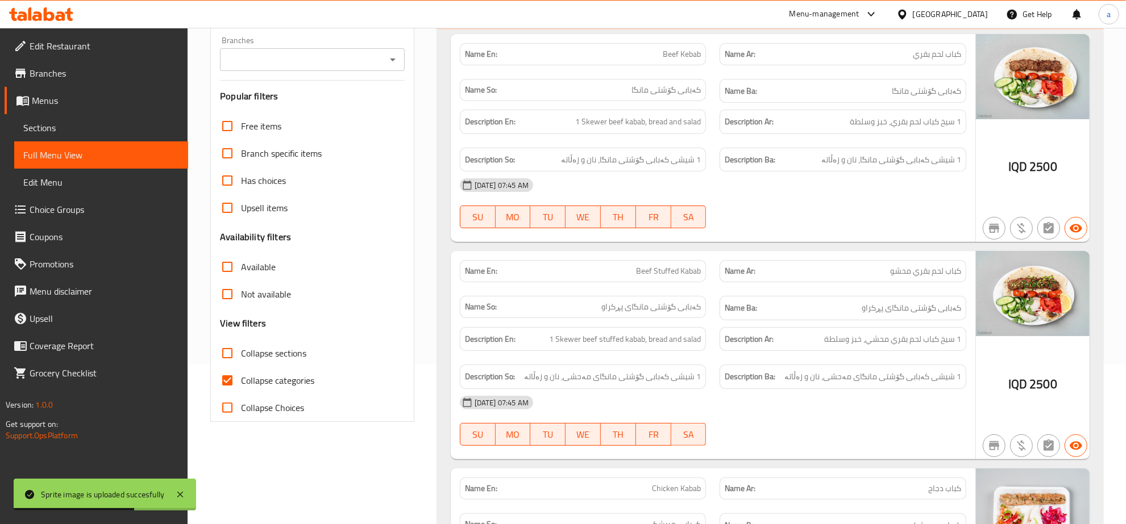
click at [398, 63] on icon "Open" at bounding box center [393, 60] width 14 height 14
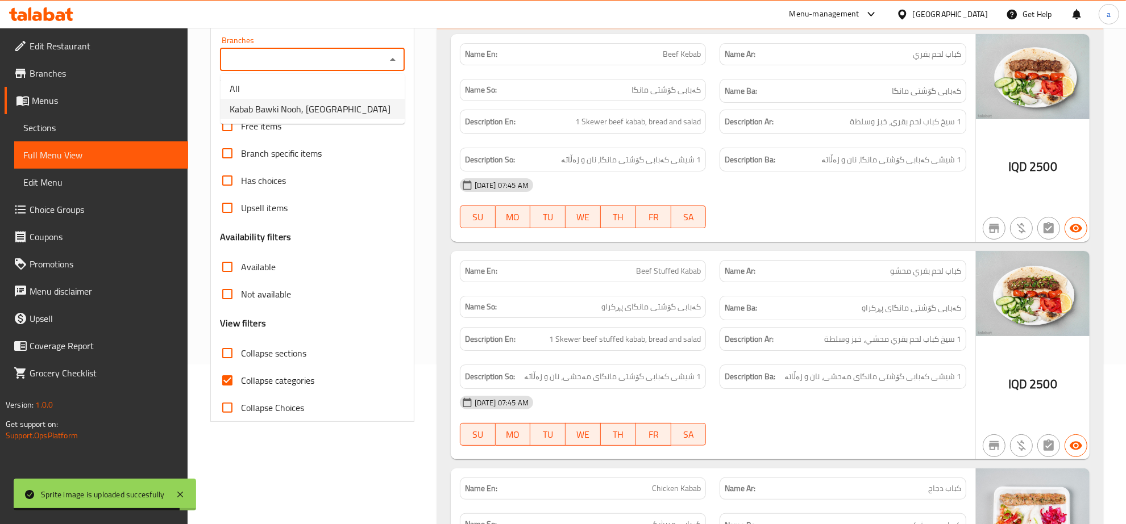
click at [311, 109] on span "Kabab Bawki Nooh, [GEOGRAPHIC_DATA]" at bounding box center [310, 109] width 161 height 14
type input "Kabab Bawki Nooh, [GEOGRAPHIC_DATA]"
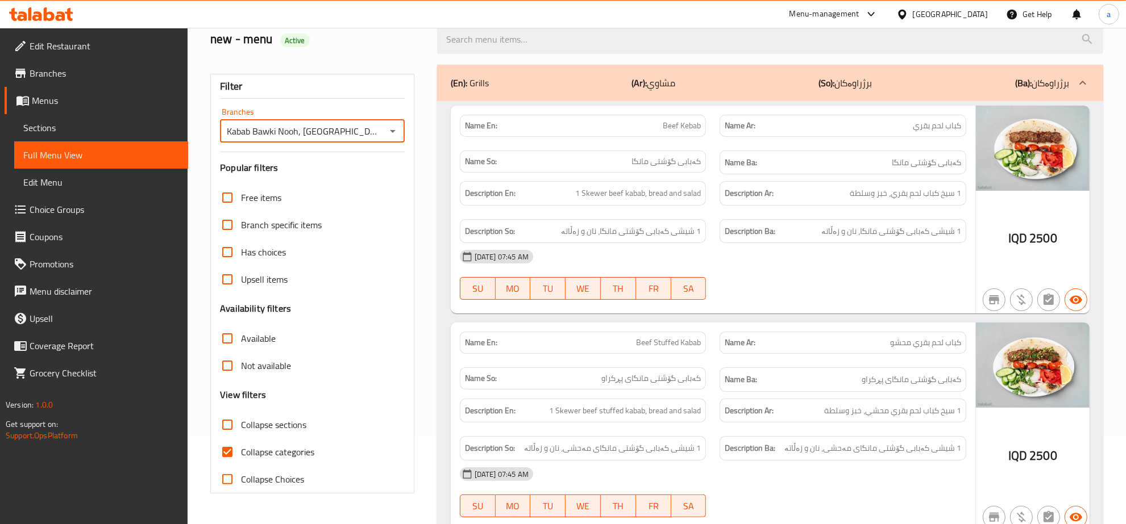
scroll to position [118, 0]
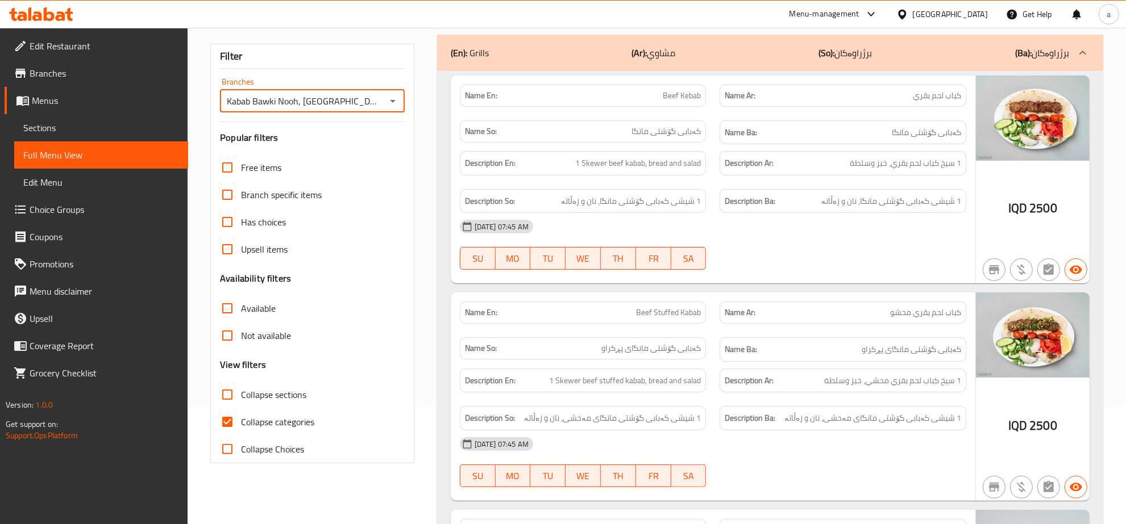
click at [227, 419] on input "Collapse categories" at bounding box center [227, 422] width 27 height 27
checkbox input "false"
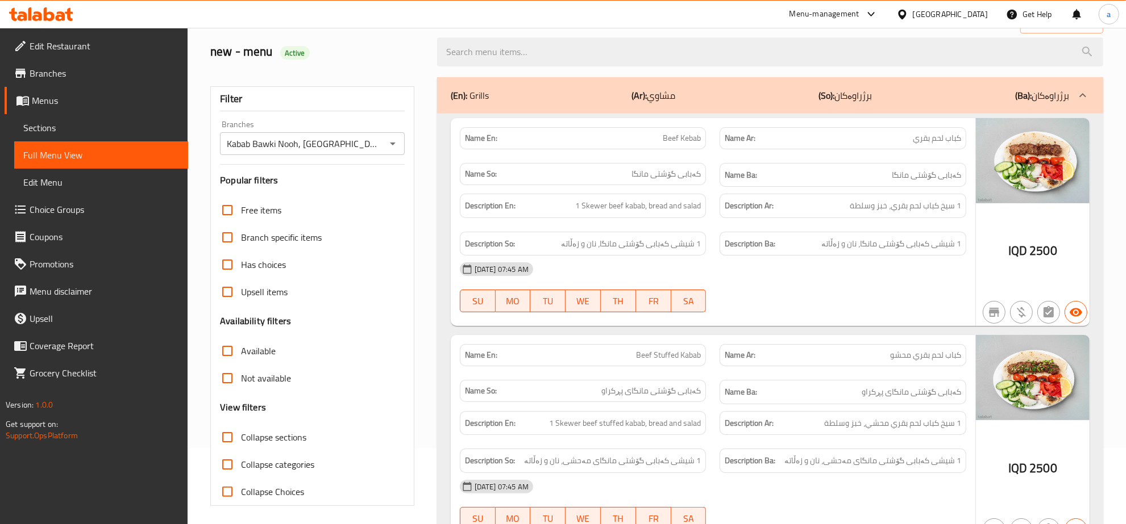
scroll to position [0, 0]
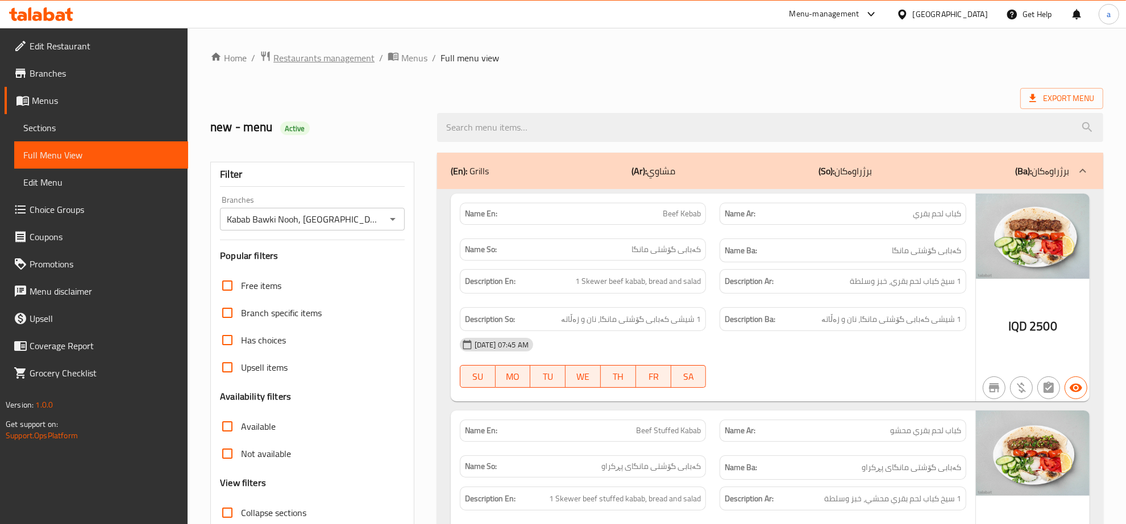
click at [339, 63] on span "Restaurants management" at bounding box center [323, 58] width 101 height 14
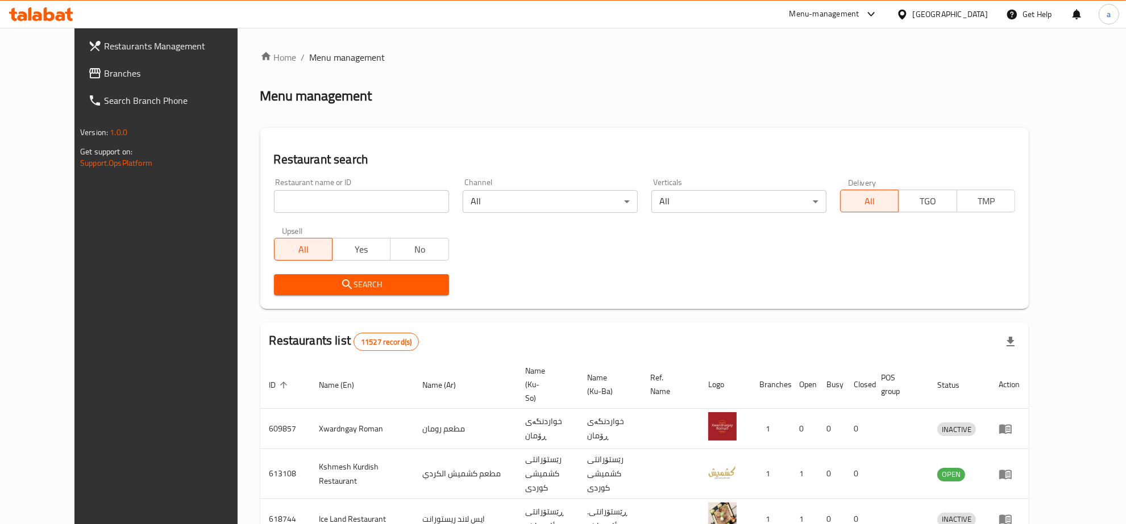
click at [375, 197] on input "search" at bounding box center [361, 201] width 175 height 23
click at [104, 70] on span "Branches" at bounding box center [178, 73] width 149 height 14
